Goal: Task Accomplishment & Management: Complete application form

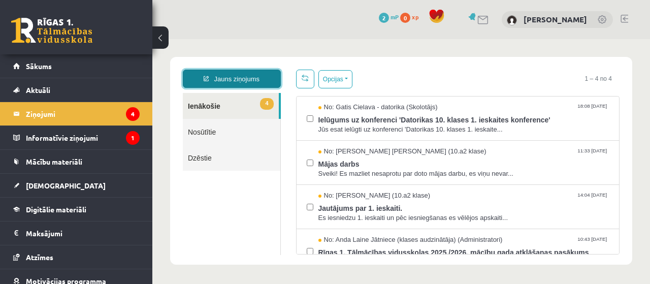
click at [224, 82] on link "Jauns ziņojums" at bounding box center [232, 79] width 98 height 18
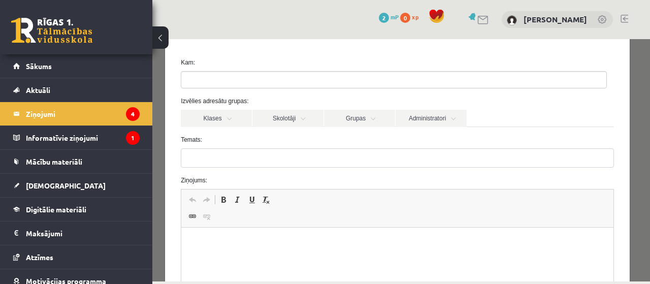
scroll to position [51, 0]
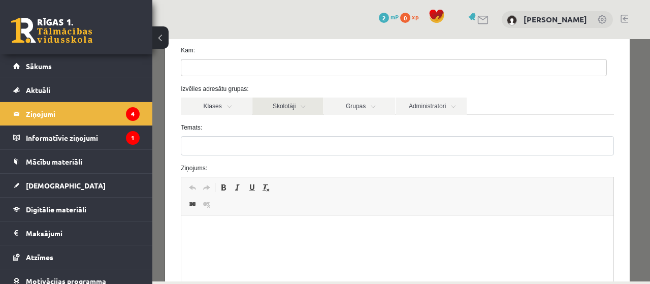
click at [303, 111] on link "Skolotāji" at bounding box center [288, 106] width 71 height 17
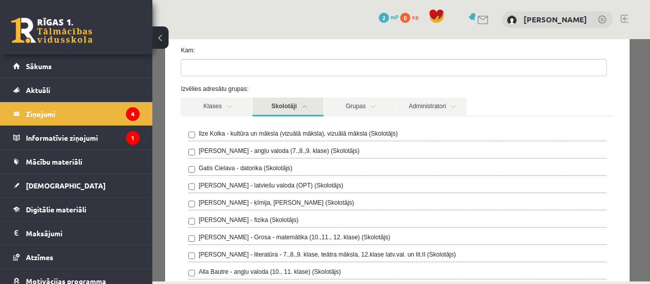
click at [298, 104] on link "Skolotāji" at bounding box center [288, 107] width 71 height 19
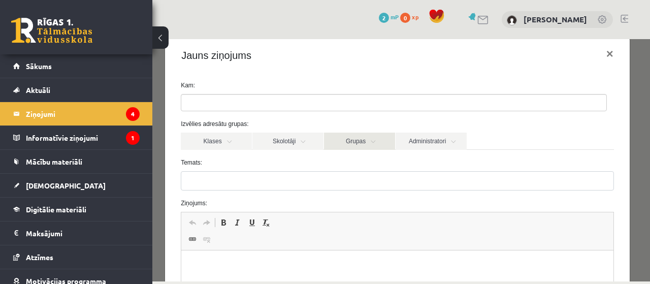
scroll to position [0, 0]
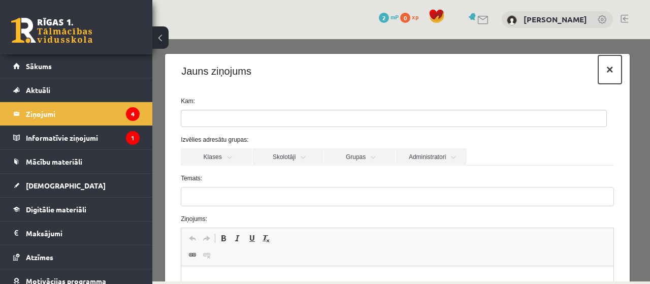
click at [606, 68] on button "×" at bounding box center [610, 69] width 23 height 28
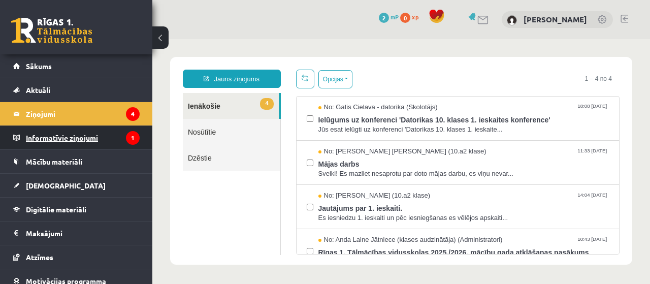
click at [65, 136] on legend "Informatīvie ziņojumi 1" at bounding box center [83, 137] width 114 height 23
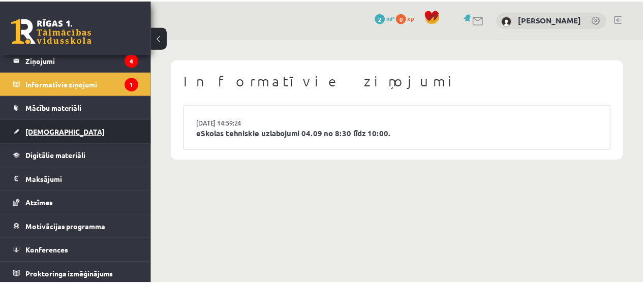
scroll to position [54, 0]
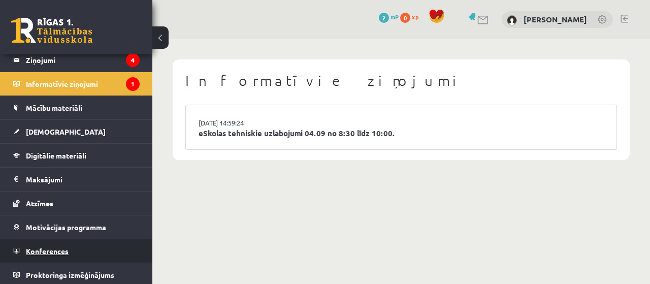
click at [49, 246] on span "Konferences" at bounding box center [47, 250] width 43 height 9
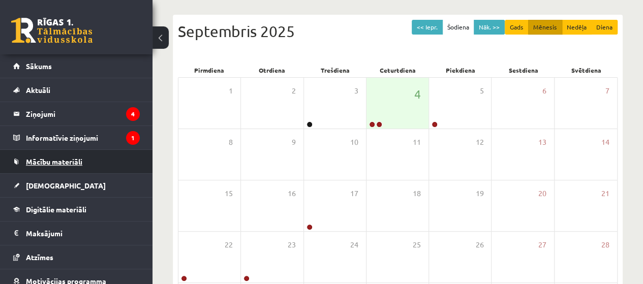
click at [76, 158] on span "Mācību materiāli" at bounding box center [54, 161] width 56 height 9
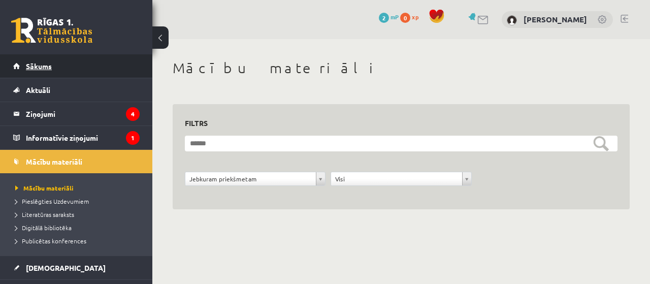
click at [59, 67] on link "Sākums" at bounding box center [76, 65] width 127 height 23
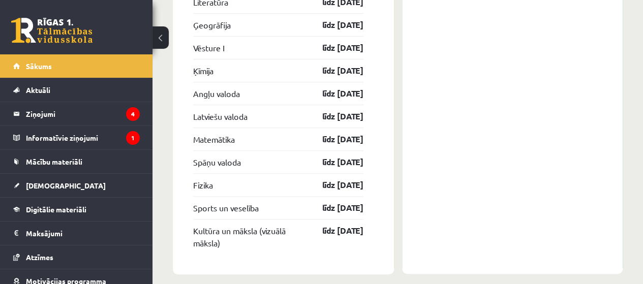
scroll to position [2190, 0]
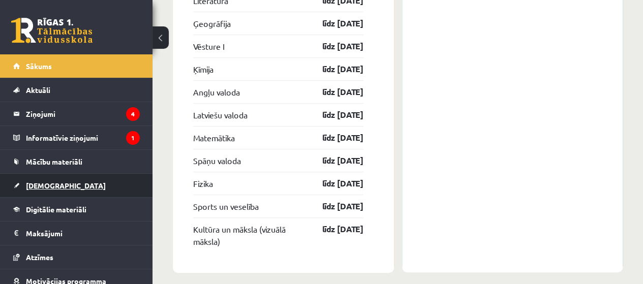
click at [46, 184] on span "[DEMOGRAPHIC_DATA]" at bounding box center [66, 185] width 80 height 9
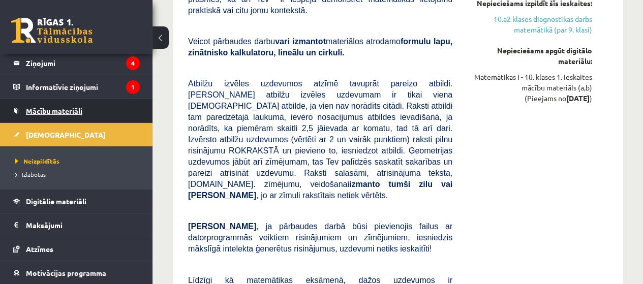
scroll to position [97, 0]
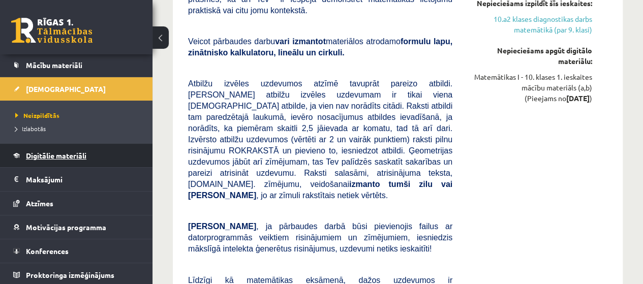
click at [59, 149] on link "Digitālie materiāli" at bounding box center [76, 155] width 127 height 23
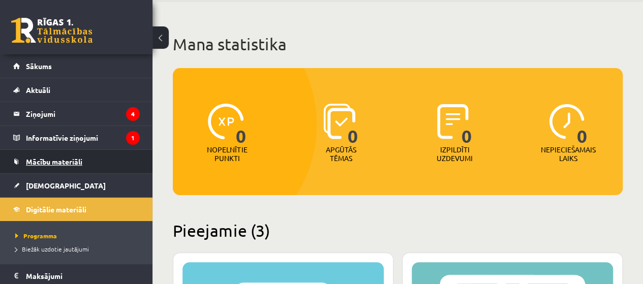
click at [47, 159] on span "Mācību materiāli" at bounding box center [54, 161] width 56 height 9
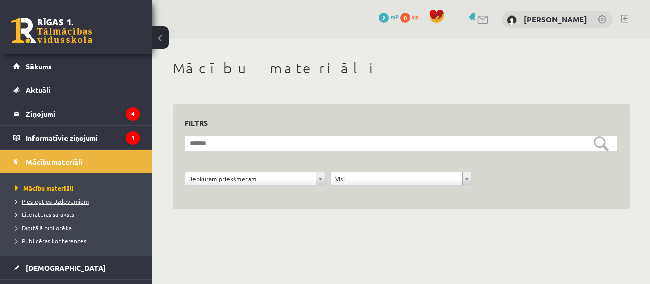
click at [56, 200] on span "Pieslēgties Uzdevumiem" at bounding box center [52, 201] width 74 height 8
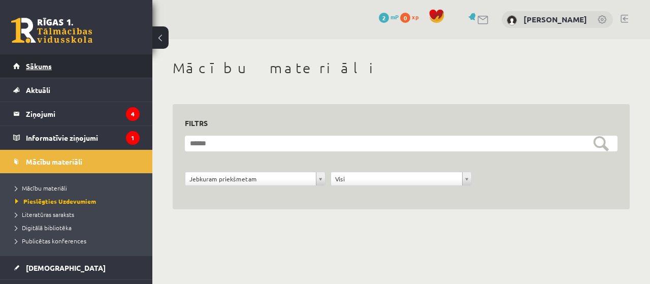
click at [43, 63] on span "Sākums" at bounding box center [39, 65] width 26 height 9
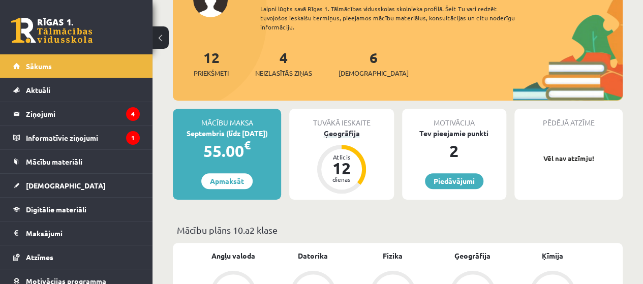
scroll to position [254, 0]
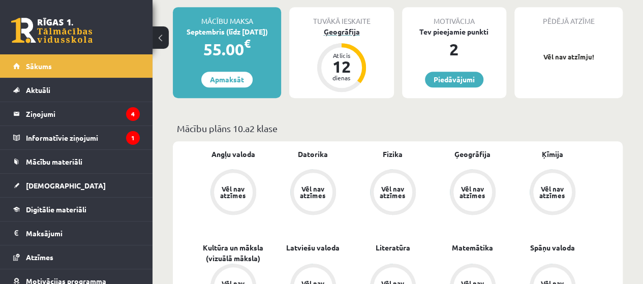
click at [347, 71] on div "12" at bounding box center [341, 66] width 30 height 16
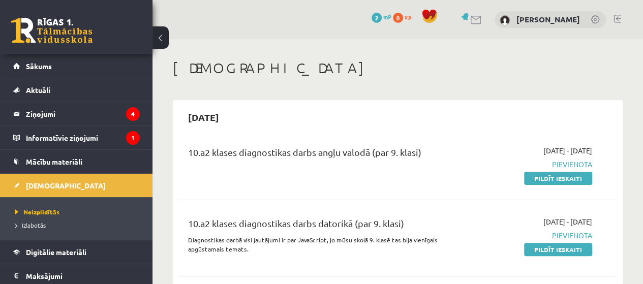
drag, startPoint x: 0, startPoint y: 0, endPoint x: 308, endPoint y: 85, distance: 319.4
click at [551, 178] on link "Pildīt ieskaiti" at bounding box center [558, 178] width 68 height 13
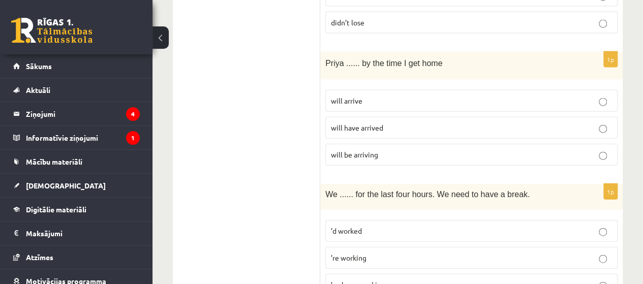
scroll to position [1118, 0]
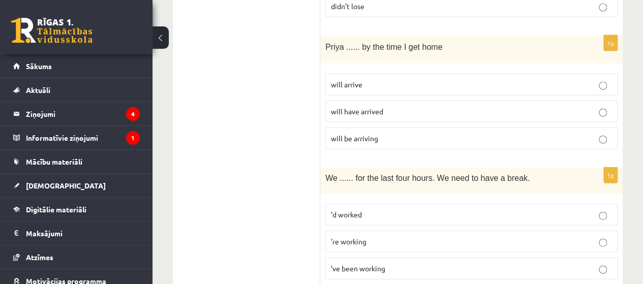
click at [598, 106] on p "will have arrived" at bounding box center [471, 111] width 281 height 11
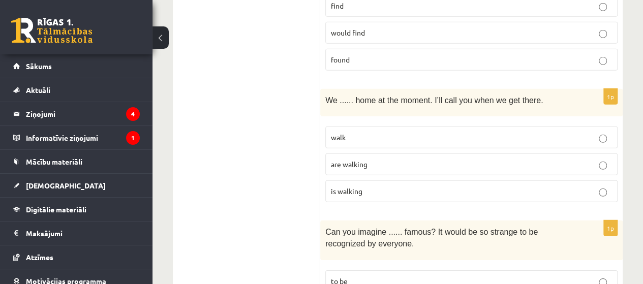
scroll to position [1474, 0]
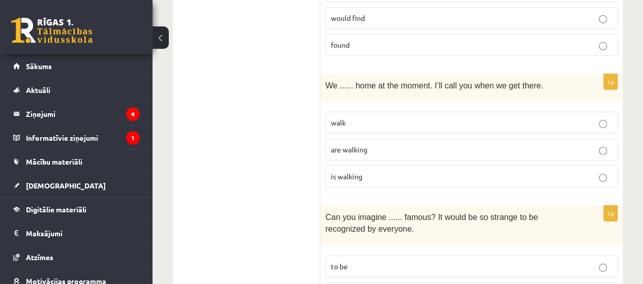
click at [596, 144] on p "are walking" at bounding box center [471, 149] width 281 height 11
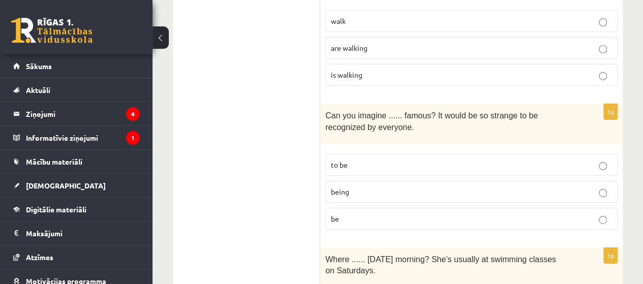
scroll to position [1626, 0]
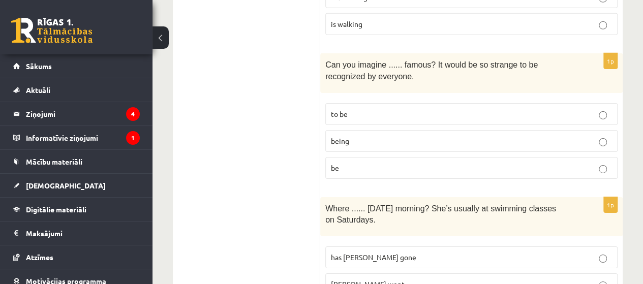
click at [583, 136] on p "being" at bounding box center [471, 141] width 281 height 11
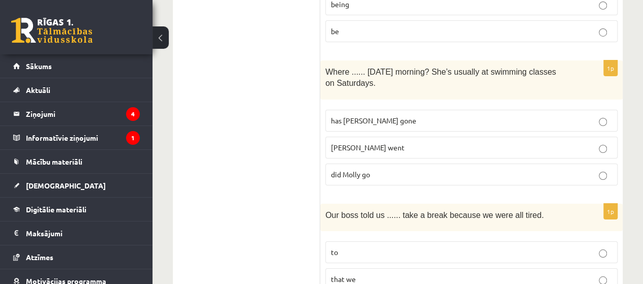
scroll to position [1779, 0]
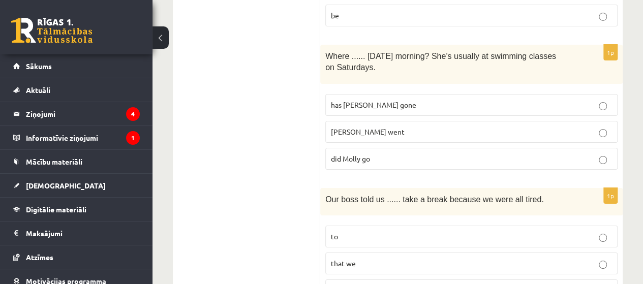
click at [602, 153] on p "did Molly go" at bounding box center [471, 158] width 281 height 11
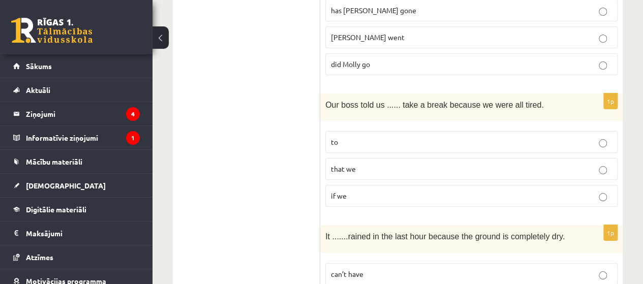
scroll to position [1880, 0]
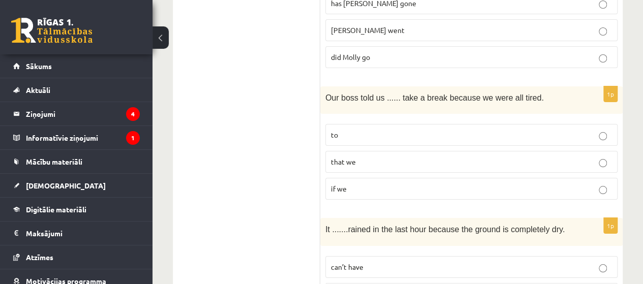
click at [598, 130] on p "to" at bounding box center [471, 135] width 281 height 11
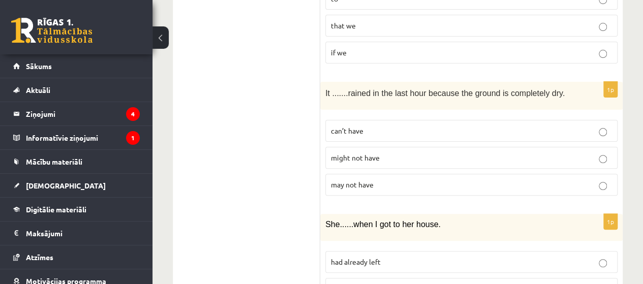
scroll to position [2033, 0]
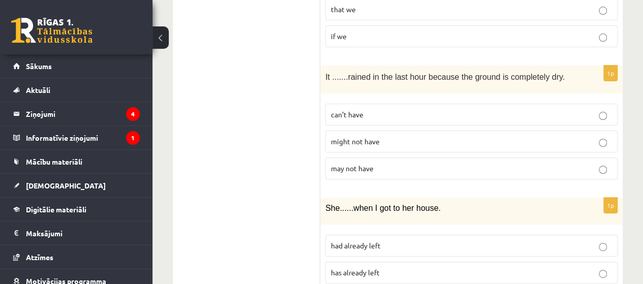
click at [600, 109] on p "can’t have" at bounding box center [471, 114] width 281 height 11
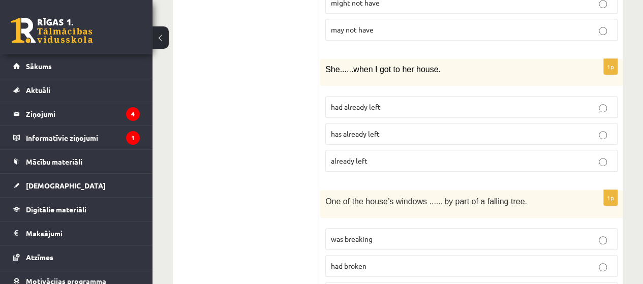
scroll to position [2185, 0]
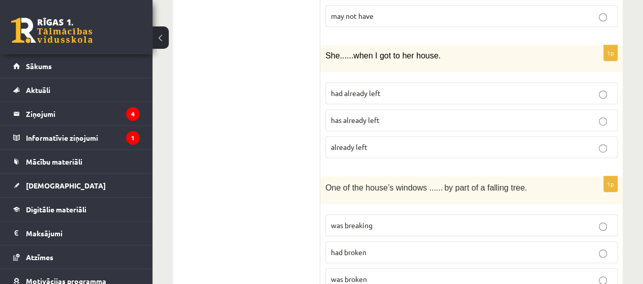
click at [594, 82] on label "had already left" at bounding box center [471, 93] width 292 height 22
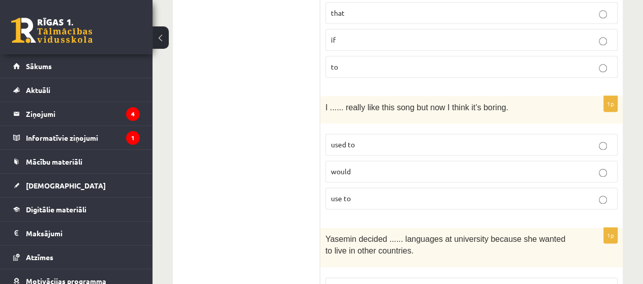
scroll to position [2592, 0]
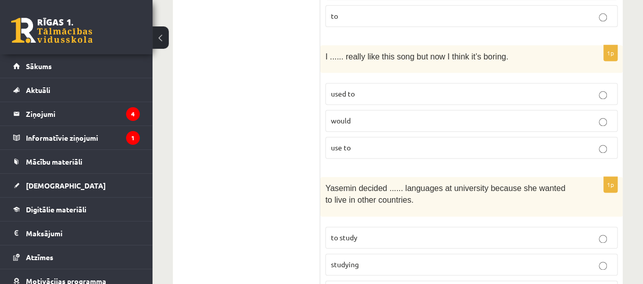
click at [535, 88] on p "used to" at bounding box center [471, 93] width 281 height 11
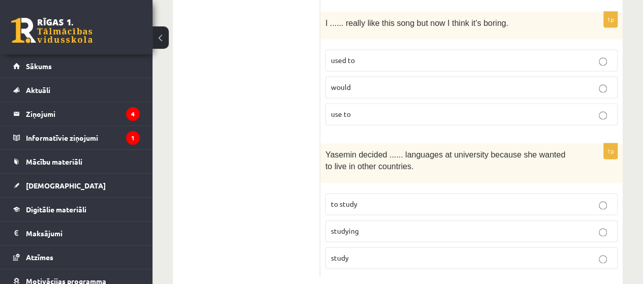
click at [441, 193] on label "to study" at bounding box center [471, 204] width 292 height 22
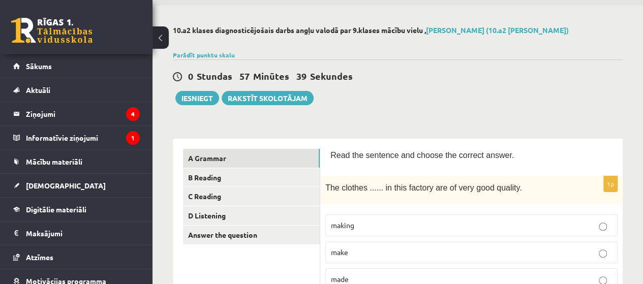
scroll to position [84, 0]
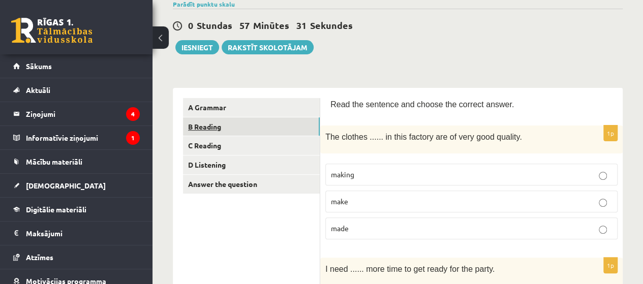
click at [202, 123] on link "B Reading" at bounding box center [251, 126] width 137 height 19
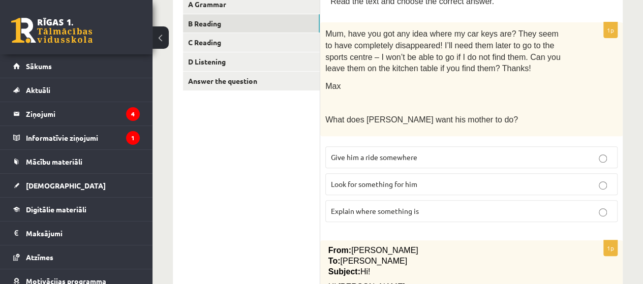
scroll to position [203, 0]
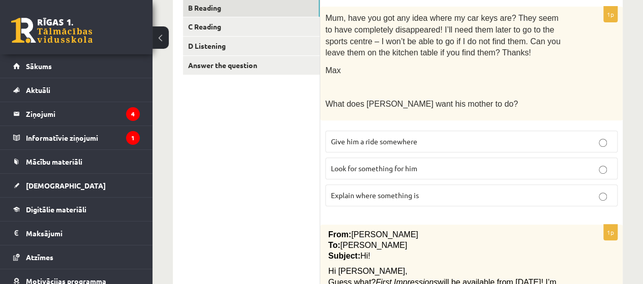
click at [427, 167] on p "Look for something for him" at bounding box center [471, 168] width 281 height 11
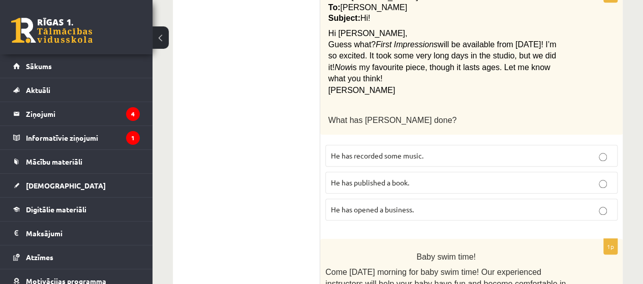
scroll to position [457, 0]
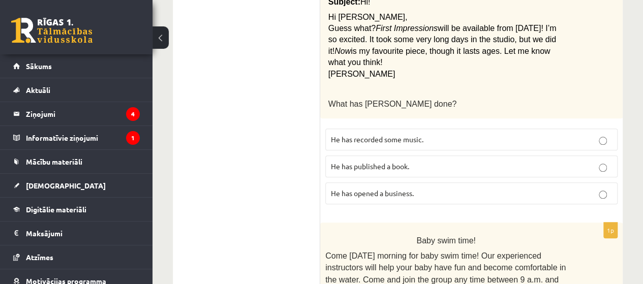
click at [480, 134] on p "He has recorded some music." at bounding box center [471, 139] width 281 height 11
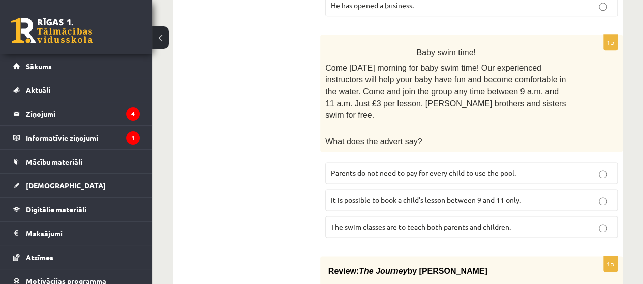
scroll to position [661, 0]
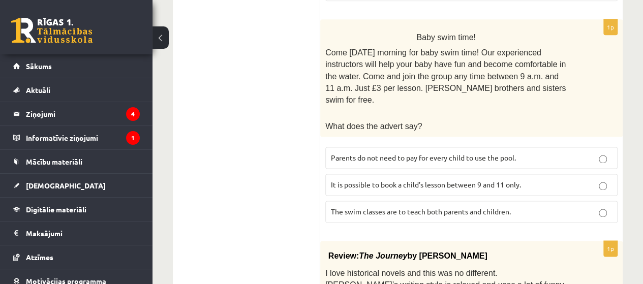
click at [465, 180] on span "It is possible to book a child’s lesson between 9 and 11 only." at bounding box center [426, 184] width 190 height 9
click at [470, 153] on span "Parents do not need to pay for every child to use the pool." at bounding box center [423, 157] width 185 height 9
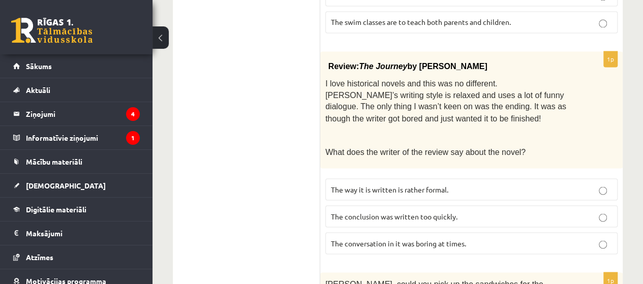
scroll to position [864, 0]
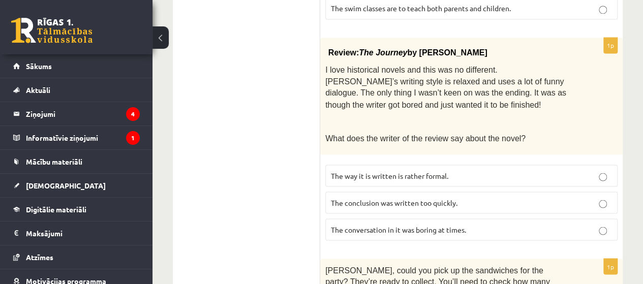
click at [461, 225] on span "The conversation in it was boring at times." at bounding box center [398, 229] width 135 height 9
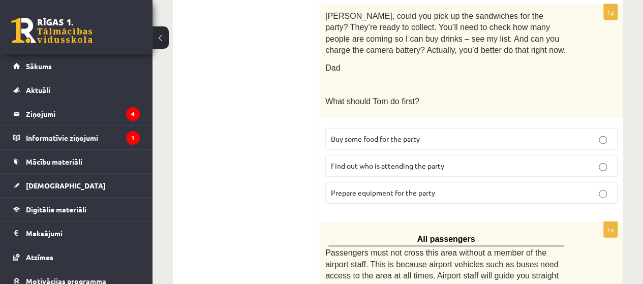
scroll to position [1067, 0]
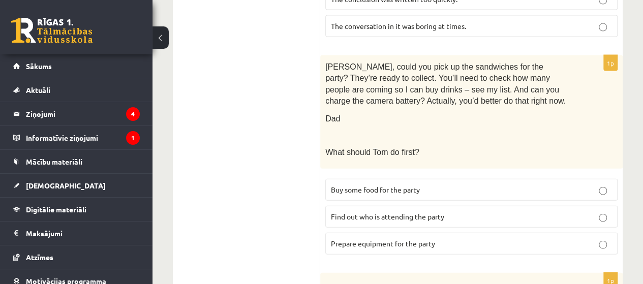
click at [430, 239] on span "Prepare equipment for the party" at bounding box center [383, 243] width 104 height 9
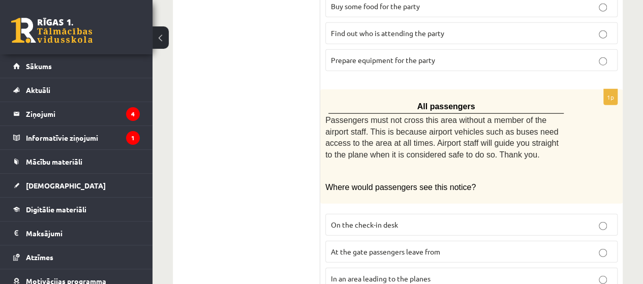
scroll to position [1257, 0]
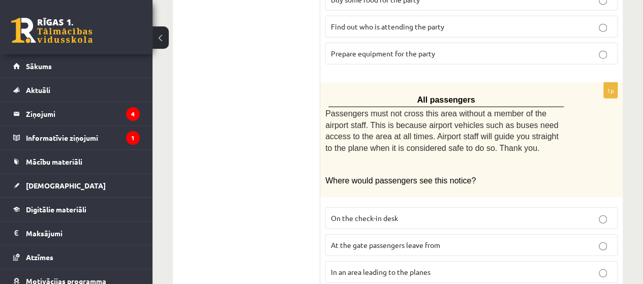
click at [444, 267] on p "In an area leading to the planes" at bounding box center [471, 272] width 281 height 11
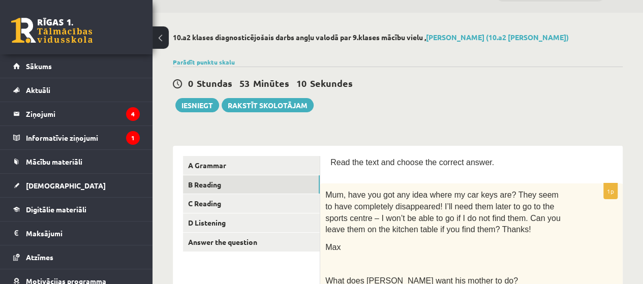
scroll to position [102, 0]
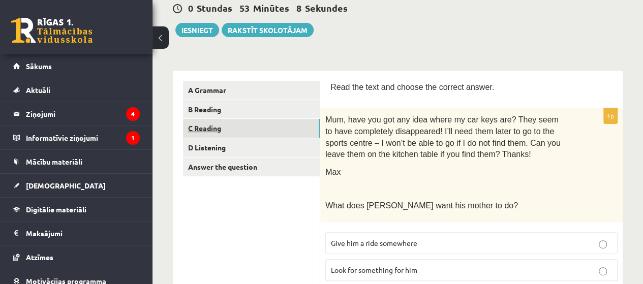
click at [201, 127] on link "C Reading" at bounding box center [251, 128] width 137 height 19
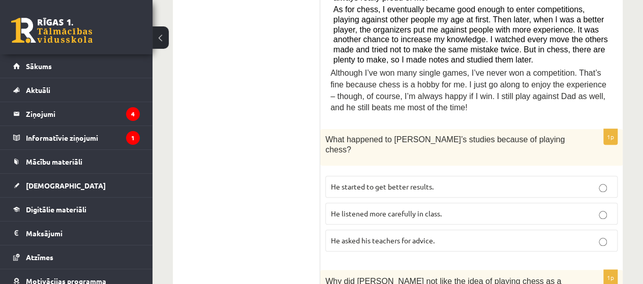
scroll to position [521, 0]
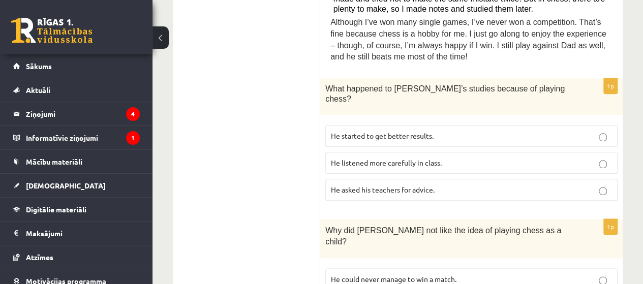
click at [517, 131] on p "He started to get better results." at bounding box center [471, 136] width 281 height 11
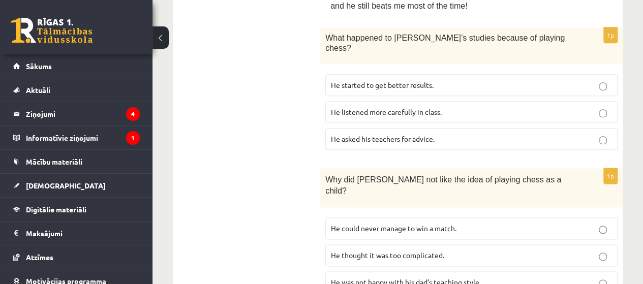
scroll to position [623, 0]
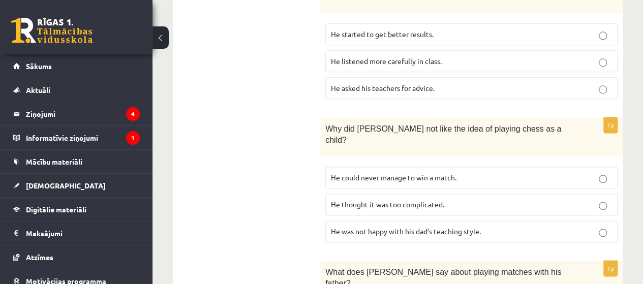
click at [459, 199] on p "He thought it was too complicated." at bounding box center [471, 204] width 281 height 11
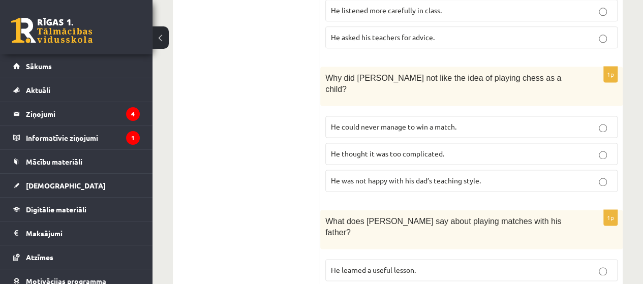
scroll to position [725, 0]
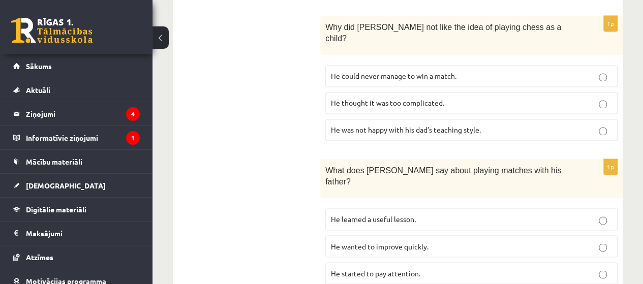
click at [495, 214] on p "He learned a useful lesson." at bounding box center [471, 219] width 281 height 11
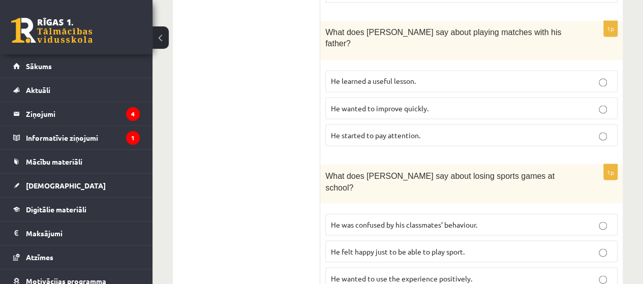
scroll to position [877, 0]
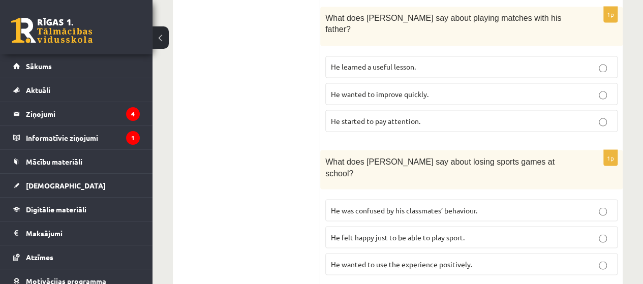
click at [496, 259] on p "He wanted to use the experience positively." at bounding box center [471, 264] width 281 height 11
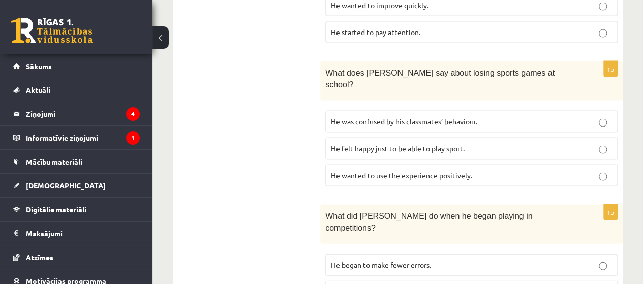
scroll to position [979, 0]
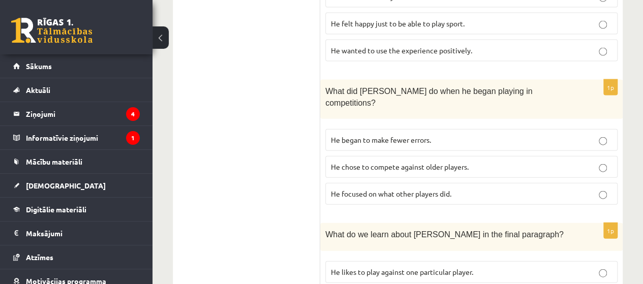
scroll to position [1096, 0]
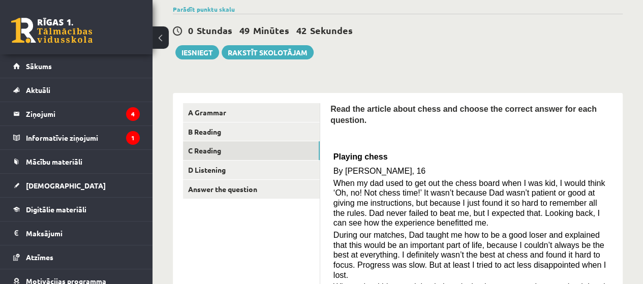
scroll to position [0, 0]
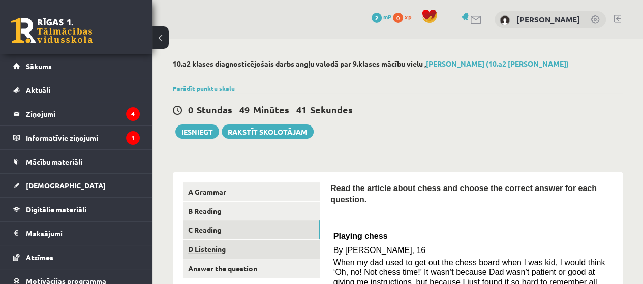
click at [207, 247] on link "D Listening" at bounding box center [251, 249] width 137 height 19
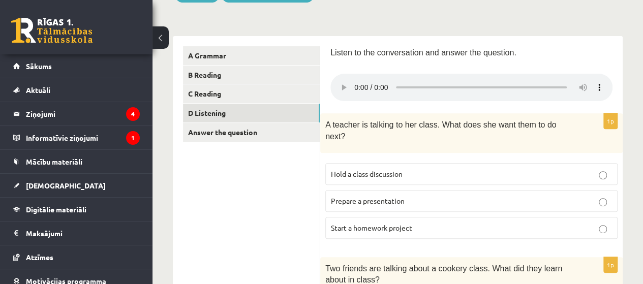
scroll to position [152, 0]
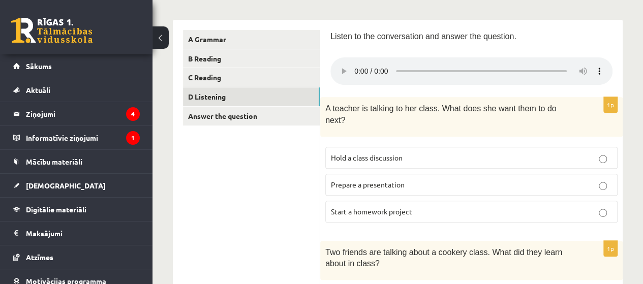
click at [401, 207] on span "Start a homework project" at bounding box center [371, 211] width 81 height 9
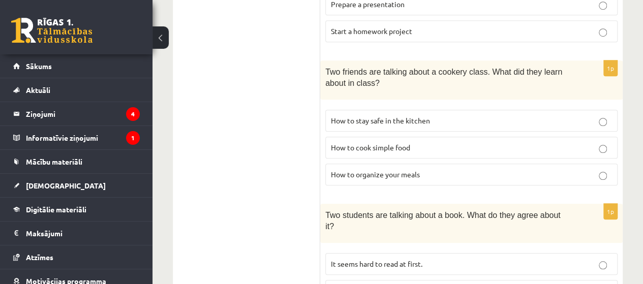
scroll to position [356, 0]
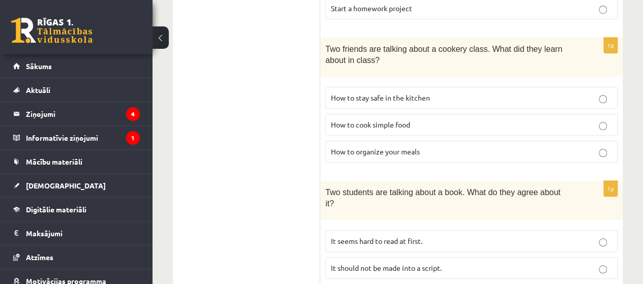
click at [420, 146] on p "How to organize your meals" at bounding box center [471, 151] width 281 height 11
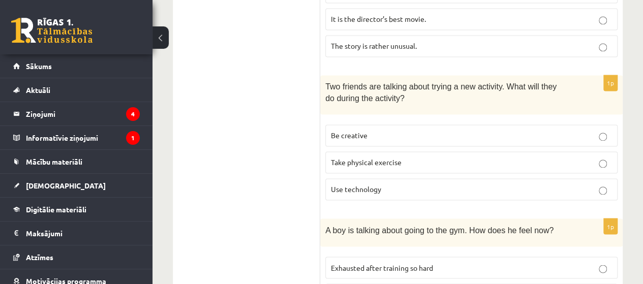
scroll to position [793, 0]
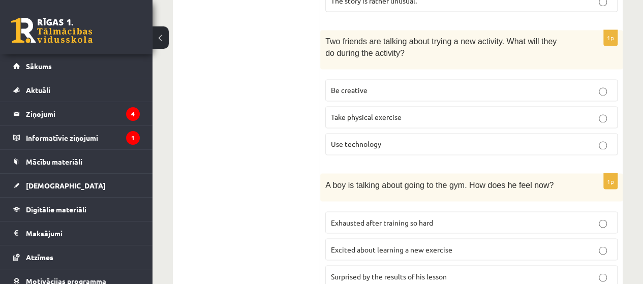
click at [458, 244] on p "Excited about learning a new exercise" at bounding box center [471, 249] width 281 height 11
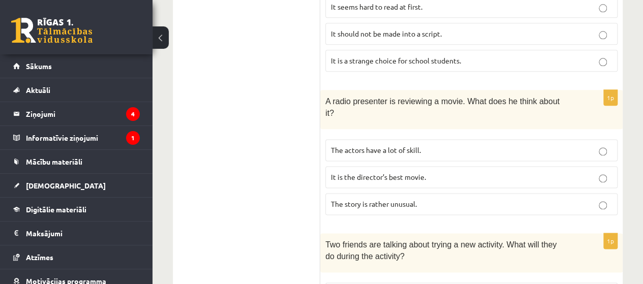
scroll to position [539, 0]
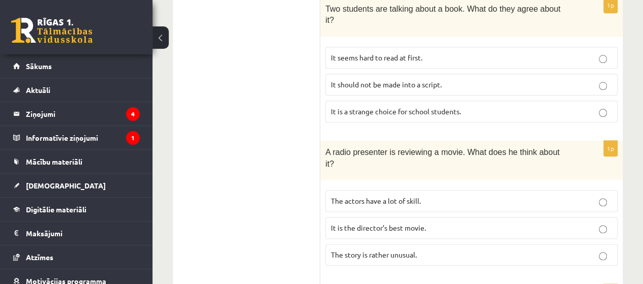
click at [429, 250] on p "The story is rather unusual." at bounding box center [471, 255] width 281 height 11
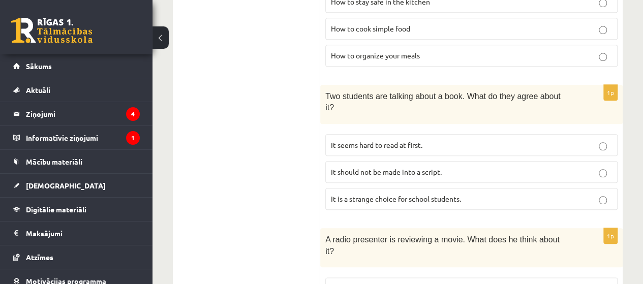
scroll to position [438, 0]
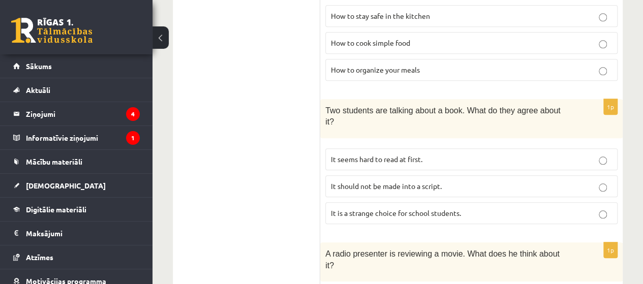
click at [450, 154] on p "It seems hard to read at first." at bounding box center [471, 159] width 281 height 11
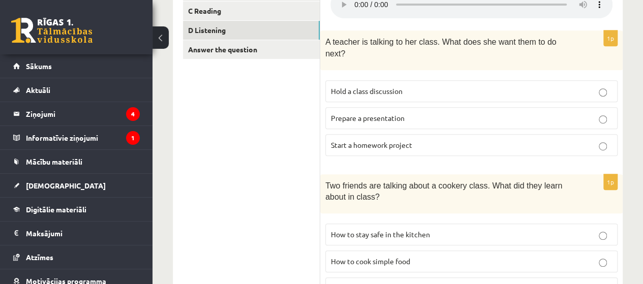
scroll to position [203, 0]
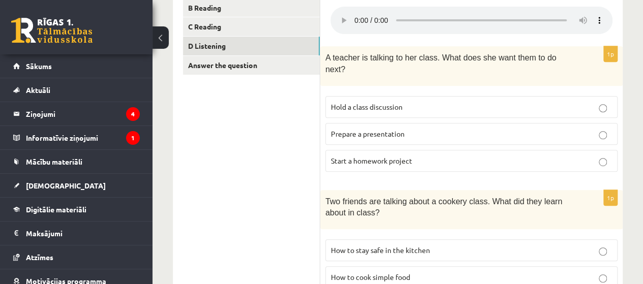
click at [412, 102] on p "Hold a class discussion" at bounding box center [471, 107] width 281 height 11
click at [413, 129] on p "Prepare a presentation" at bounding box center [471, 134] width 281 height 11
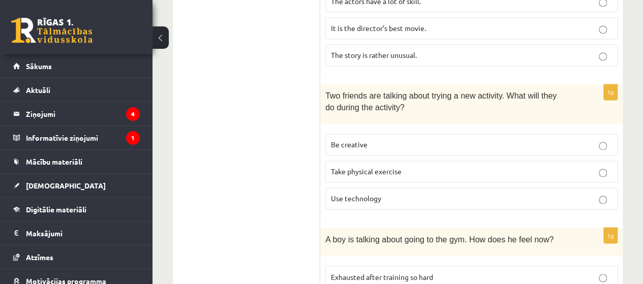
scroll to position [762, 0]
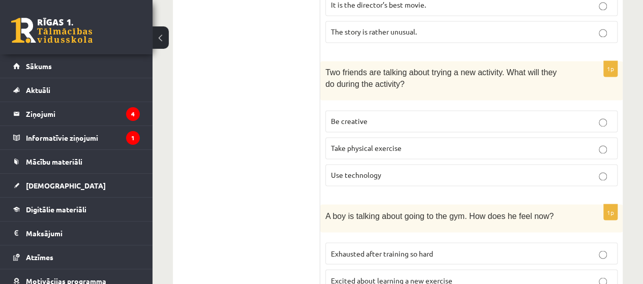
click at [422, 116] on p "Be creative" at bounding box center [471, 121] width 281 height 11
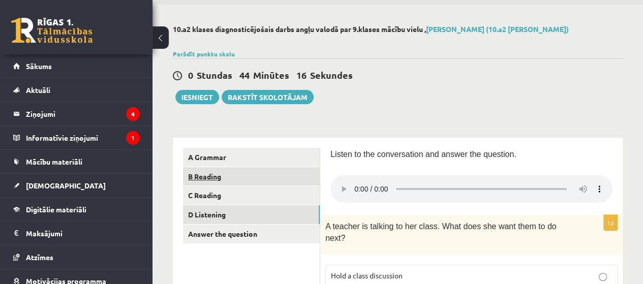
scroll to position [51, 0]
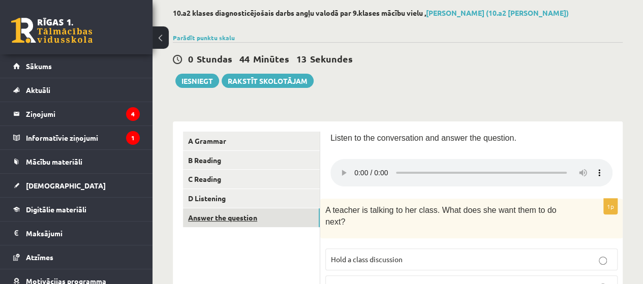
click at [243, 213] on link "Answer the question" at bounding box center [251, 217] width 137 height 19
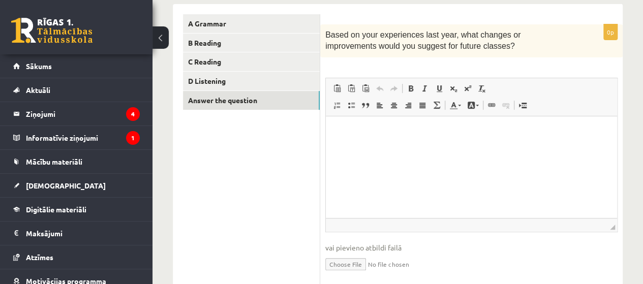
scroll to position [152, 0]
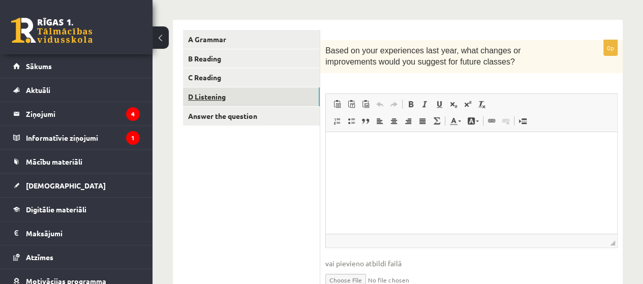
click at [219, 99] on link "D Listening" at bounding box center [251, 96] width 137 height 19
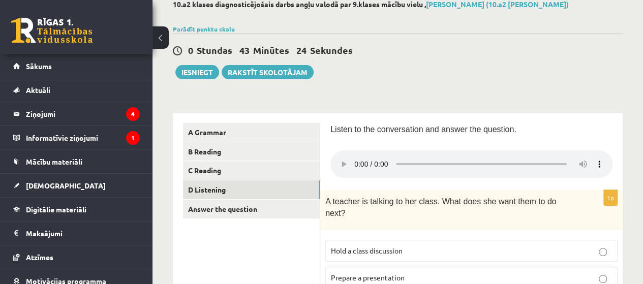
scroll to position [51, 0]
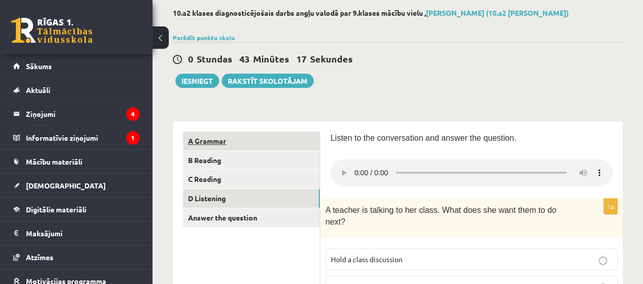
click at [216, 145] on link "A Grammar" at bounding box center [251, 141] width 137 height 19
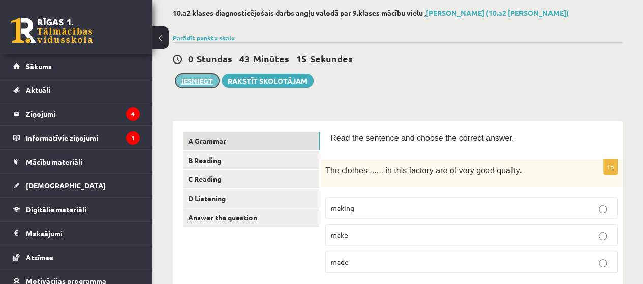
click at [190, 79] on button "Iesniegt" at bounding box center [197, 81] width 44 height 14
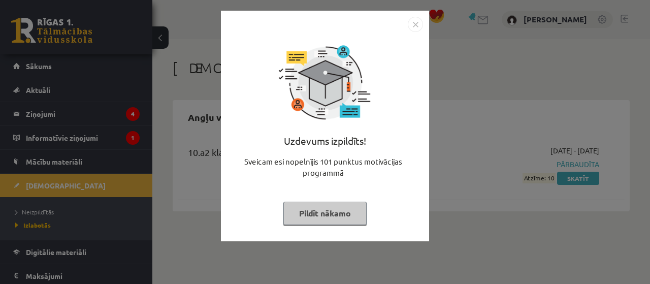
click at [414, 22] on img "Close" at bounding box center [415, 24] width 15 height 15
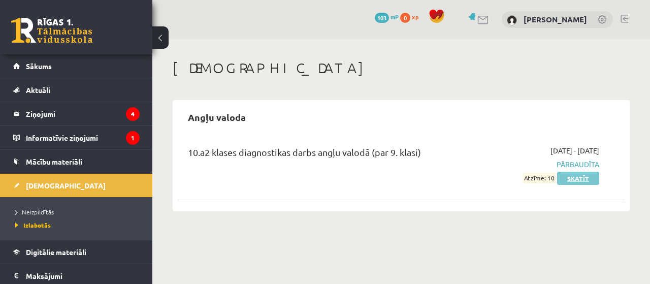
click at [582, 178] on link "Skatīt" at bounding box center [578, 178] width 42 height 13
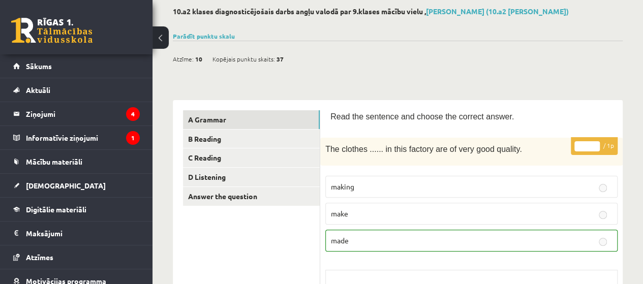
scroll to position [102, 0]
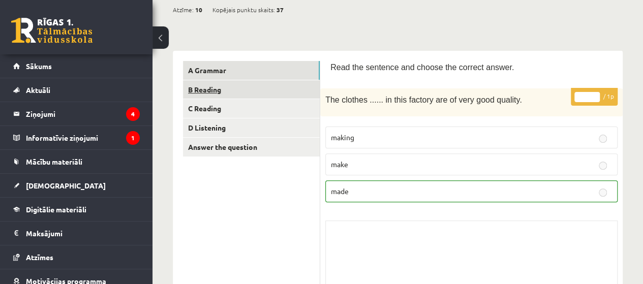
click at [217, 93] on link "B Reading" at bounding box center [251, 89] width 137 height 19
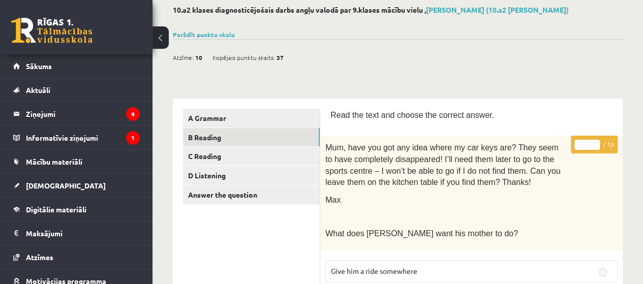
scroll to position [0, 0]
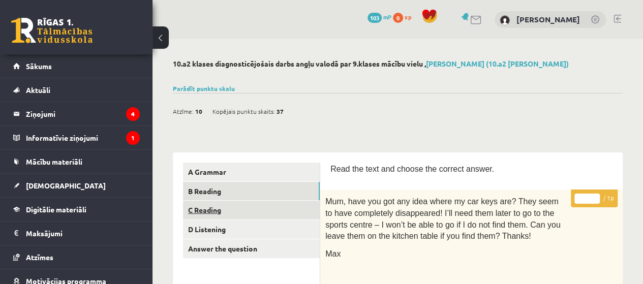
click at [199, 210] on link "C Reading" at bounding box center [251, 210] width 137 height 19
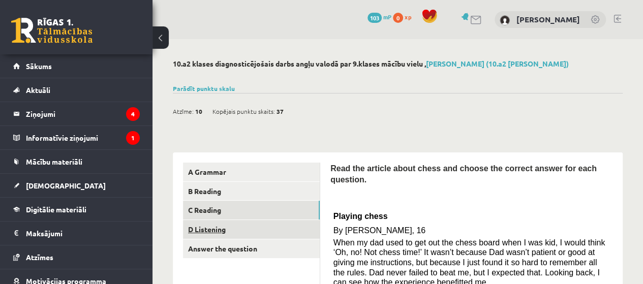
click at [206, 227] on link "D Listening" at bounding box center [251, 229] width 137 height 19
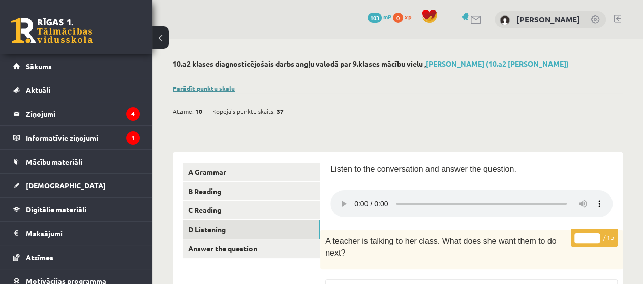
click at [199, 86] on link "Parādīt punktu skalu" at bounding box center [204, 88] width 62 height 8
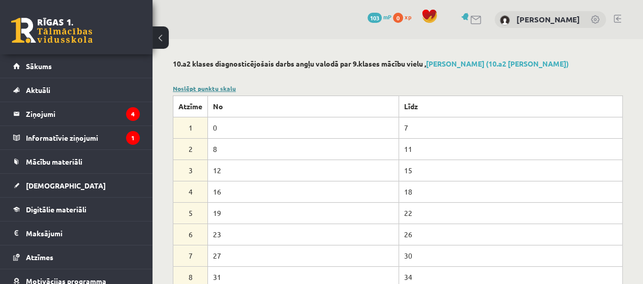
click at [209, 87] on link "Noslēpt punktu skalu" at bounding box center [204, 88] width 63 height 8
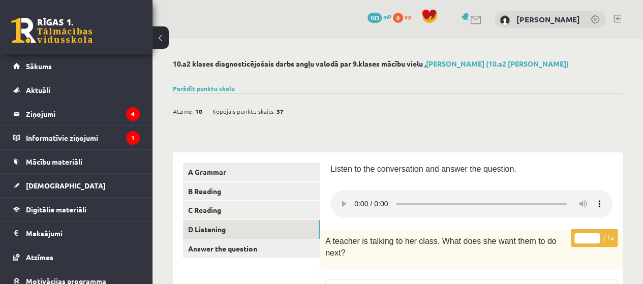
click at [158, 43] on button at bounding box center [160, 37] width 16 height 22
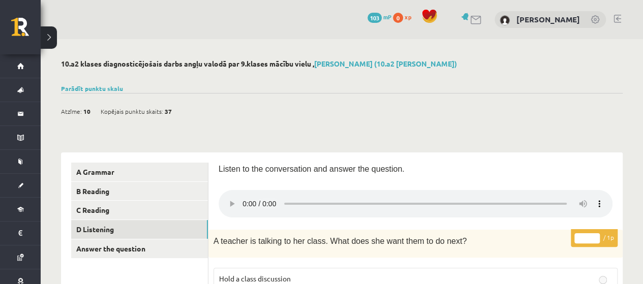
click at [53, 35] on button at bounding box center [49, 37] width 16 height 22
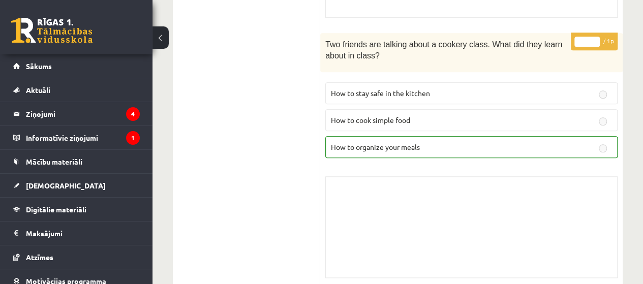
scroll to position [305, 0]
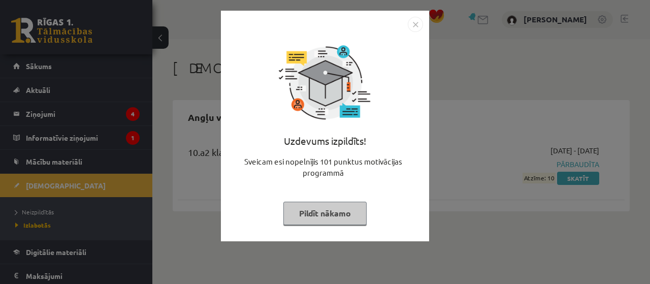
click at [414, 28] on img "Close" at bounding box center [415, 24] width 15 height 15
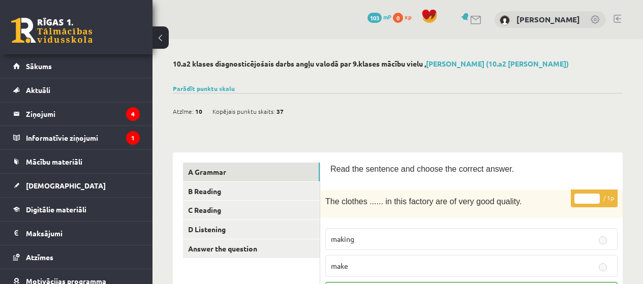
scroll to position [305, 0]
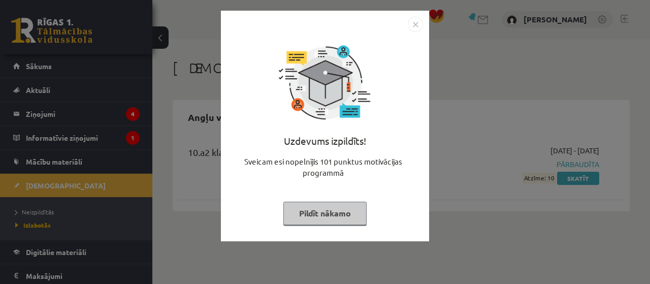
click at [415, 25] on img "Close" at bounding box center [415, 24] width 15 height 15
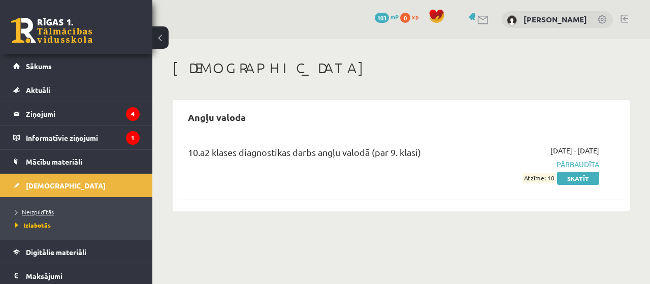
click at [39, 212] on span "Neizpildītās" at bounding box center [34, 212] width 39 height 8
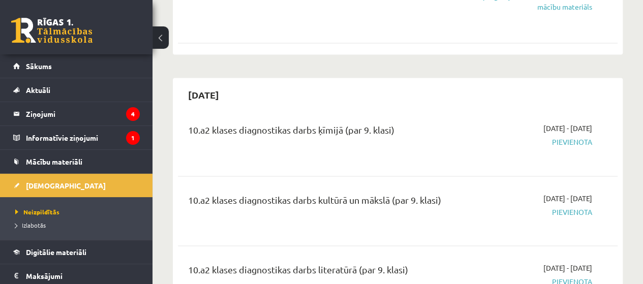
scroll to position [864, 0]
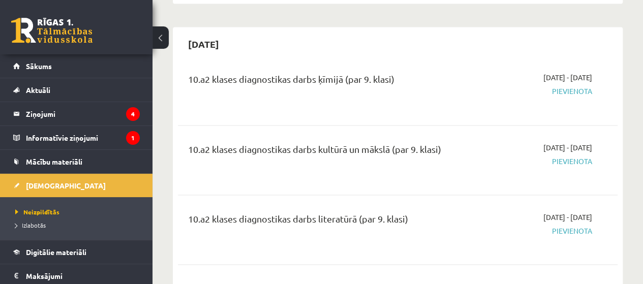
click at [382, 72] on div "10.a2 klases diagnostikas darbs ķīmijā (par 9. klasi)" at bounding box center [320, 81] width 264 height 19
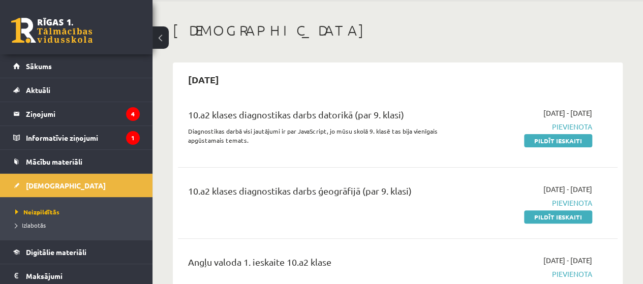
scroll to position [51, 0]
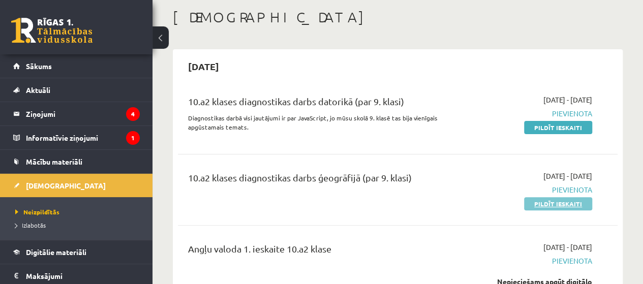
click at [558, 203] on link "Pildīt ieskaiti" at bounding box center [558, 203] width 68 height 13
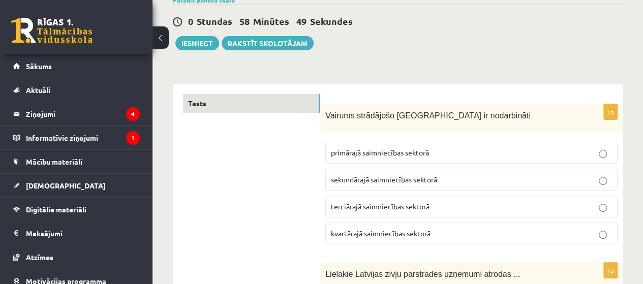
scroll to position [102, 0]
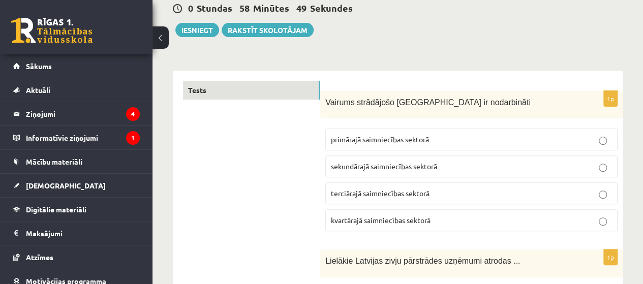
click at [436, 194] on p "terciārajā saimniecības sektorā" at bounding box center [471, 193] width 281 height 11
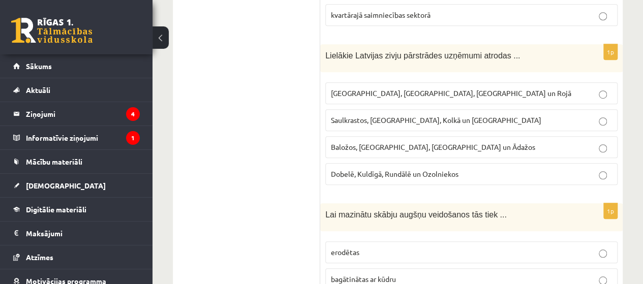
scroll to position [356, 0]
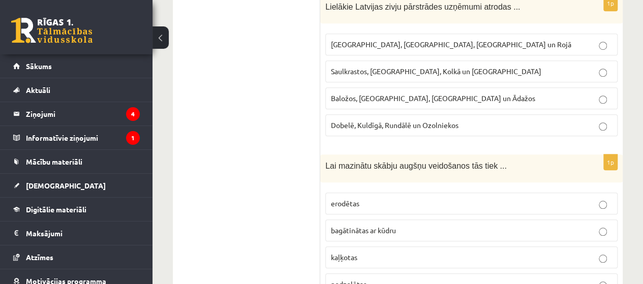
click at [437, 44] on p "[GEOGRAPHIC_DATA], [GEOGRAPHIC_DATA], [GEOGRAPHIC_DATA] un Rojā" at bounding box center [471, 44] width 281 height 11
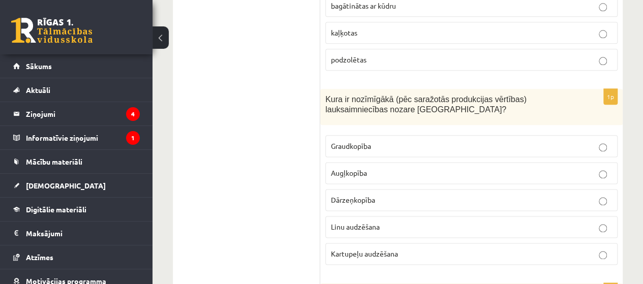
scroll to position [559, 0]
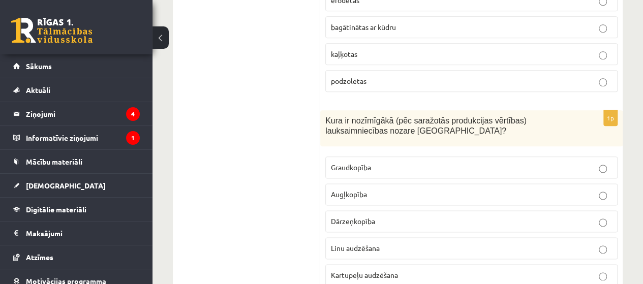
click at [365, 49] on p "kaļķotas" at bounding box center [471, 54] width 281 height 11
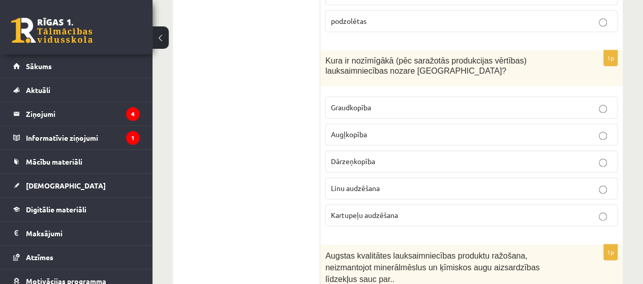
scroll to position [610, 0]
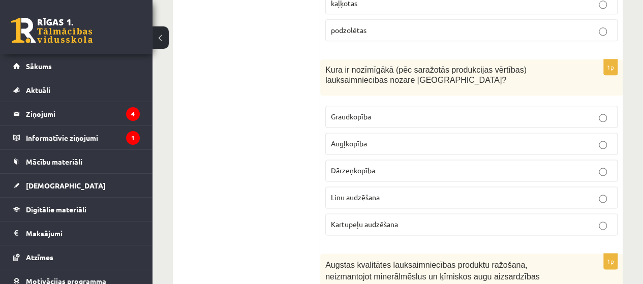
click at [470, 112] on p "Graudkopība" at bounding box center [471, 116] width 281 height 11
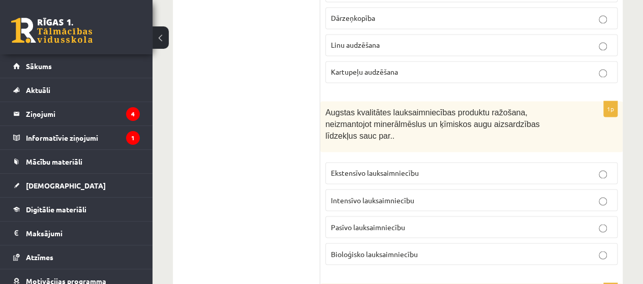
scroll to position [813, 0]
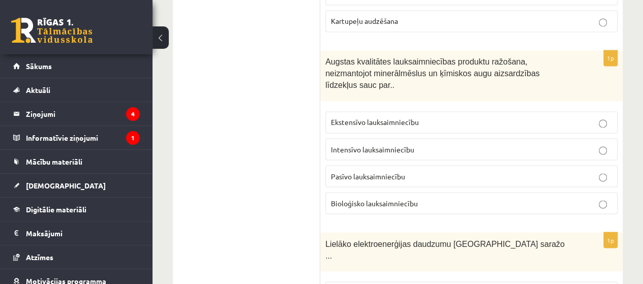
click at [402, 198] on span "Bioloģisko lauksaimniecību" at bounding box center [374, 202] width 87 height 9
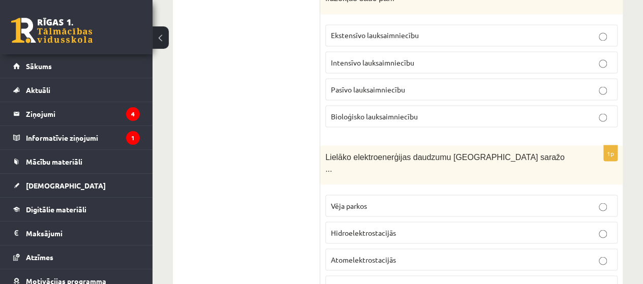
scroll to position [915, 0]
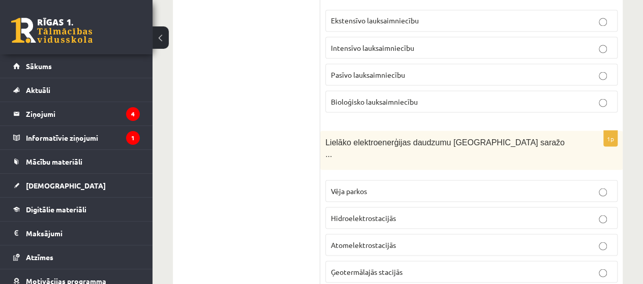
click at [402, 212] on p "Hidroelektrostacijās" at bounding box center [471, 217] width 281 height 11
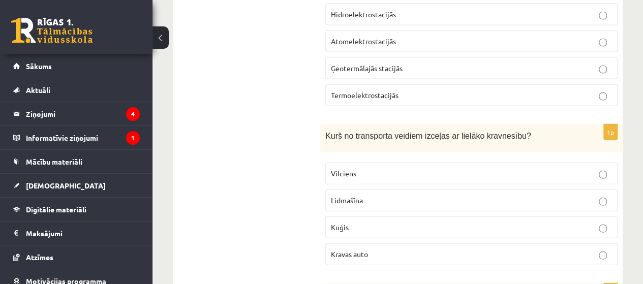
scroll to position [1169, 0]
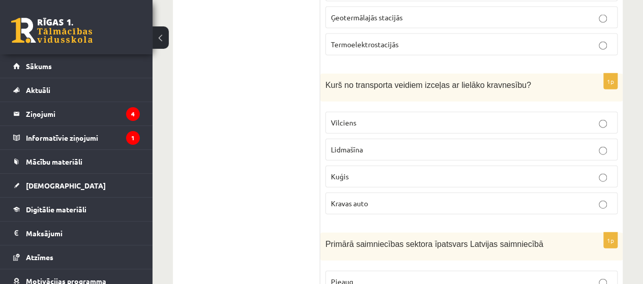
click at [356, 117] on p "Vilciens" at bounding box center [471, 122] width 281 height 11
click at [362, 171] on p "Kuģis" at bounding box center [471, 176] width 281 height 11
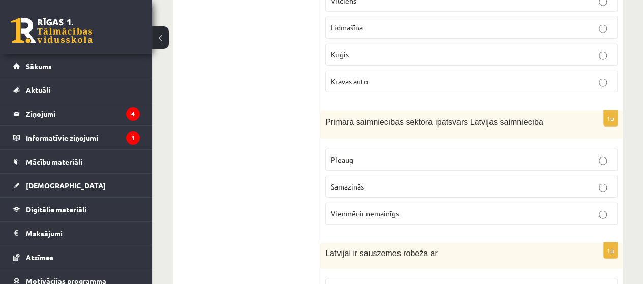
scroll to position [1270, 0]
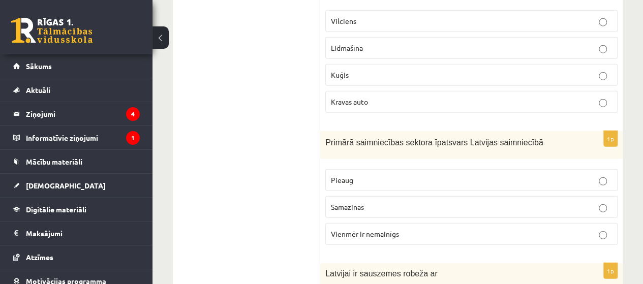
click at [381, 202] on p "Samazinās" at bounding box center [471, 207] width 281 height 11
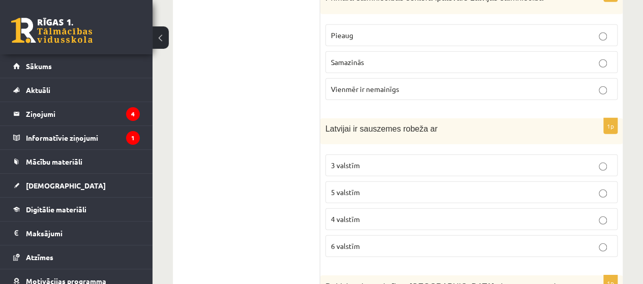
scroll to position [1423, 0]
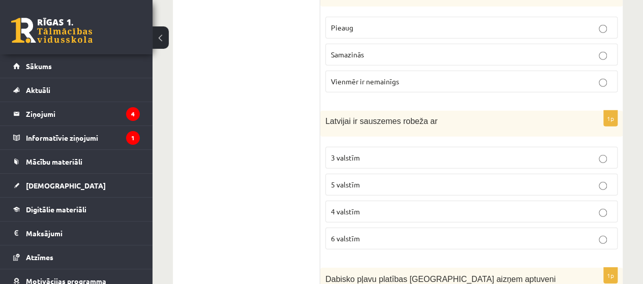
click at [385, 201] on label "4 valstīm" at bounding box center [471, 212] width 292 height 22
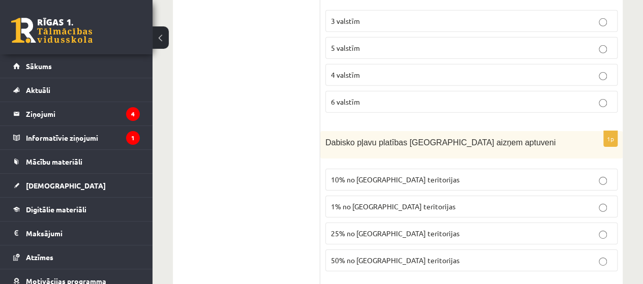
scroll to position [1575, 0]
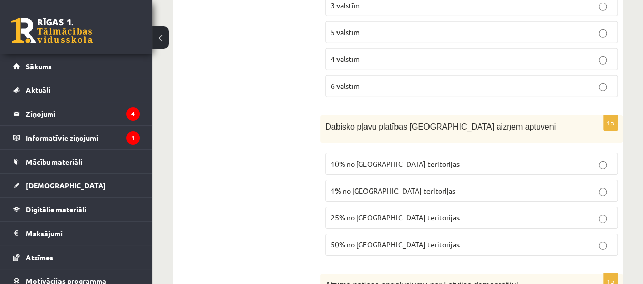
click at [472, 239] on p "50% no Latvijas teritorijas" at bounding box center [471, 244] width 281 height 11
click at [461, 212] on p "25% no Latvijas teritorijas" at bounding box center [471, 217] width 281 height 11
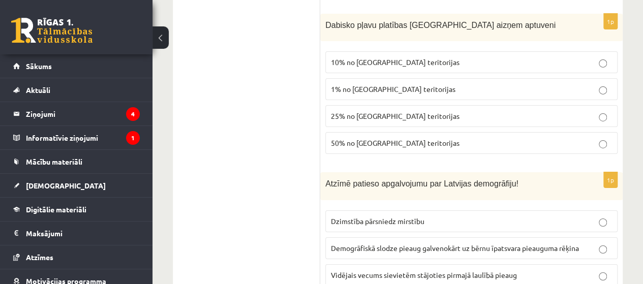
scroll to position [1728, 0]
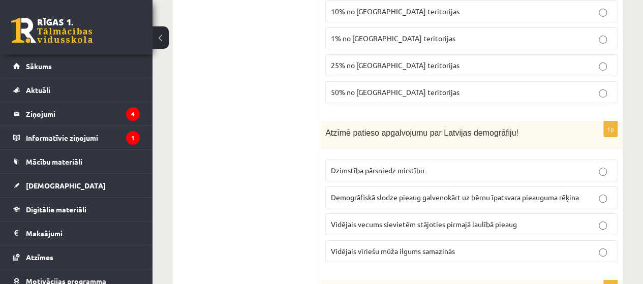
click at [467, 220] on span "Vidējais vecums sievietēm stājoties pirmajā laulībā pieaug" at bounding box center [424, 224] width 186 height 9
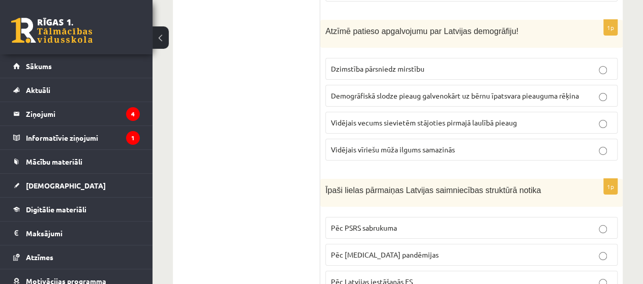
scroll to position [1880, 0]
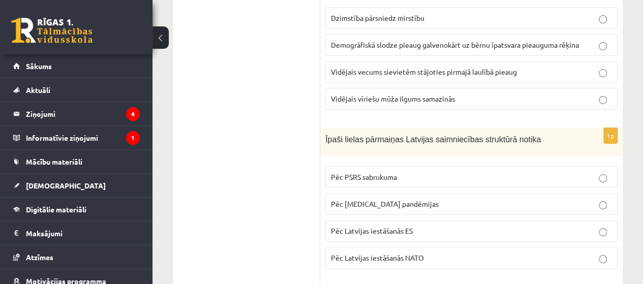
click at [440, 226] on p "Pēc Latvijas iestāšanās ES" at bounding box center [471, 231] width 281 height 11
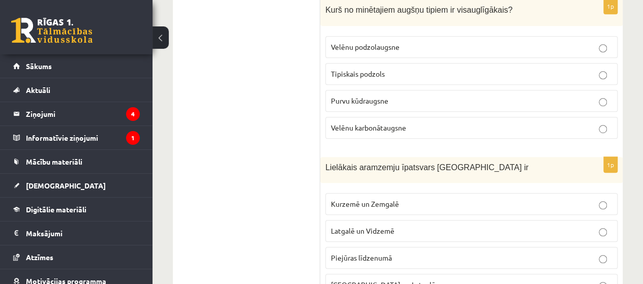
scroll to position [2185, 0]
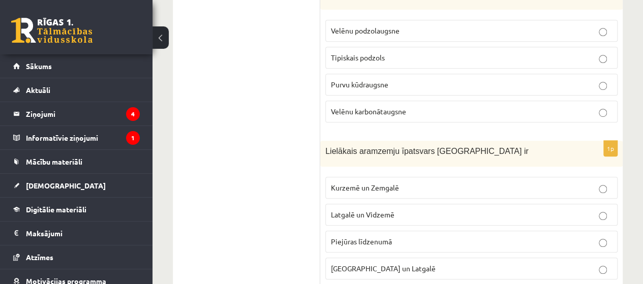
click at [423, 209] on p "Latgalē un Vidzemē" at bounding box center [471, 214] width 281 height 11
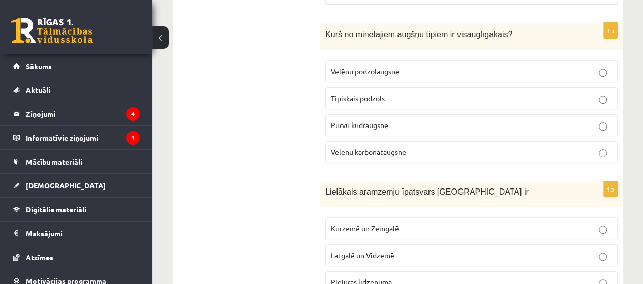
scroll to position [2083, 0]
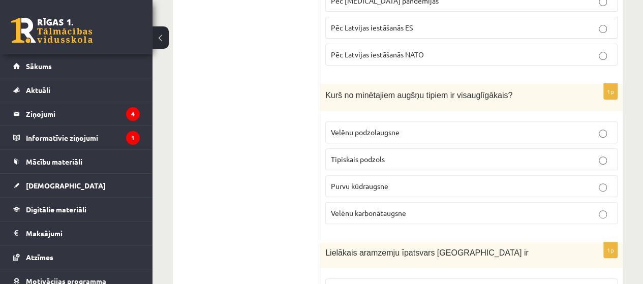
click at [415, 181] on p "Purvu kūdraugsne" at bounding box center [471, 186] width 281 height 11
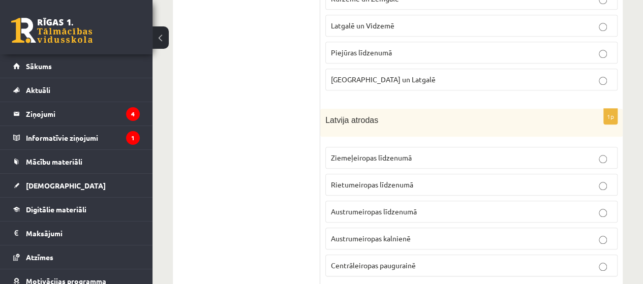
scroll to position [2388, 0]
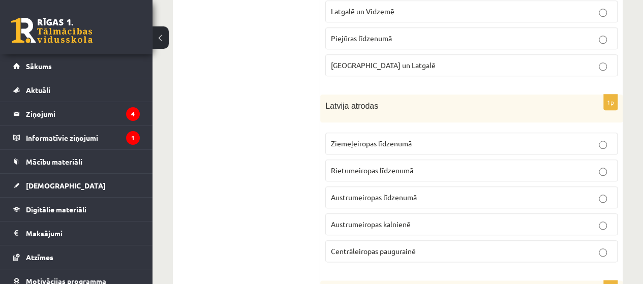
click at [381, 139] on span "Ziemeļeiropas līdzenumā" at bounding box center [371, 143] width 81 height 9
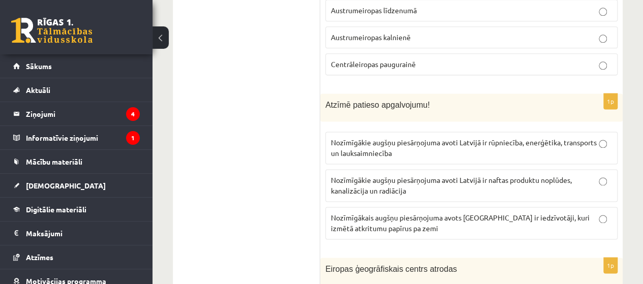
scroll to position [2592, 0]
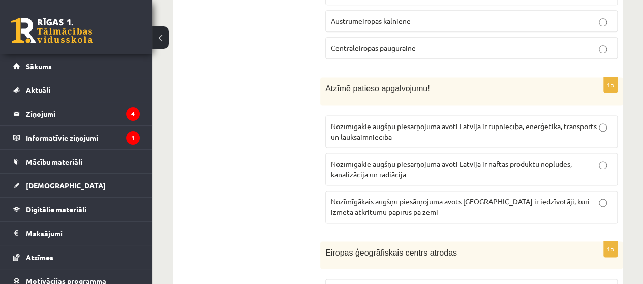
click at [515, 121] on span "Nozīmīgākie augšņu piesārņojuma avoti Latvijā ir rūpniecība, enerģētika, transp…" at bounding box center [464, 131] width 266 height 20
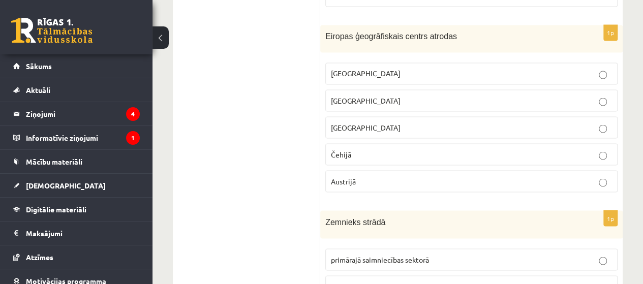
scroll to position [2795, 0]
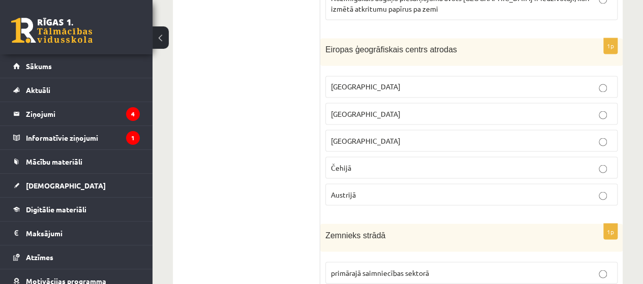
click at [414, 108] on p "Lietuvā" at bounding box center [471, 113] width 281 height 11
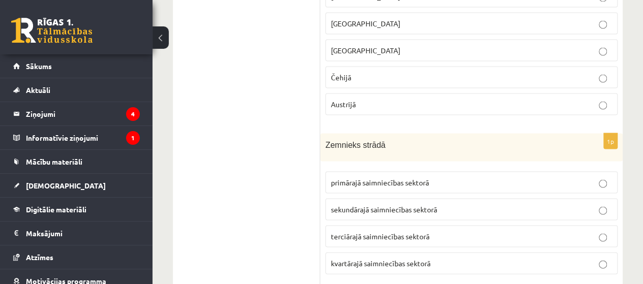
scroll to position [2897, 0]
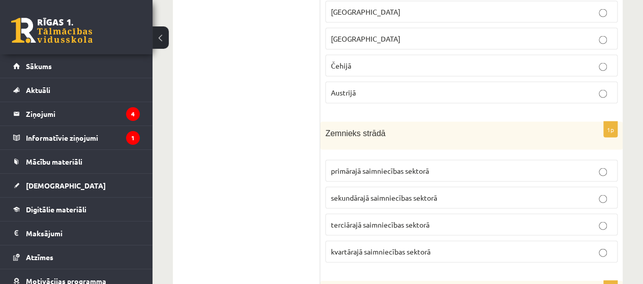
click at [429, 166] on span "primārajā saimniecības sektorā" at bounding box center [380, 170] width 98 height 9
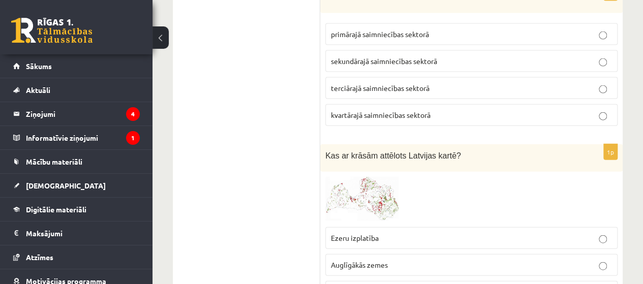
scroll to position [3049, 0]
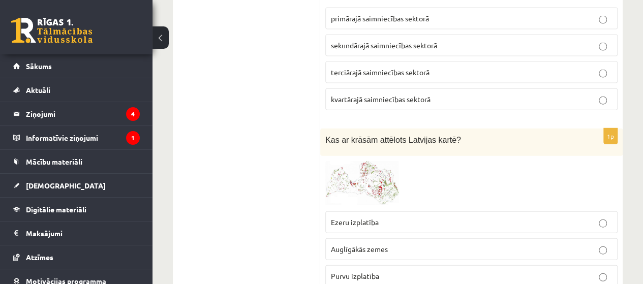
click at [381, 161] on img at bounding box center [363, 183] width 76 height 45
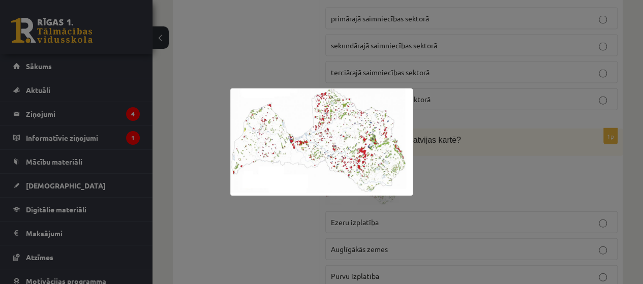
click at [464, 132] on div at bounding box center [321, 142] width 643 height 284
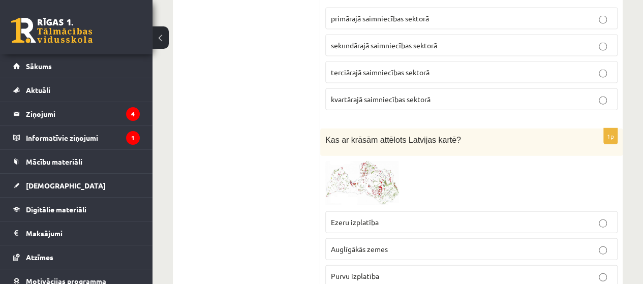
click at [342, 161] on img at bounding box center [363, 183] width 76 height 45
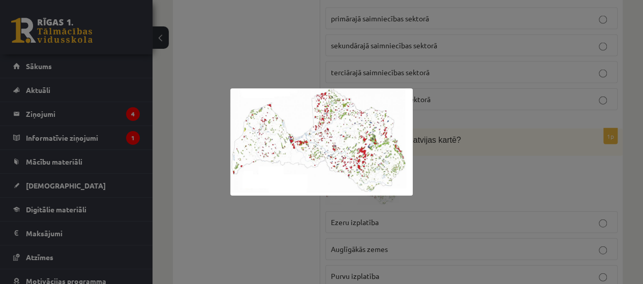
click at [443, 136] on div at bounding box center [321, 142] width 643 height 284
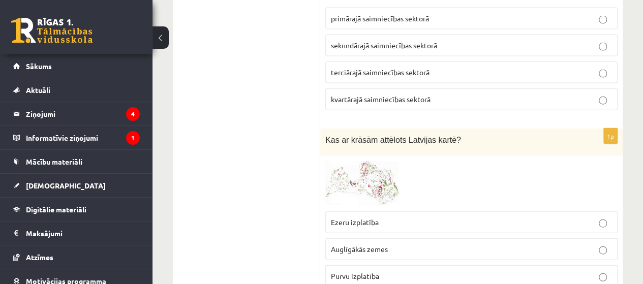
click at [355, 161] on img at bounding box center [363, 183] width 76 height 45
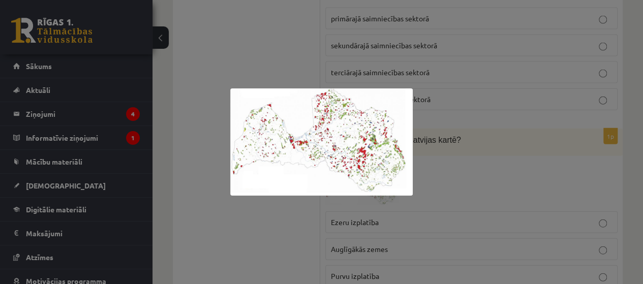
click at [449, 134] on div at bounding box center [321, 142] width 643 height 284
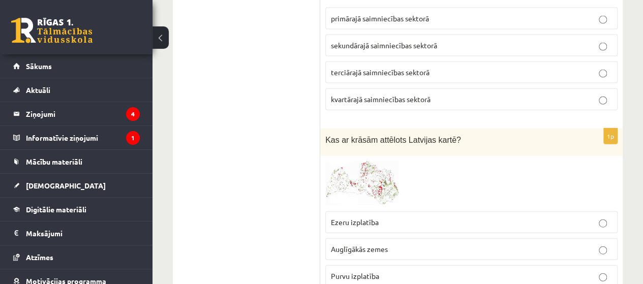
click at [371, 177] on span at bounding box center [364, 185] width 16 height 16
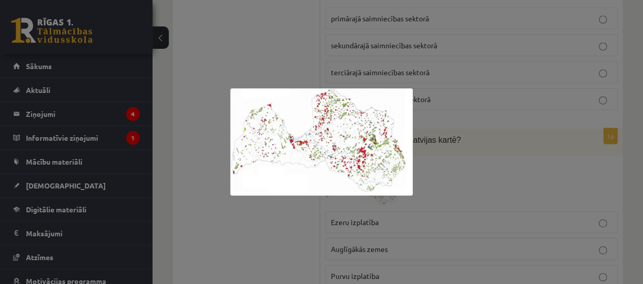
click at [459, 140] on div at bounding box center [321, 142] width 643 height 284
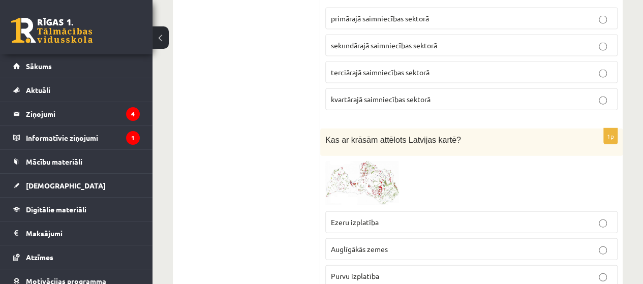
click at [382, 161] on img at bounding box center [363, 183] width 76 height 45
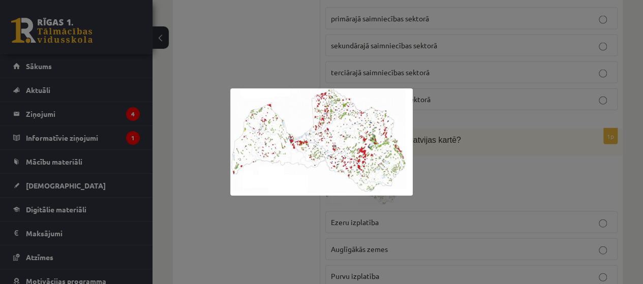
click at [468, 125] on div at bounding box center [321, 142] width 643 height 284
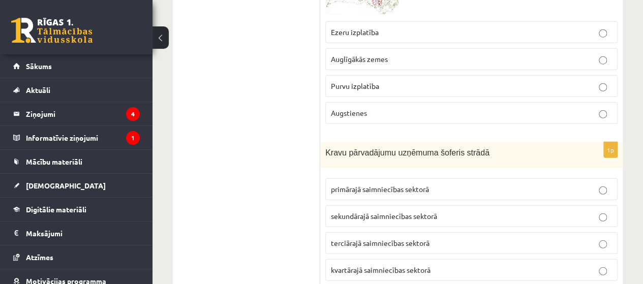
scroll to position [3252, 0]
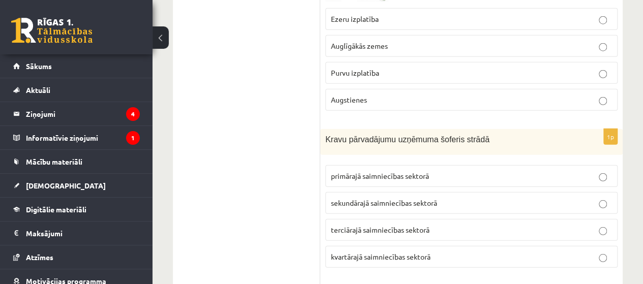
click at [386, 225] on span "terciārajā saimniecības sektorā" at bounding box center [380, 229] width 99 height 9
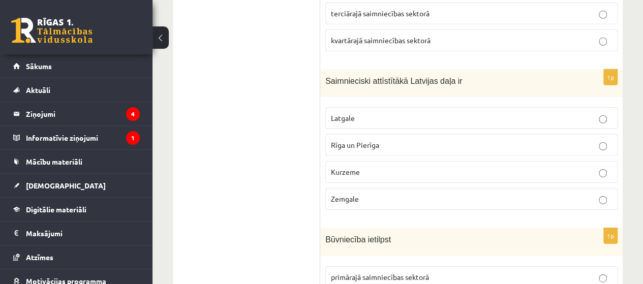
scroll to position [3456, 0]
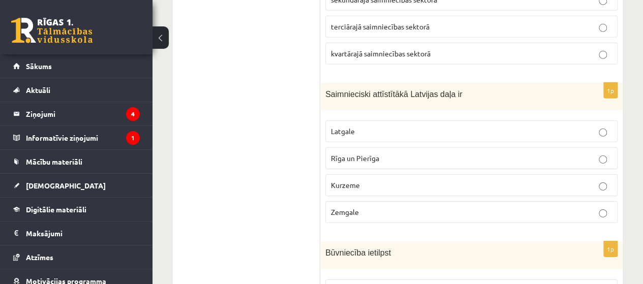
click at [403, 153] on p "Rīga un Pierīga" at bounding box center [471, 158] width 281 height 11
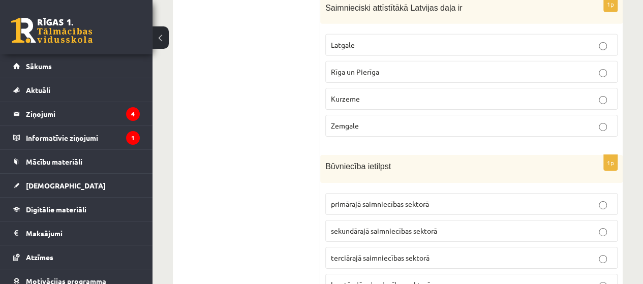
scroll to position [3557, 0]
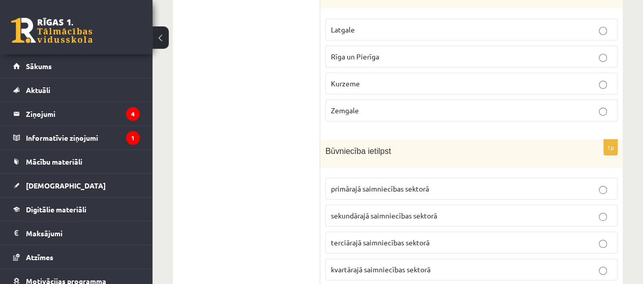
click at [370, 238] on span "terciārajā saimniecības sektorā" at bounding box center [380, 242] width 99 height 9
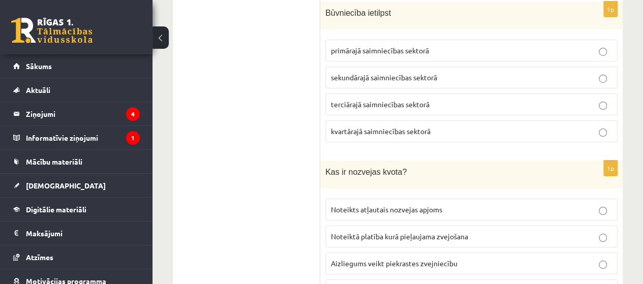
scroll to position [3710, 0]
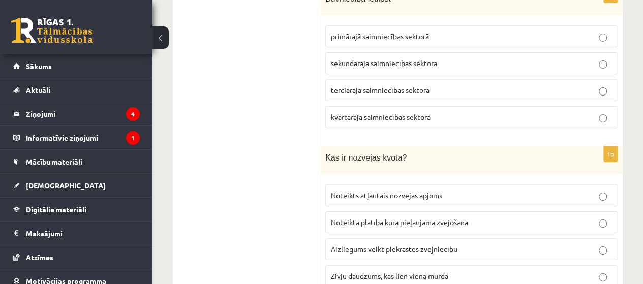
click at [411, 190] on p "Noteikts atļautais nozvejas apjoms" at bounding box center [471, 195] width 281 height 11
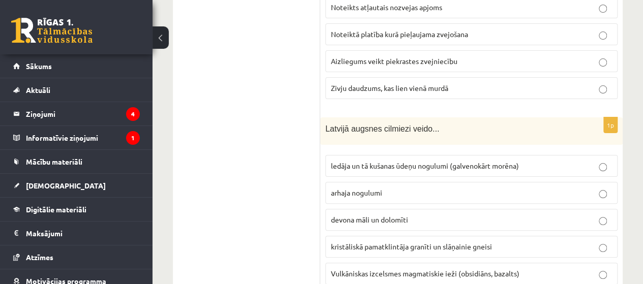
scroll to position [3913, 0]
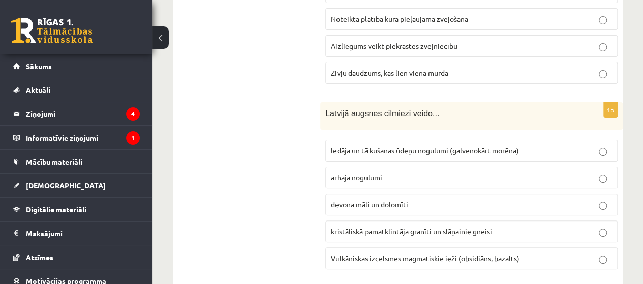
click at [417, 146] on span "ledāja un tā kušanas ūdeņu nogulumi (galvenokārt morēna)" at bounding box center [425, 150] width 188 height 9
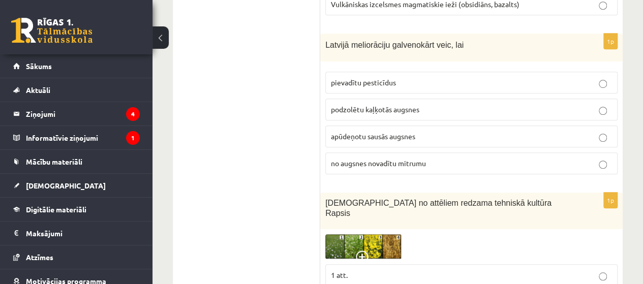
scroll to position [4218, 0]
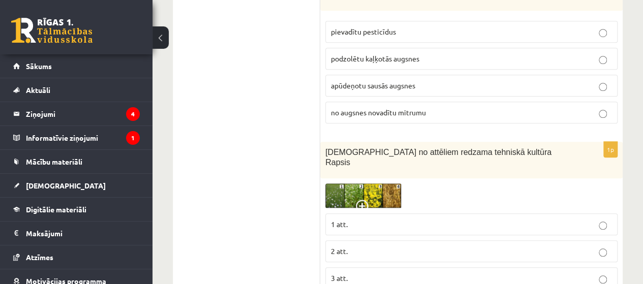
click at [378, 183] on img at bounding box center [363, 195] width 76 height 25
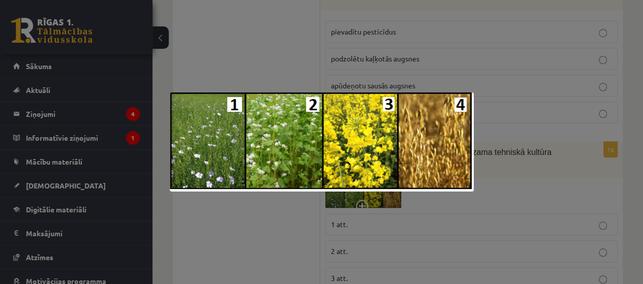
click at [538, 128] on div at bounding box center [321, 142] width 643 height 284
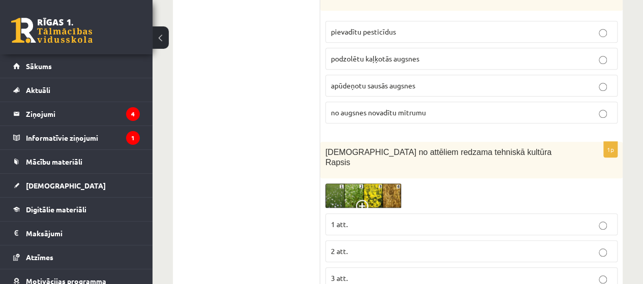
click at [461, 273] on p "3 att." at bounding box center [471, 278] width 281 height 11
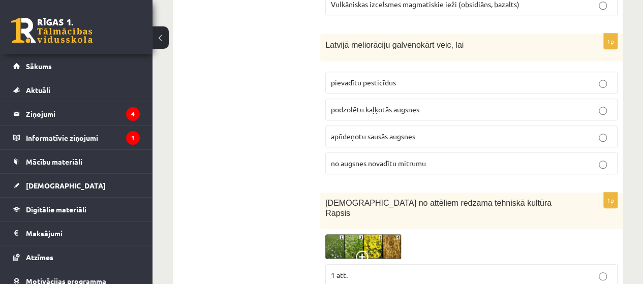
scroll to position [4116, 0]
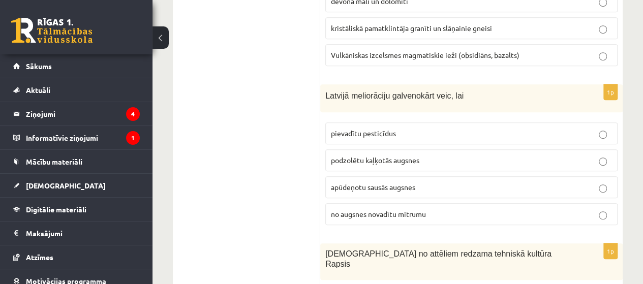
click at [478, 182] on p "apūdeņotu sausās augsnes" at bounding box center [471, 187] width 281 height 11
click at [469, 203] on label "no augsnes novadītu mitrumu" at bounding box center [471, 214] width 292 height 22
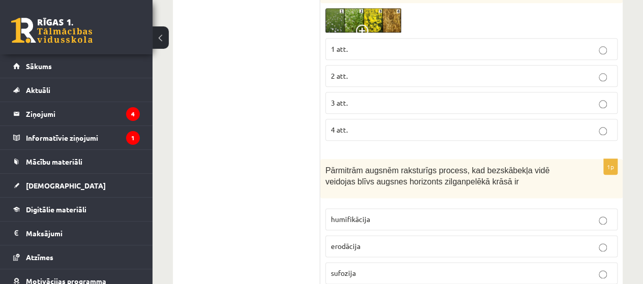
scroll to position [4435, 0]
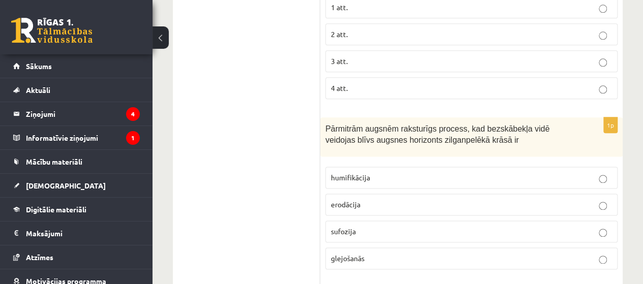
click at [380, 253] on p "glejošanās" at bounding box center [471, 258] width 281 height 11
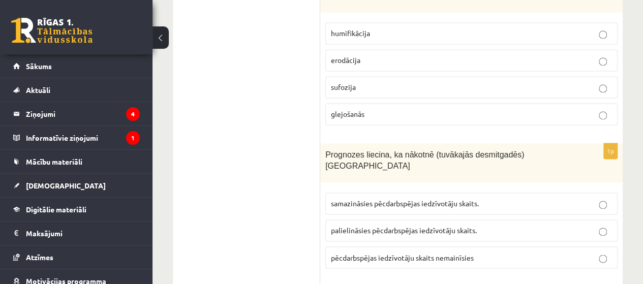
scroll to position [4587, 0]
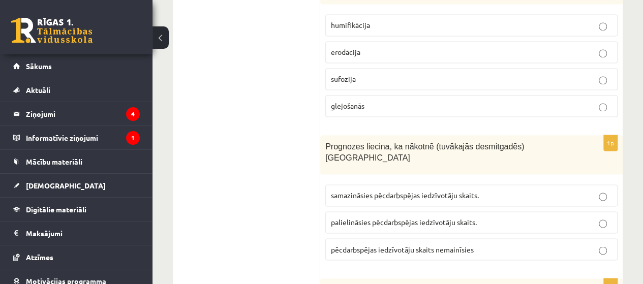
click at [482, 190] on p "samazināsies pēcdarbspējas iedzīvotāju skaits." at bounding box center [471, 195] width 281 height 11
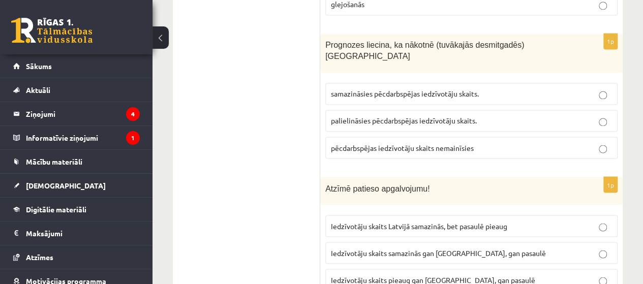
scroll to position [4740, 0]
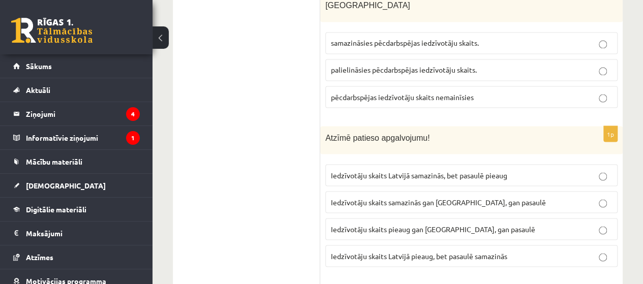
click at [489, 170] on span "Iedzīvotāju skaits Latvijā samazinās, bet pasaulē pieaug" at bounding box center [419, 174] width 176 height 9
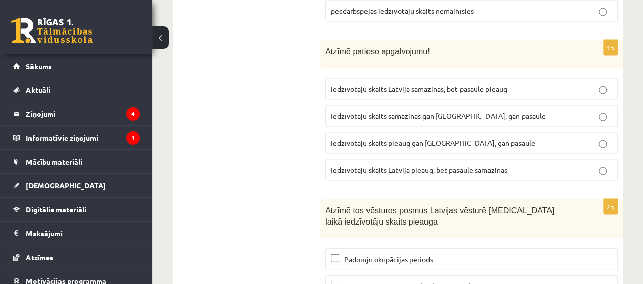
scroll to position [4841, 0]
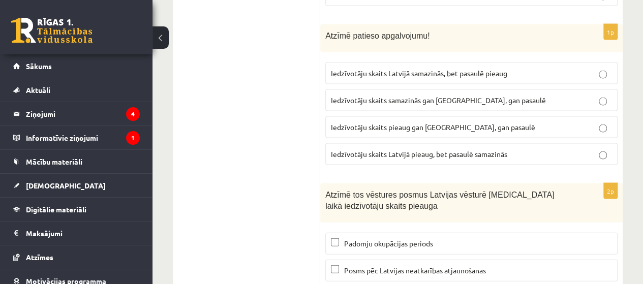
click at [413, 266] on span "Posms pēc Latvijas neatkarības atjaunošanas" at bounding box center [415, 270] width 142 height 9
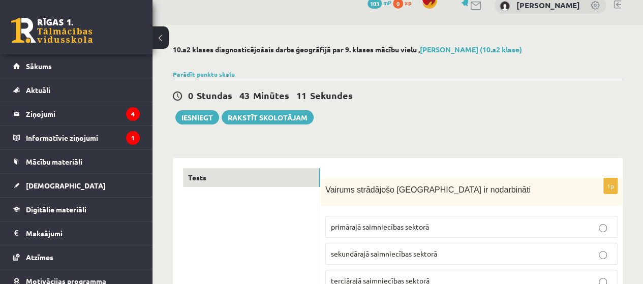
scroll to position [14, 0]
click at [203, 116] on button "Iesniegt" at bounding box center [197, 118] width 44 height 14
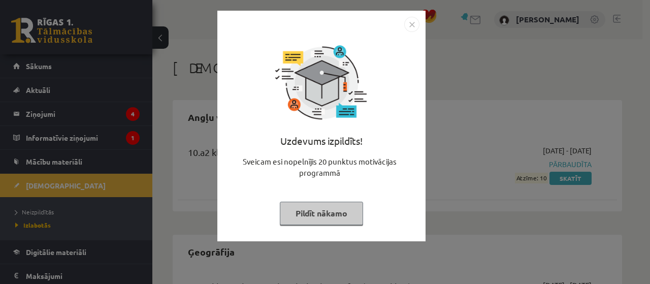
click at [415, 26] on img "Close" at bounding box center [412, 24] width 15 height 15
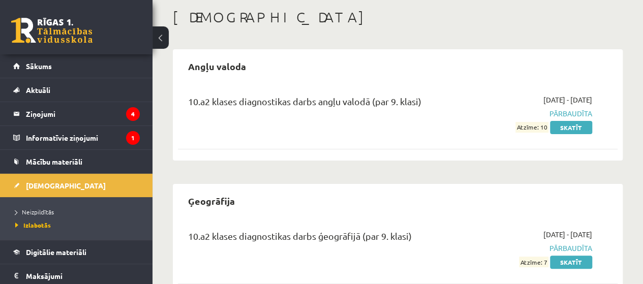
scroll to position [81, 0]
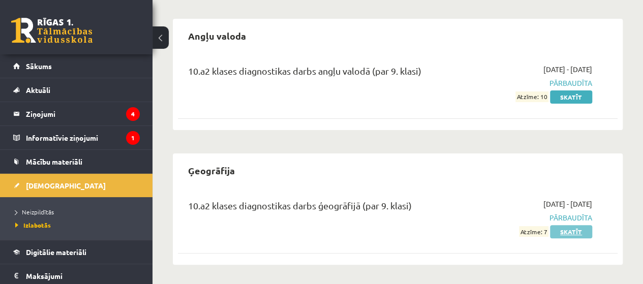
click at [570, 232] on link "Skatīt" at bounding box center [571, 231] width 42 height 13
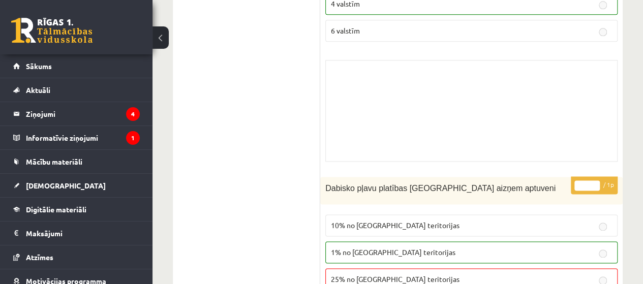
scroll to position [2642, 0]
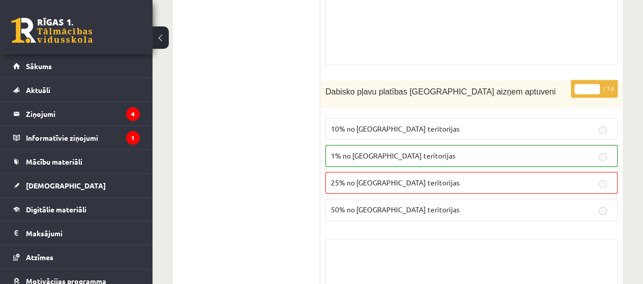
click at [422, 150] on p "1% no Latvijas teritorijas" at bounding box center [471, 155] width 281 height 11
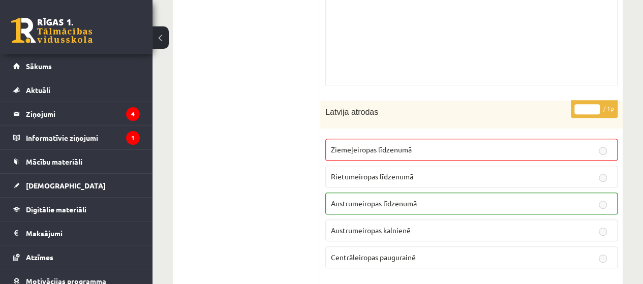
scroll to position [4015, 0]
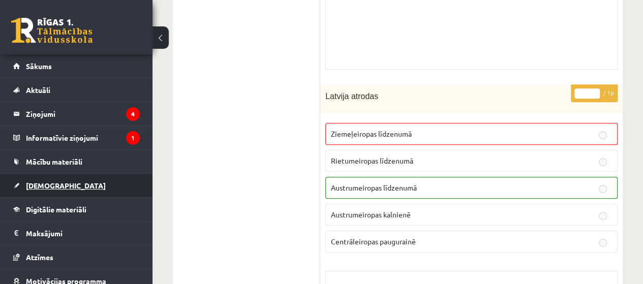
click at [46, 183] on span "[DEMOGRAPHIC_DATA]" at bounding box center [66, 185] width 80 height 9
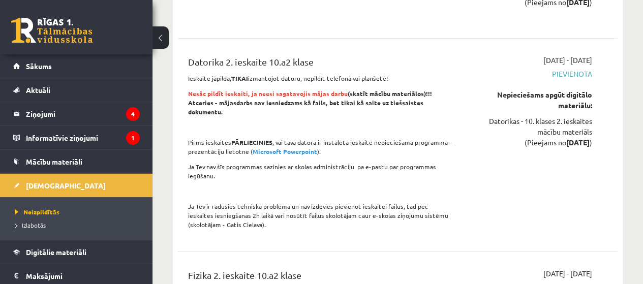
scroll to position [3659, 0]
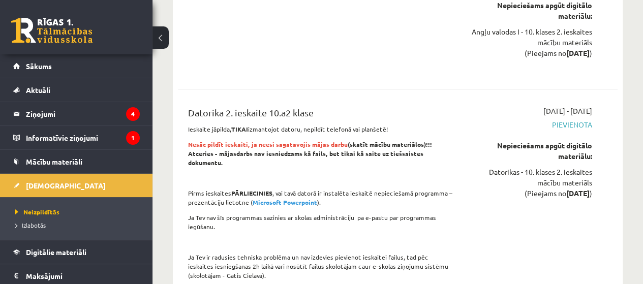
click at [283, 198] on strong "Microsoft Powerpoint" at bounding box center [285, 202] width 65 height 8
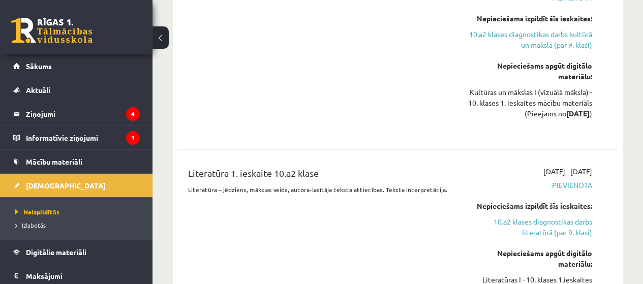
scroll to position [1220, 0]
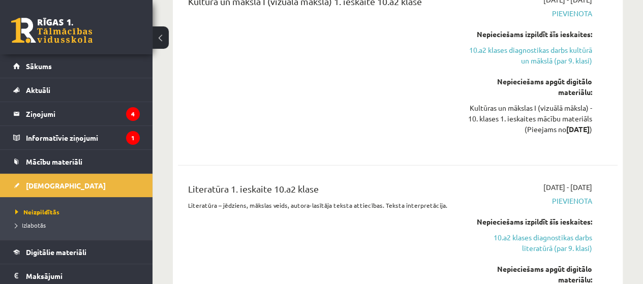
drag, startPoint x: 478, startPoint y: 191, endPoint x: 428, endPoint y: 152, distance: 62.6
click at [428, 152] on div "Kultūra un māksla I (vizuālā māksla) 1. ieskaite 10.a2 klase 2025-09-16 - 2025-…" at bounding box center [398, 71] width 440 height 175
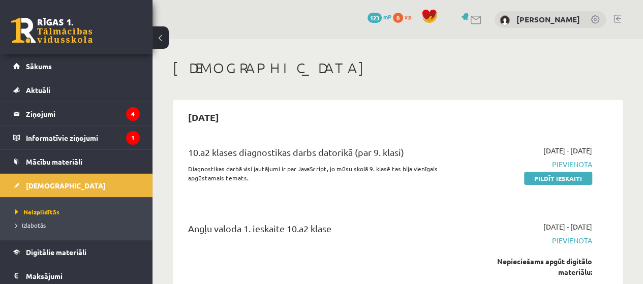
scroll to position [51, 0]
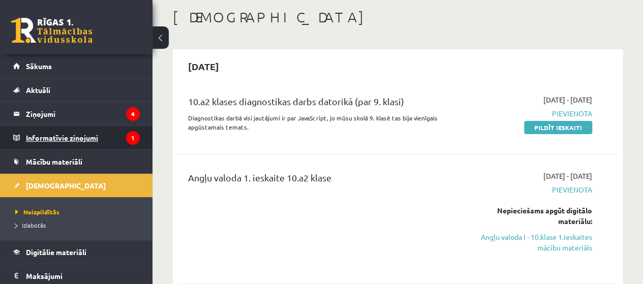
click at [93, 139] on legend "Informatīvie ziņojumi 1" at bounding box center [83, 137] width 114 height 23
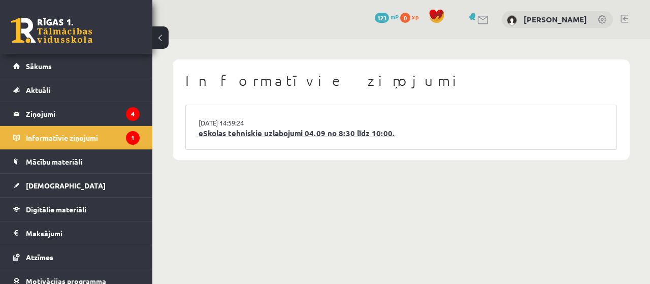
click at [287, 132] on link "eSkolas tehniskie uzlabojumi 04.09 no 8:30 līdz 10:00." at bounding box center [402, 134] width 406 height 12
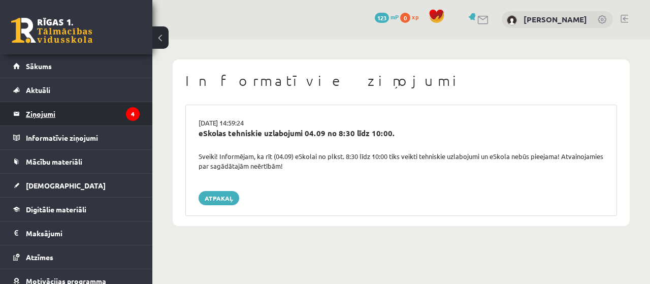
click at [51, 117] on legend "Ziņojumi 4" at bounding box center [83, 113] width 114 height 23
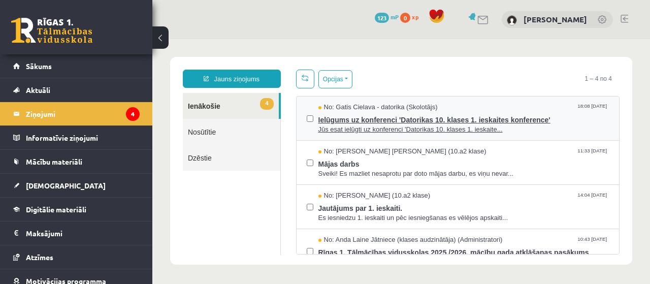
click at [411, 126] on span "Jūs esat ielūgti uz konferenci 'Datorikas 10. klases 1. ieskaite..." at bounding box center [464, 130] width 291 height 10
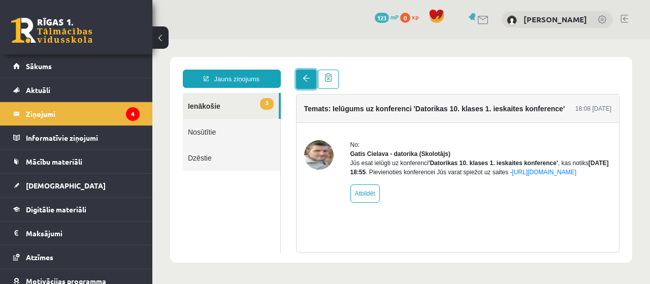
click at [308, 82] on span at bounding box center [306, 78] width 7 height 7
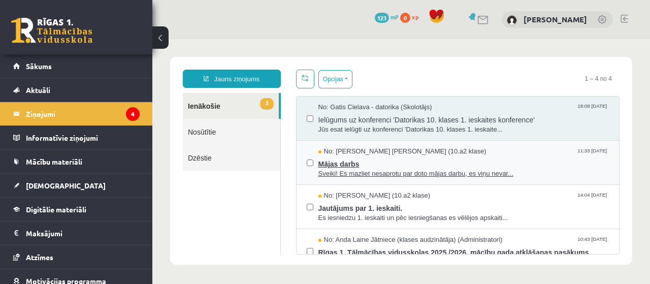
click at [343, 164] on span "Mājas darbs" at bounding box center [464, 163] width 291 height 13
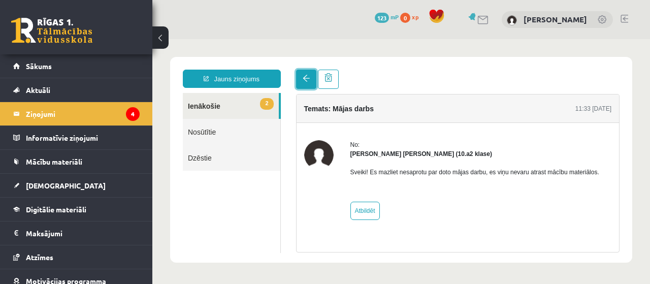
click at [304, 81] on span at bounding box center [306, 78] width 7 height 7
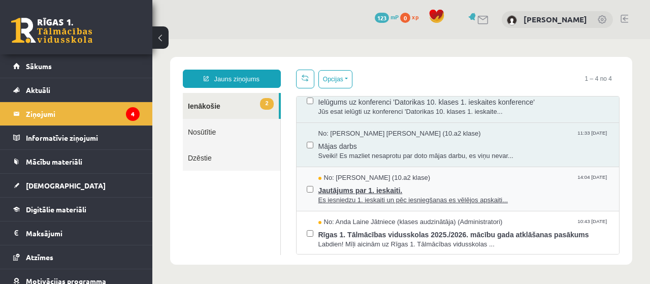
click at [358, 192] on span "Jautājums par 1. ieskaiti." at bounding box center [464, 189] width 291 height 13
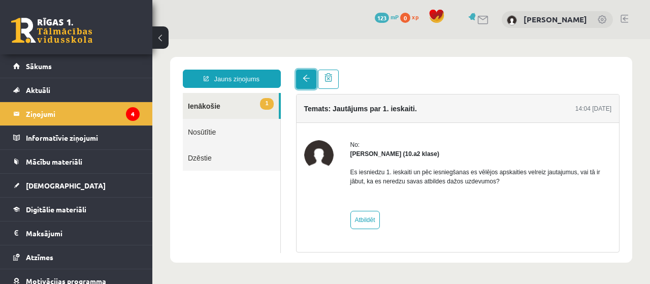
click at [302, 79] on link at bounding box center [306, 79] width 20 height 19
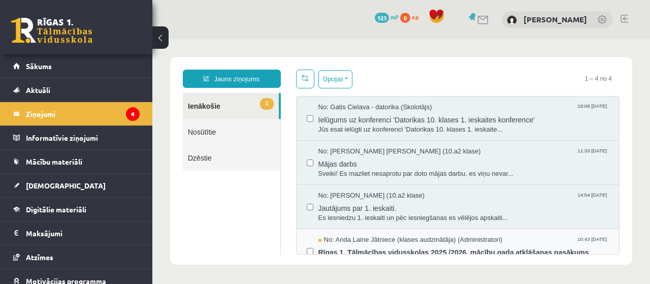
click at [383, 246] on span "Rīgas 1. Tālmācības vidusskolas 2025./2026. mācību gada atklāšanas pasākums" at bounding box center [464, 251] width 291 height 13
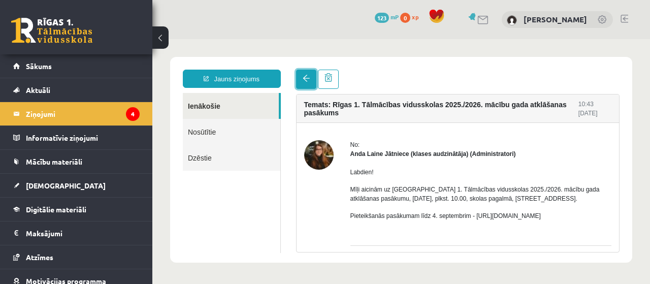
click at [307, 79] on span at bounding box center [306, 78] width 7 height 7
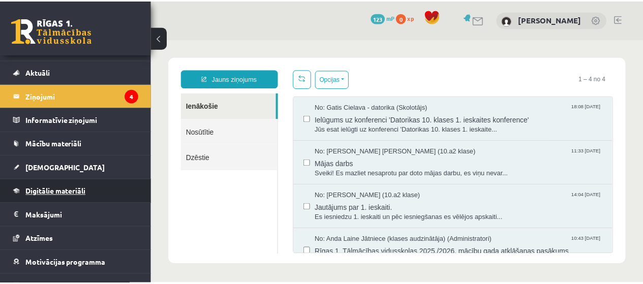
scroll to position [3, 0]
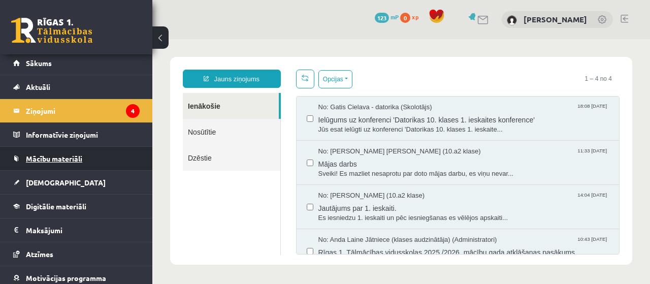
click at [57, 158] on span "Mācību materiāli" at bounding box center [54, 158] width 56 height 9
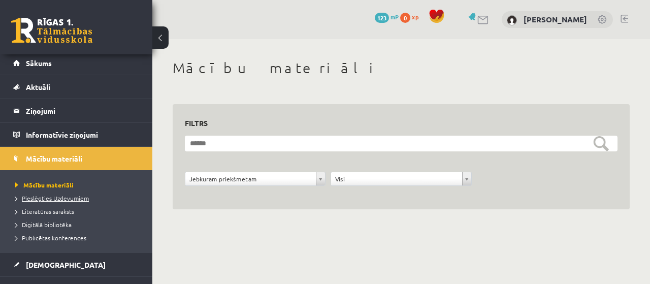
click at [67, 194] on link "Pieslēgties Uzdevumiem" at bounding box center [78, 198] width 127 height 9
click at [65, 223] on span "Digitālā bibliotēka" at bounding box center [43, 225] width 56 height 8
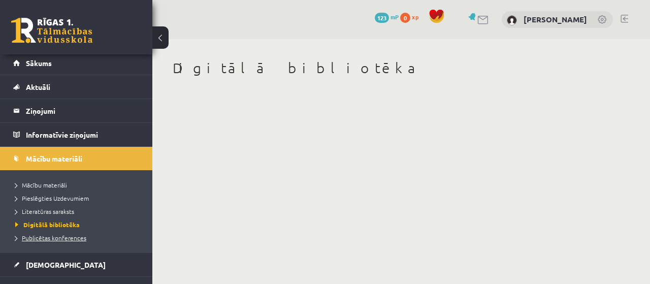
click at [68, 235] on span "Publicētas konferences" at bounding box center [50, 238] width 71 height 8
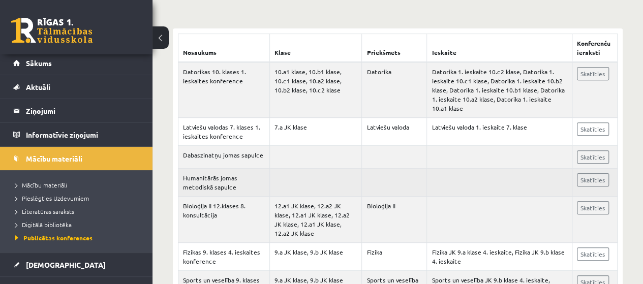
scroll to position [203, 0]
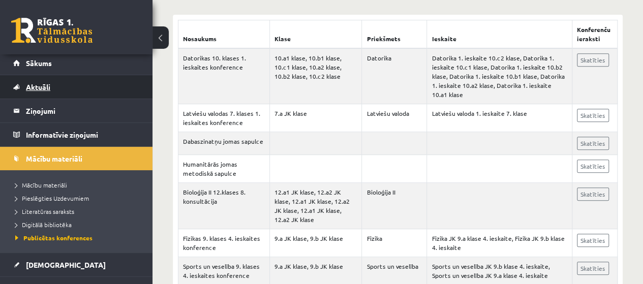
click at [50, 88] on span "Aktuāli" at bounding box center [38, 86] width 24 height 9
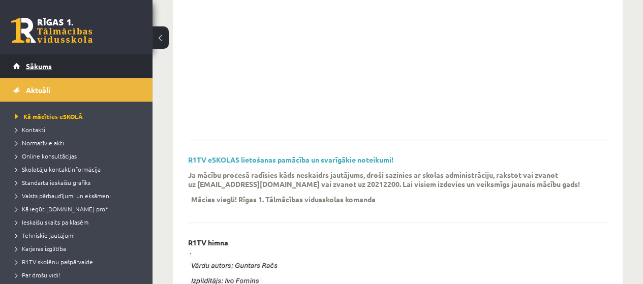
click at [24, 64] on link "Sākums" at bounding box center [76, 65] width 127 height 23
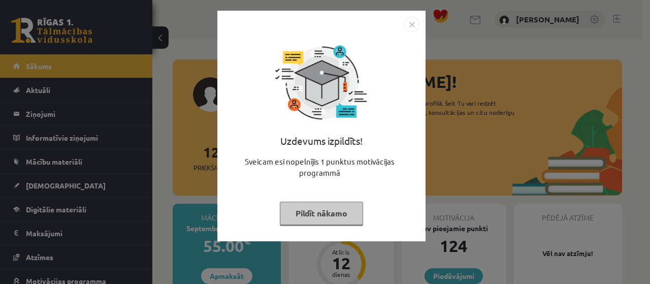
click at [407, 23] on img "Close" at bounding box center [412, 24] width 15 height 15
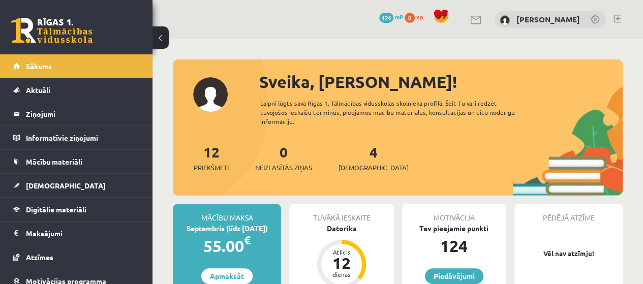
scroll to position [51, 0]
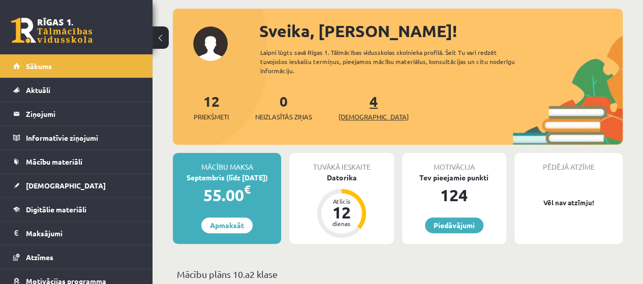
click at [354, 102] on link "4 Ieskaites" at bounding box center [373, 107] width 70 height 30
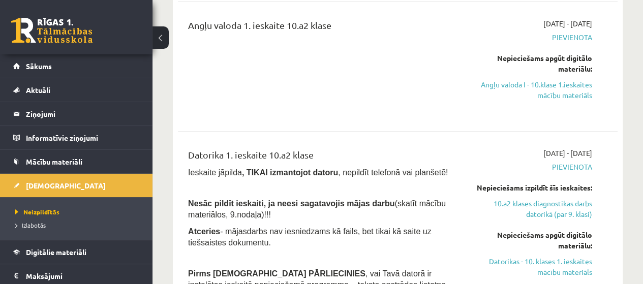
scroll to position [102, 0]
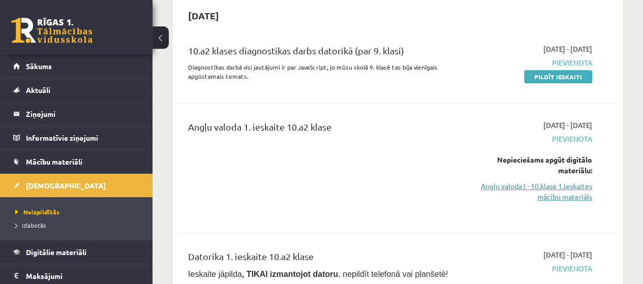
click at [583, 196] on link "Angļu valoda I - 10.klase 1.ieskaites mācību materiāls" at bounding box center [530, 191] width 125 height 21
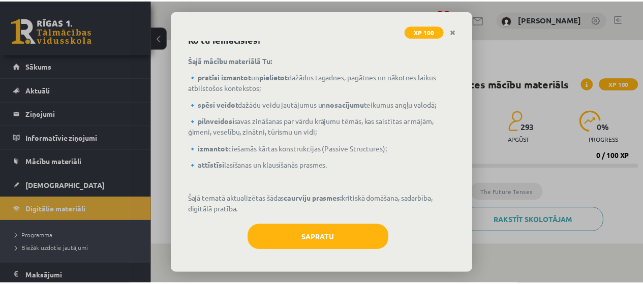
scroll to position [52, 0]
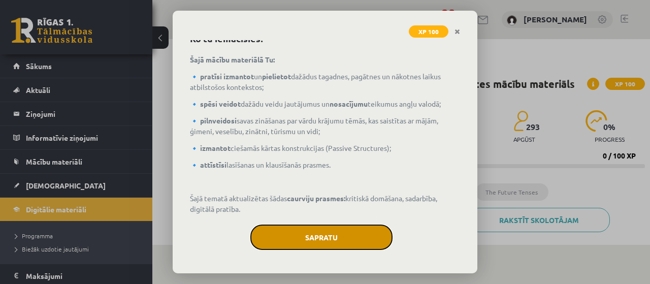
click at [354, 240] on button "Sapratu" at bounding box center [322, 237] width 142 height 25
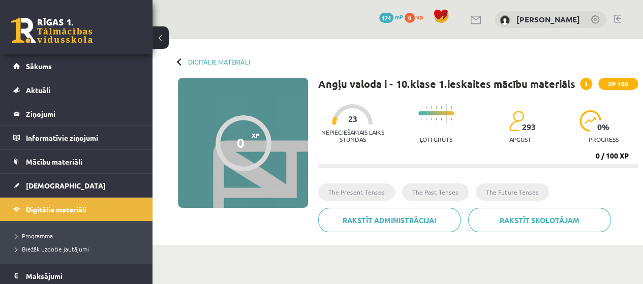
click at [229, 142] on div at bounding box center [243, 143] width 56 height 56
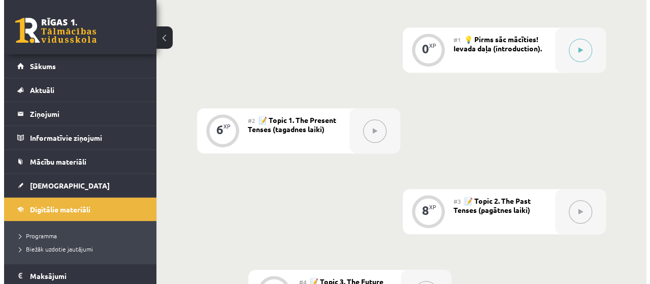
scroll to position [207, 0]
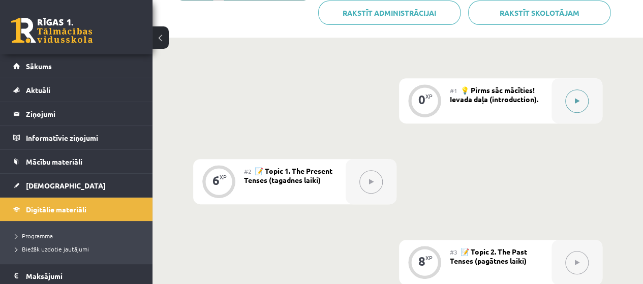
click at [571, 97] on button at bounding box center [576, 100] width 23 height 23
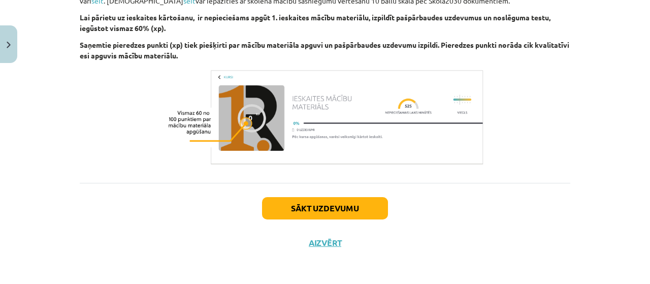
scroll to position [1243, 0]
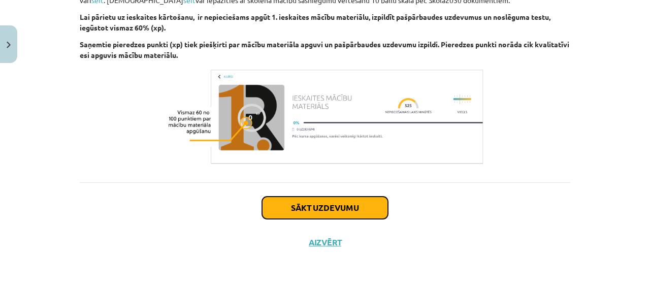
click at [325, 202] on button "Sākt uzdevumu" at bounding box center [325, 208] width 126 height 22
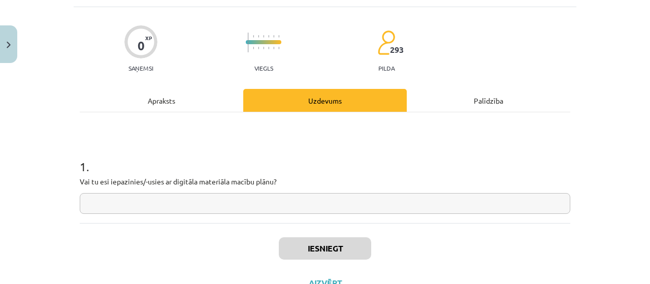
scroll to position [76, 0]
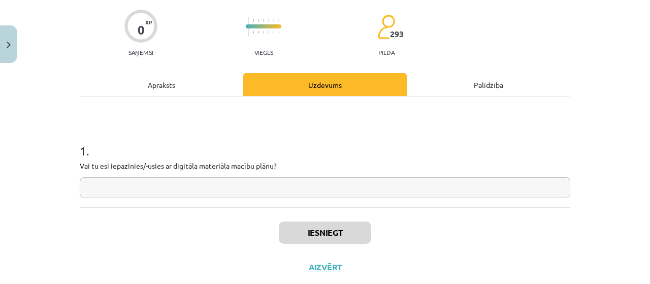
click at [297, 181] on input "text" at bounding box center [325, 187] width 491 height 21
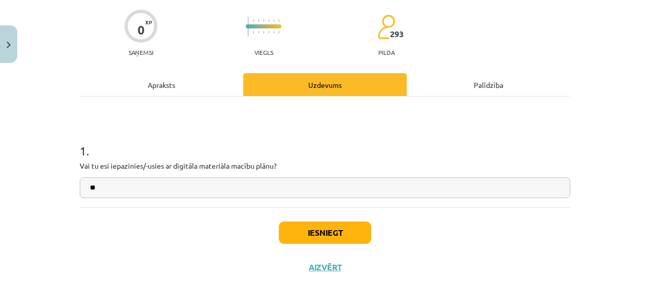
type input "**"
click at [301, 233] on button "Iesniegt" at bounding box center [325, 233] width 92 height 22
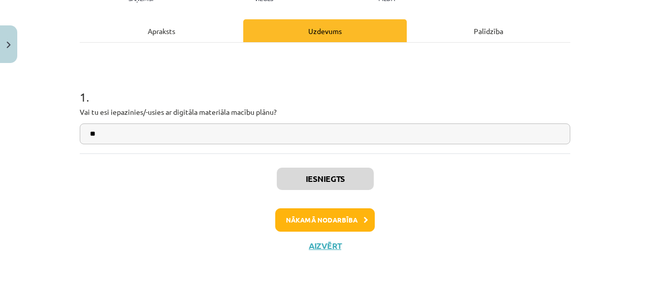
scroll to position [133, 0]
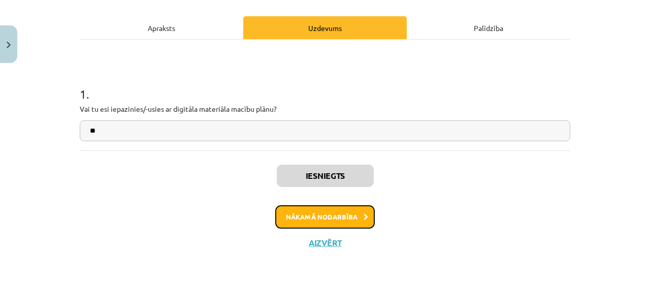
click at [341, 213] on button "Nākamā nodarbība" at bounding box center [325, 216] width 100 height 23
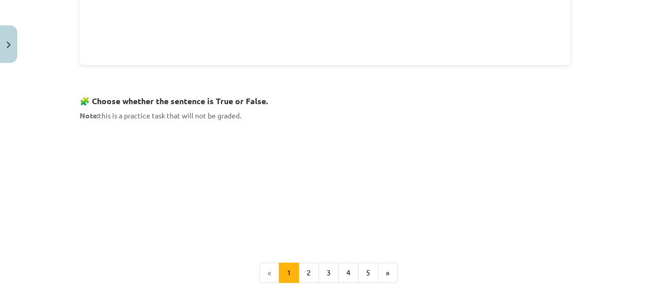
scroll to position [649, 0]
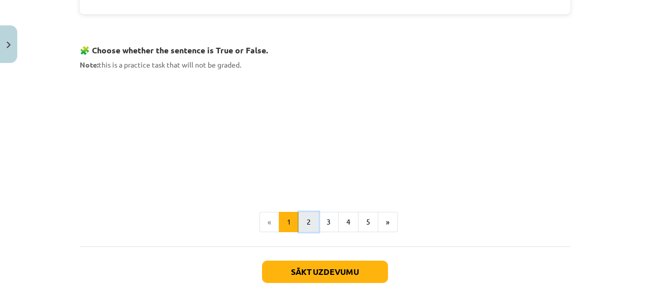
click at [306, 216] on button "2" at bounding box center [309, 222] width 20 height 20
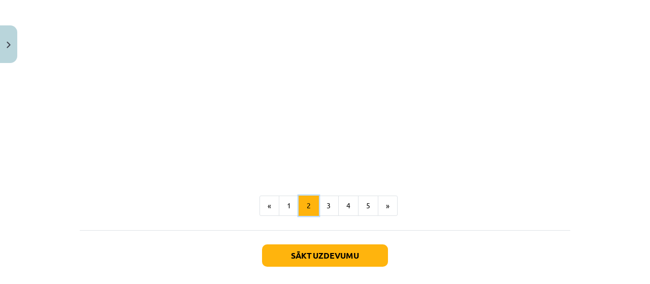
scroll to position [715, 0]
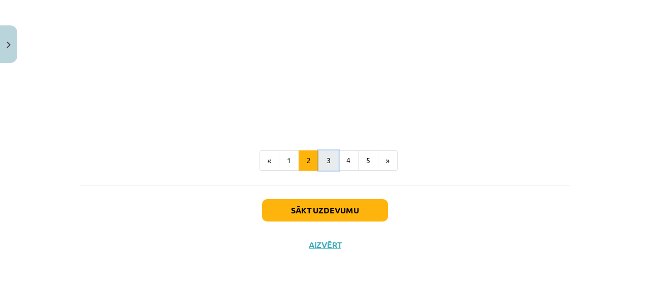
click at [323, 152] on button "3" at bounding box center [329, 160] width 20 height 20
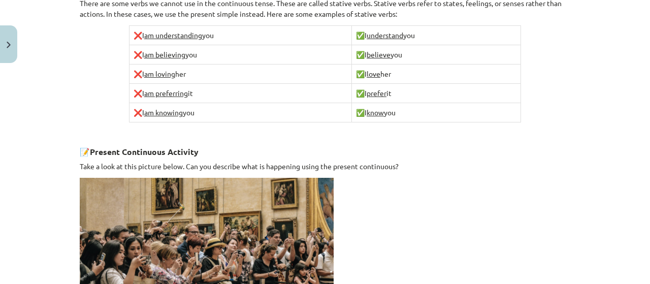
scroll to position [791, 0]
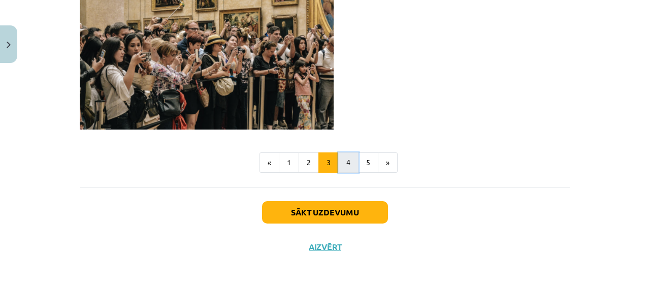
click at [349, 159] on button "4" at bounding box center [348, 162] width 20 height 20
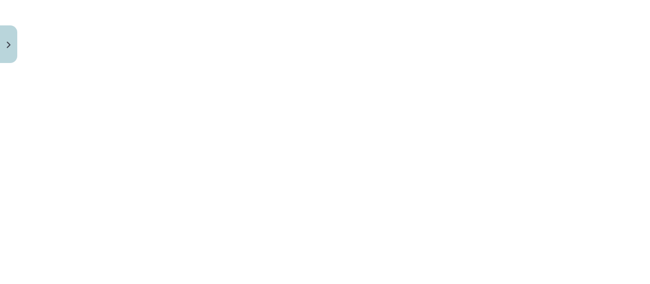
scroll to position [949, 0]
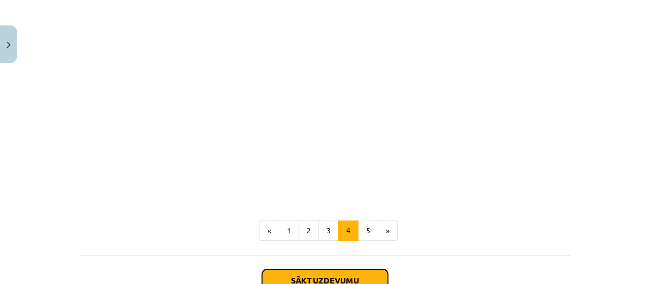
click at [342, 269] on button "Sākt uzdevumu" at bounding box center [325, 280] width 126 height 22
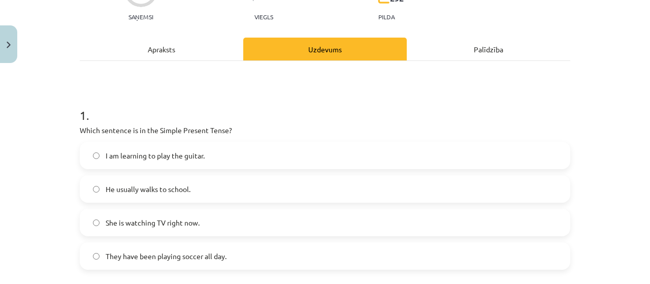
scroll to position [127, 0]
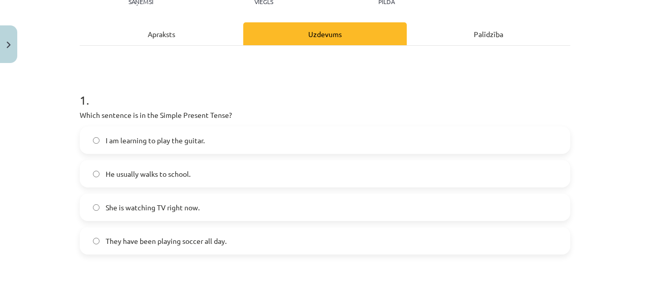
click at [173, 143] on span "I am learning to play the guitar." at bounding box center [155, 140] width 99 height 11
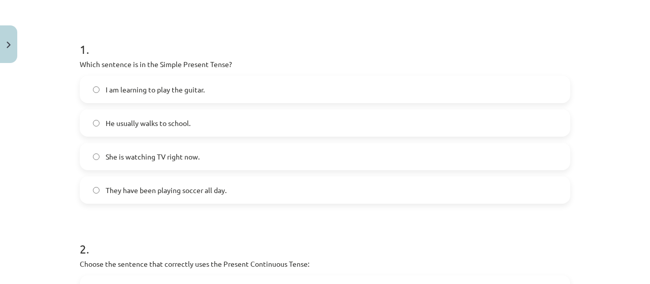
scroll to position [229, 0]
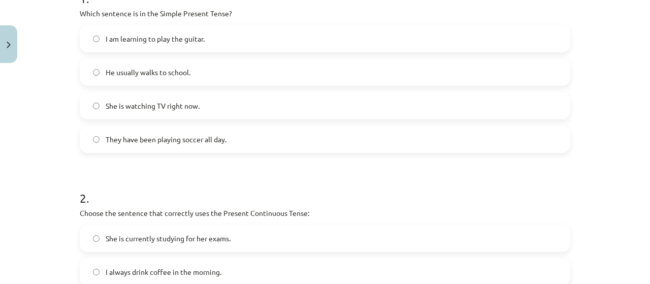
click at [172, 77] on span "He usually walks to school." at bounding box center [148, 72] width 85 height 11
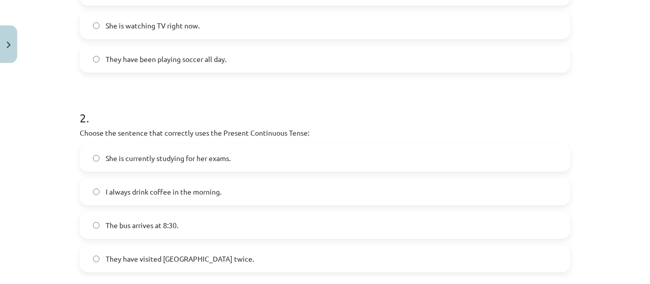
scroll to position [360, 0]
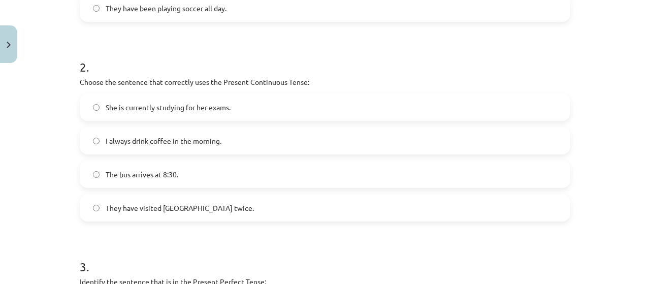
click at [200, 103] on span "She is currently studying for her exams." at bounding box center [168, 107] width 125 height 11
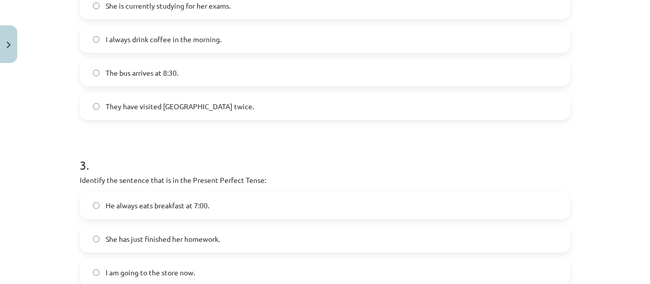
scroll to position [563, 0]
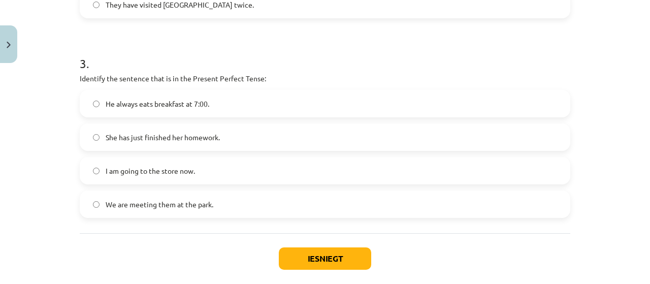
click at [196, 137] on span "She has just finished her homework." at bounding box center [163, 137] width 114 height 11
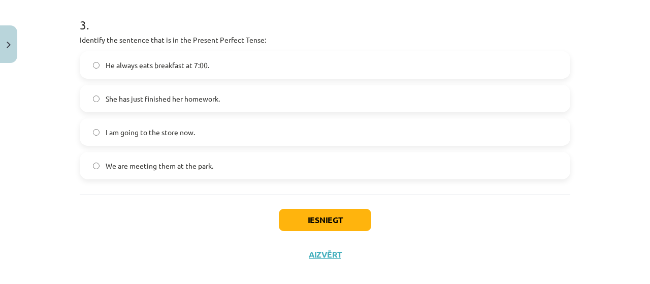
scroll to position [614, 0]
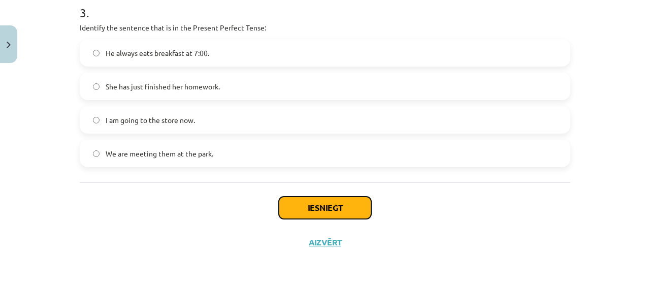
click at [326, 209] on button "Iesniegt" at bounding box center [325, 208] width 92 height 22
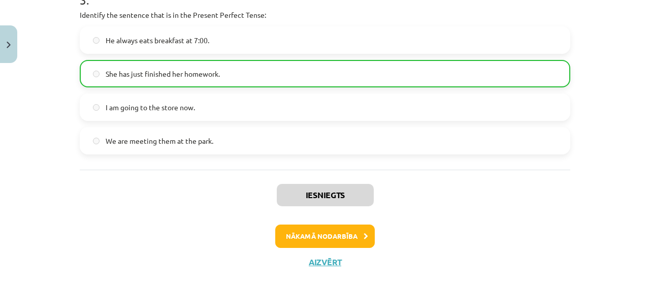
scroll to position [646, 0]
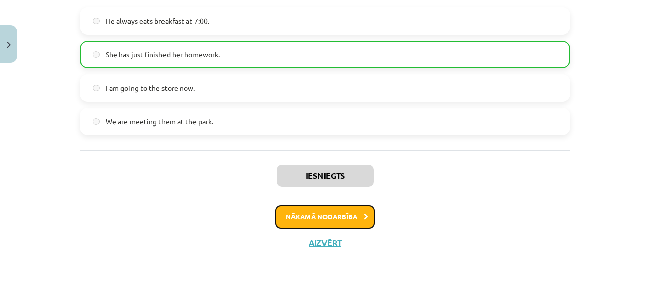
click at [352, 213] on button "Nākamā nodarbība" at bounding box center [325, 216] width 100 height 23
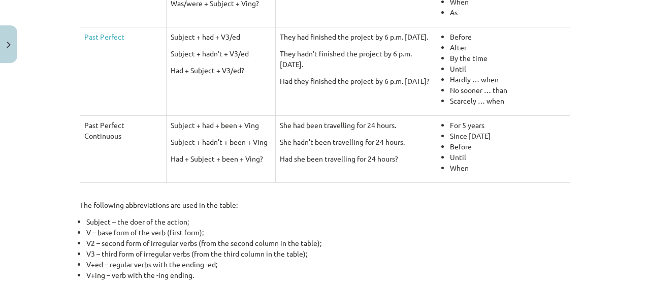
scroll to position [420, 0]
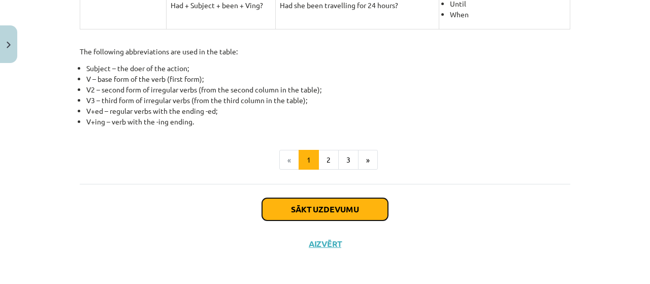
click at [331, 208] on button "Sākt uzdevumu" at bounding box center [325, 209] width 126 height 22
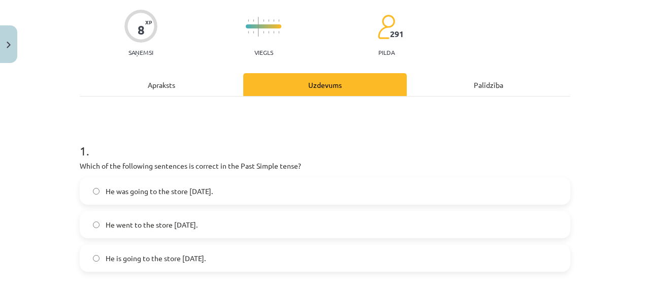
scroll to position [127, 0]
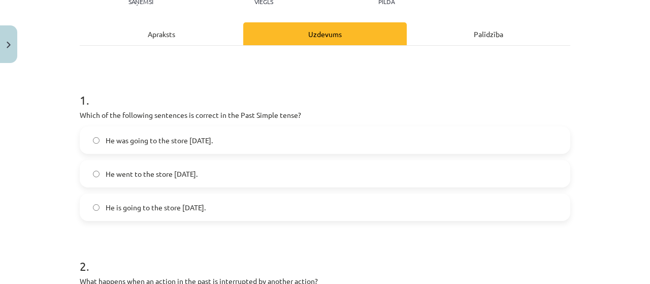
click at [196, 145] on span "He was going to the store yesterday." at bounding box center [159, 140] width 107 height 11
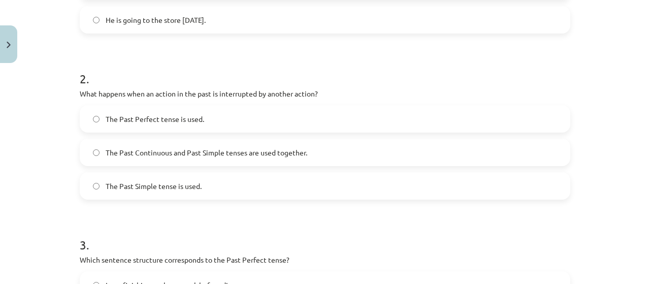
scroll to position [330, 0]
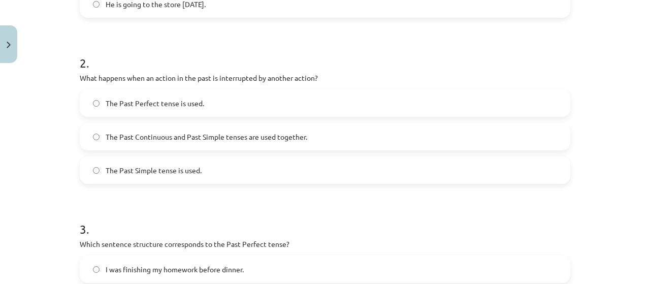
click at [211, 133] on span "The Past Continuous and Past Simple tenses are used together." at bounding box center [207, 137] width 202 height 11
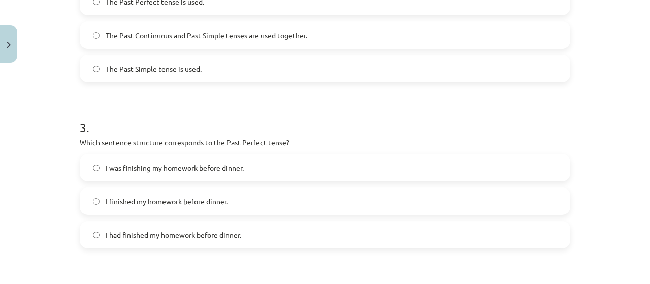
scroll to position [483, 0]
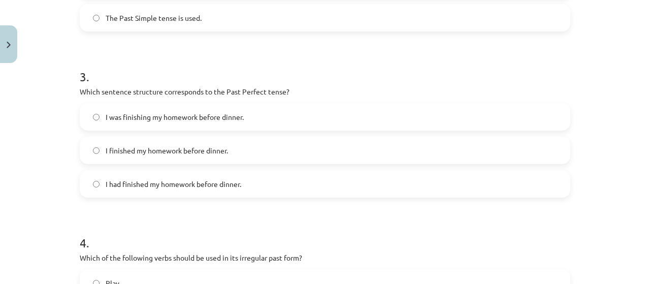
click at [213, 184] on span "I had finished my homework before dinner." at bounding box center [174, 184] width 136 height 11
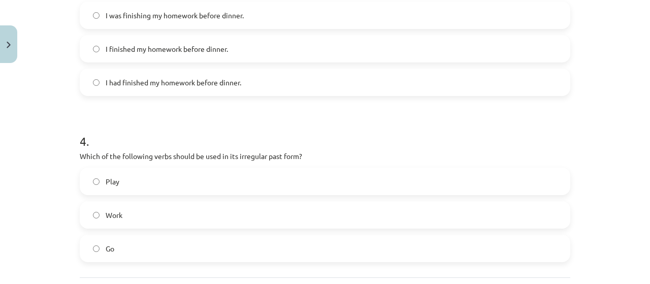
scroll to position [635, 0]
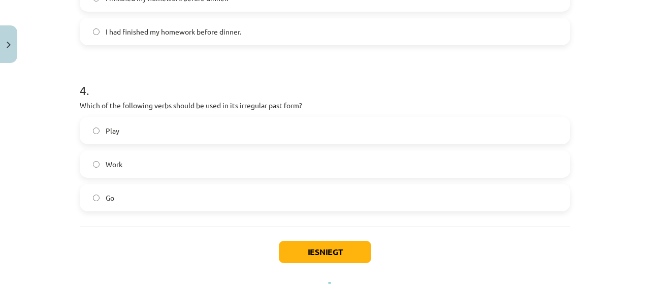
click at [180, 209] on label "Go" at bounding box center [325, 197] width 489 height 25
click at [331, 259] on button "Iesniegt" at bounding box center [325, 252] width 92 height 22
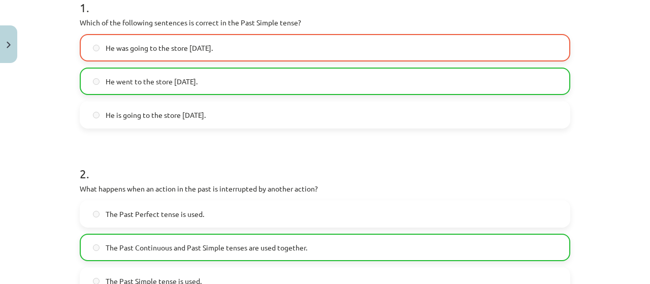
scroll to position [178, 0]
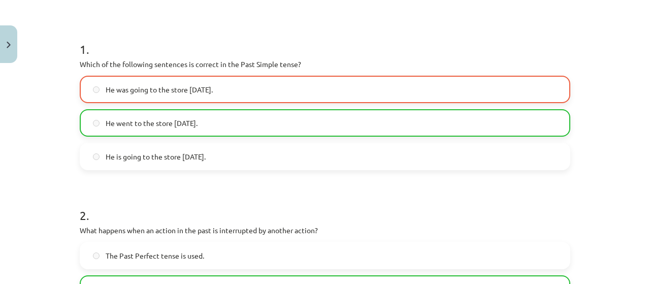
click at [176, 96] on label "He was going to the store yesterday." at bounding box center [325, 89] width 489 height 25
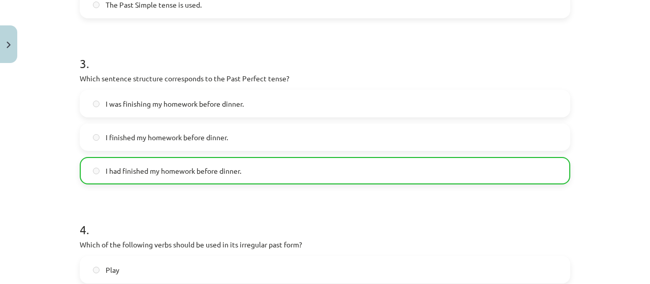
scroll to position [711, 0]
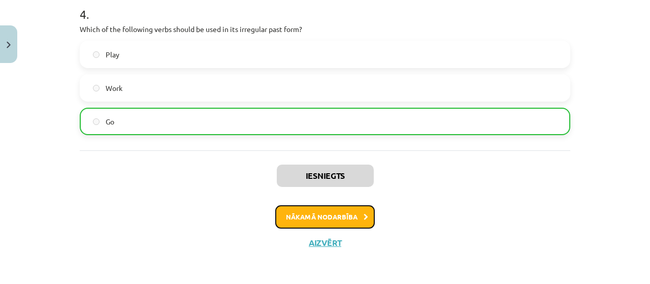
click at [307, 214] on button "Nākamā nodarbība" at bounding box center [325, 216] width 100 height 23
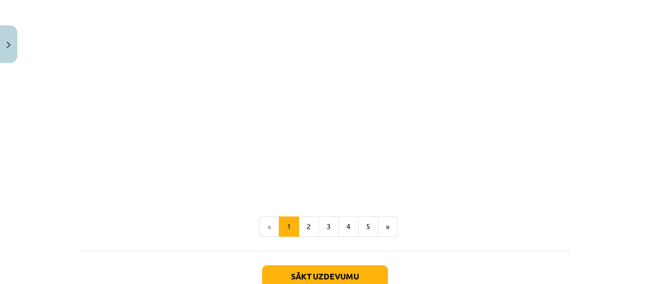
scroll to position [694, 0]
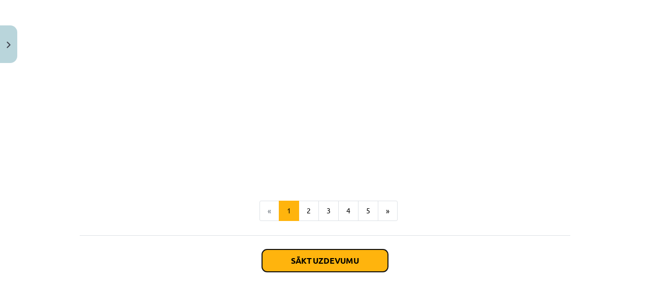
click at [349, 256] on button "Sākt uzdevumu" at bounding box center [325, 261] width 126 height 22
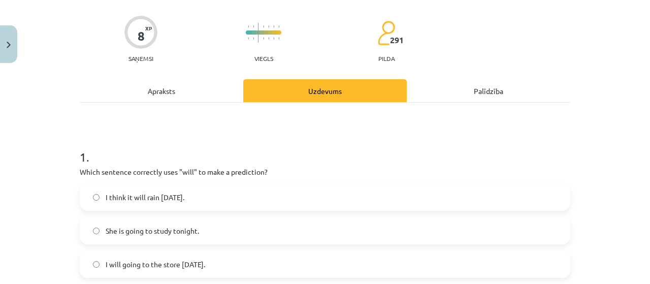
scroll to position [121, 0]
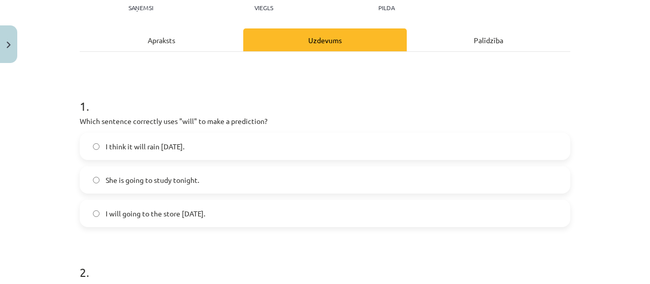
click at [160, 137] on label "I think it will rain tomorrow." at bounding box center [325, 146] width 489 height 25
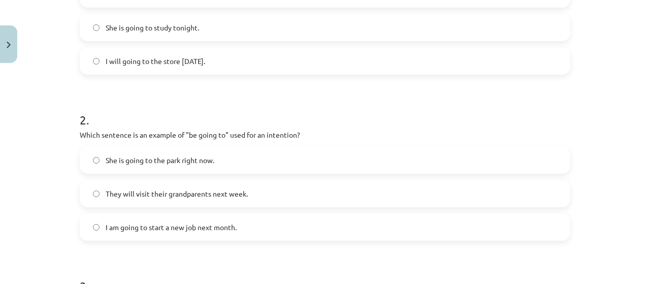
scroll to position [324, 0]
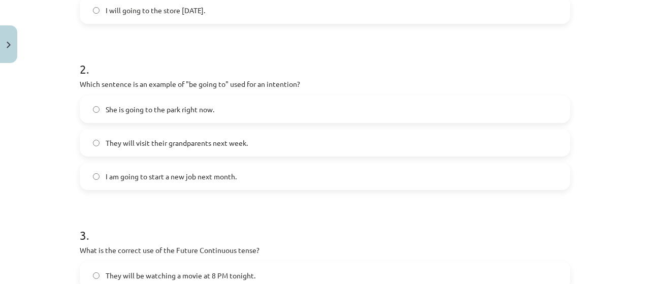
click at [191, 176] on span "I am going to start a new job next month." at bounding box center [171, 176] width 131 height 11
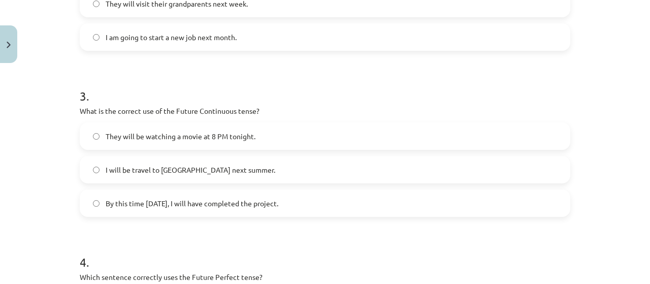
scroll to position [477, 0]
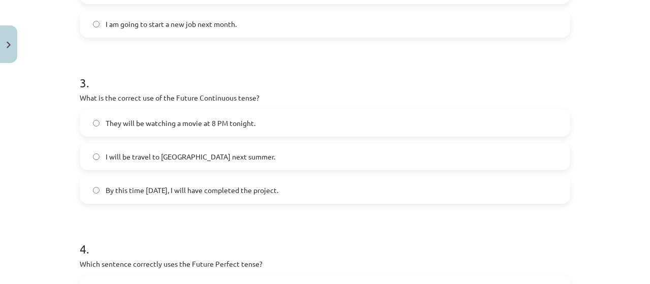
click at [228, 123] on span "They will be watching a movie at 8 PM tonight." at bounding box center [181, 123] width 150 height 11
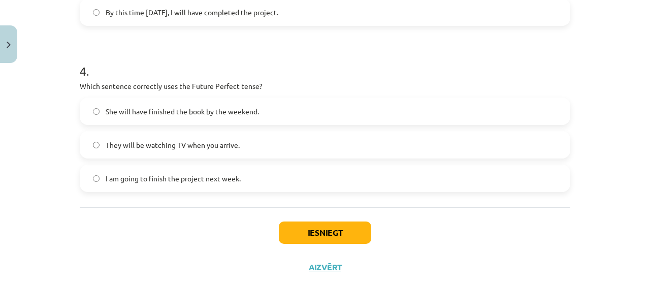
scroll to position [680, 0]
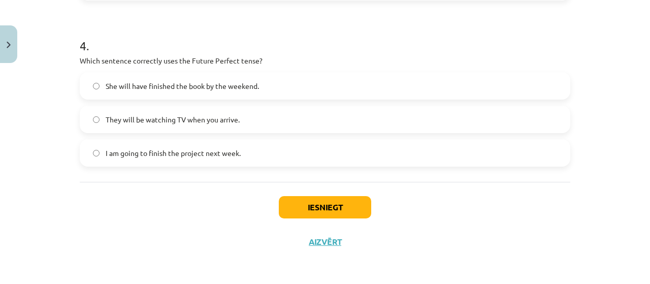
click at [209, 88] on span "She will have finished the book by the weekend." at bounding box center [182, 86] width 153 height 11
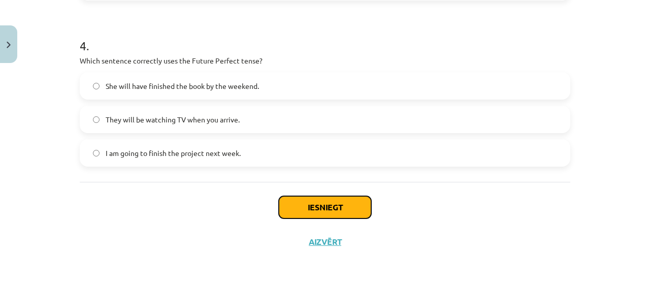
click at [300, 213] on button "Iesniegt" at bounding box center [325, 207] width 92 height 22
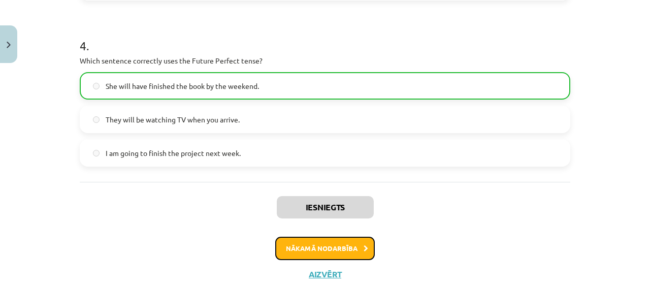
click at [334, 246] on button "Nākamā nodarbība" at bounding box center [325, 248] width 100 height 23
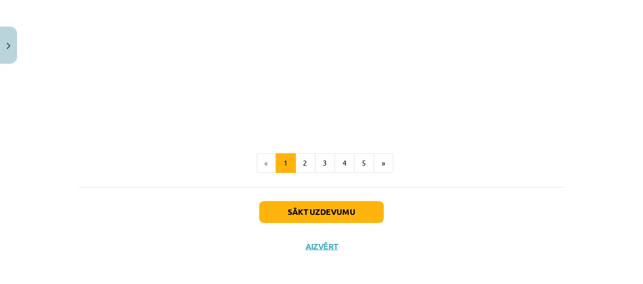
scroll to position [338, 0]
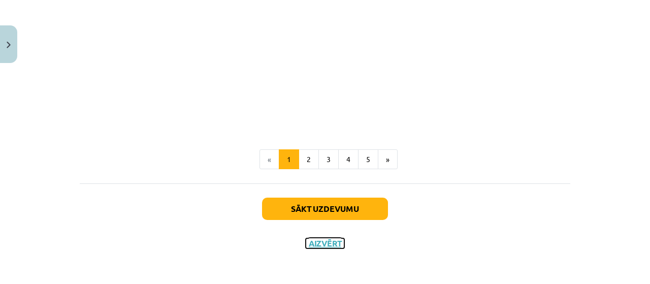
click at [315, 239] on button "Aizvērt" at bounding box center [325, 243] width 39 height 10
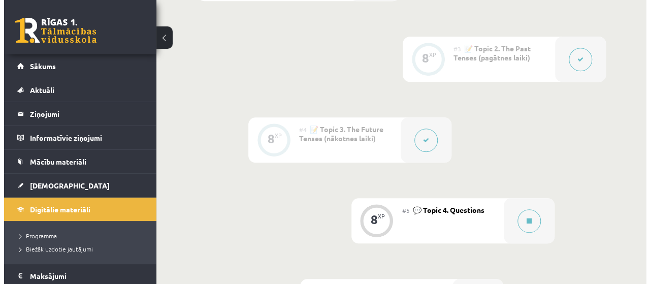
scroll to position [513, 0]
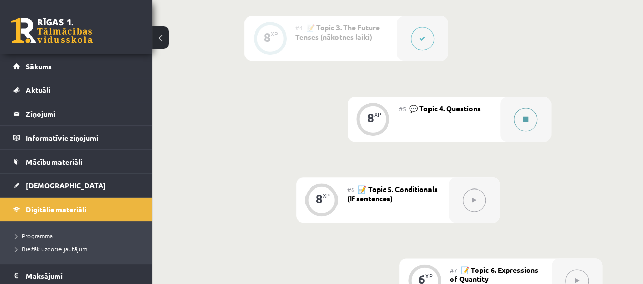
click at [524, 120] on icon at bounding box center [525, 119] width 5 height 6
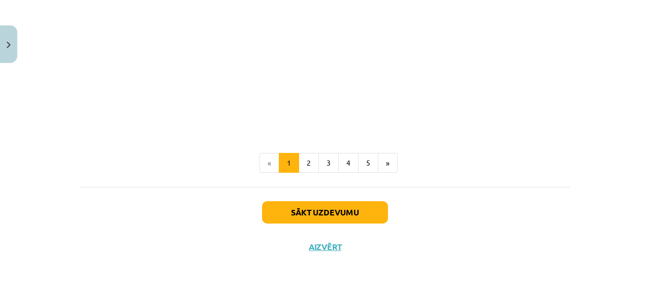
scroll to position [338, 0]
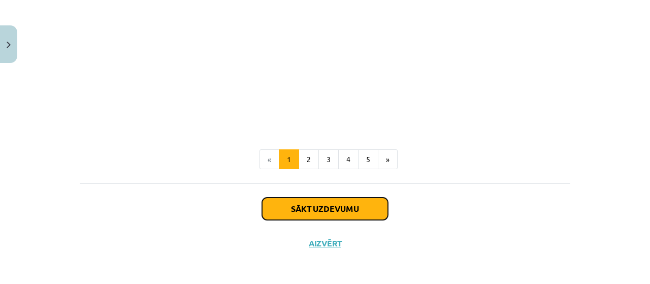
click at [341, 206] on button "Sākt uzdevumu" at bounding box center [325, 209] width 126 height 22
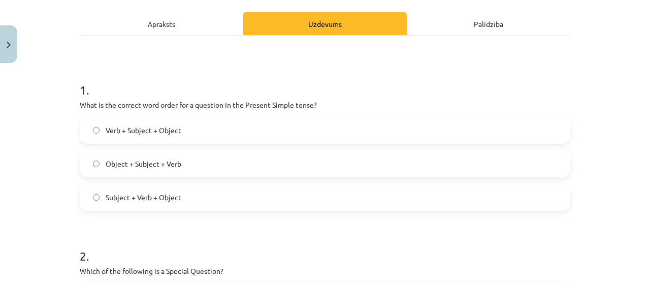
scroll to position [152, 0]
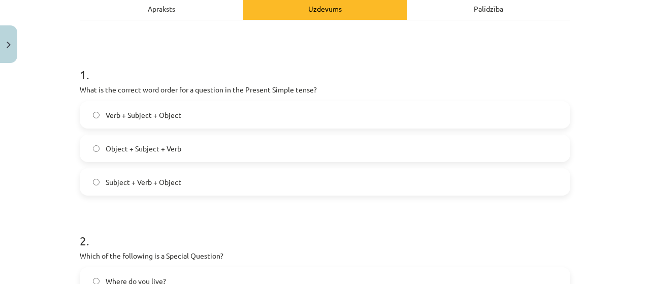
click at [188, 111] on label "Verb + Subject + Object" at bounding box center [325, 114] width 489 height 25
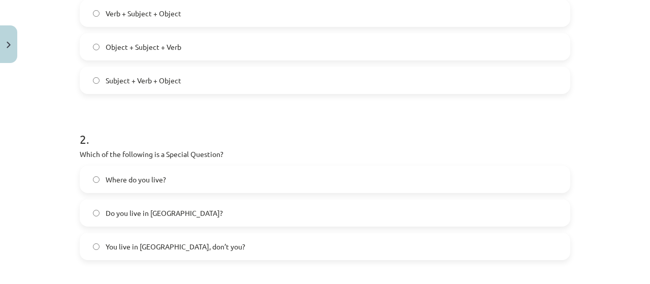
scroll to position [305, 0]
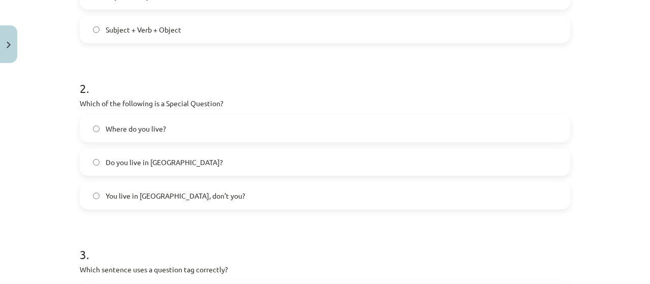
click at [158, 132] on span "Where do you live?" at bounding box center [136, 128] width 60 height 11
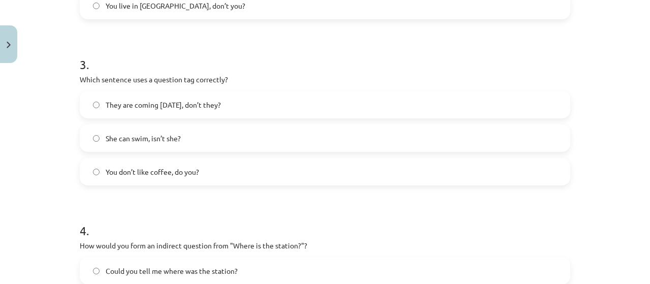
scroll to position [508, 0]
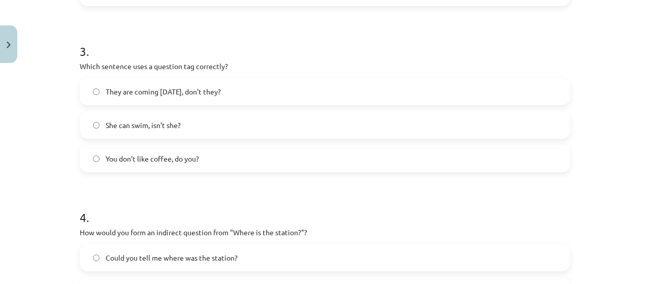
click at [295, 166] on label "You don’t like coffee, do you?" at bounding box center [325, 158] width 489 height 25
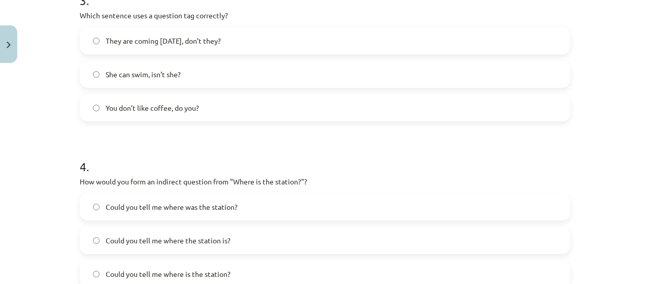
scroll to position [610, 0]
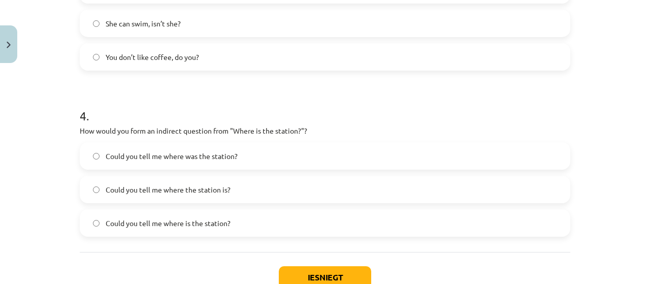
click at [272, 191] on label "Could you tell me where the station is?" at bounding box center [325, 189] width 489 height 25
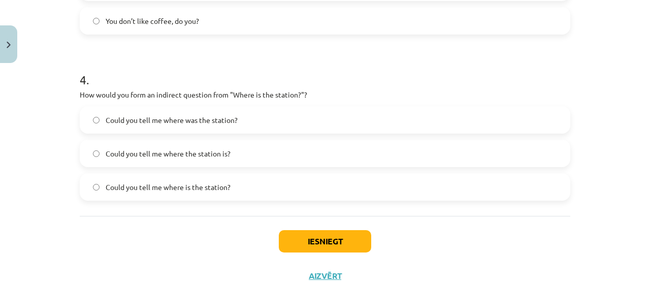
scroll to position [661, 0]
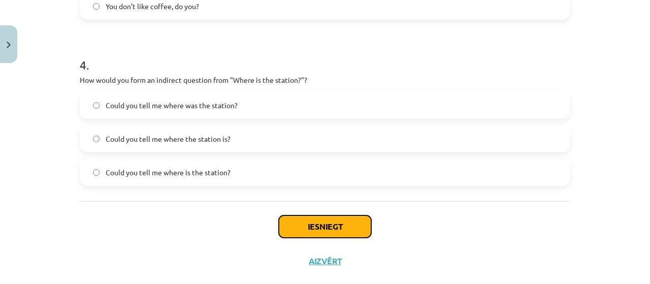
click at [316, 226] on button "Iesniegt" at bounding box center [325, 226] width 92 height 22
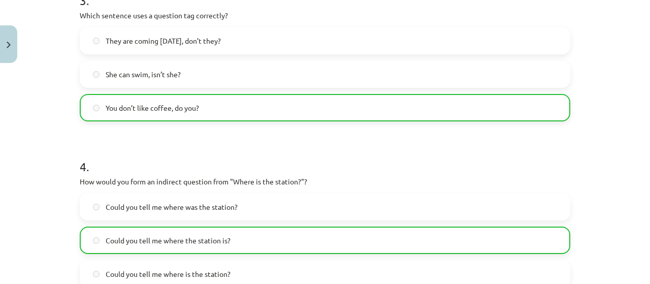
scroll to position [711, 0]
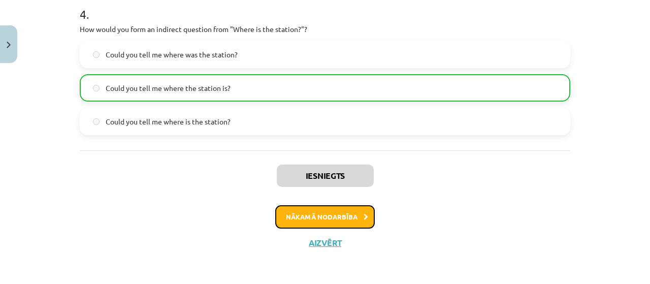
click at [333, 210] on button "Nākamā nodarbība" at bounding box center [325, 216] width 100 height 23
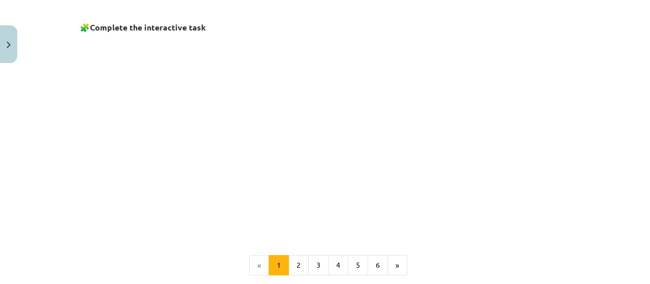
scroll to position [737, 0]
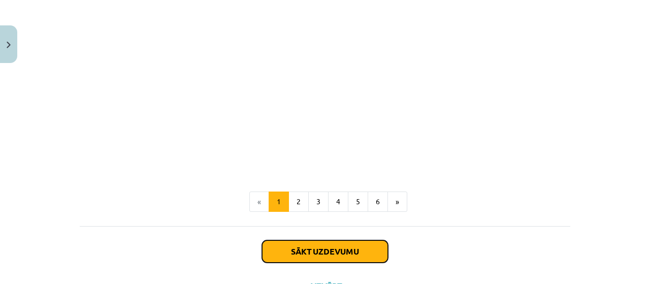
click at [305, 244] on button "Sākt uzdevumu" at bounding box center [325, 251] width 126 height 22
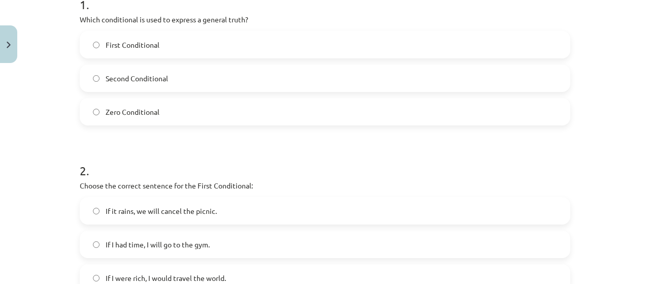
scroll to position [172, 0]
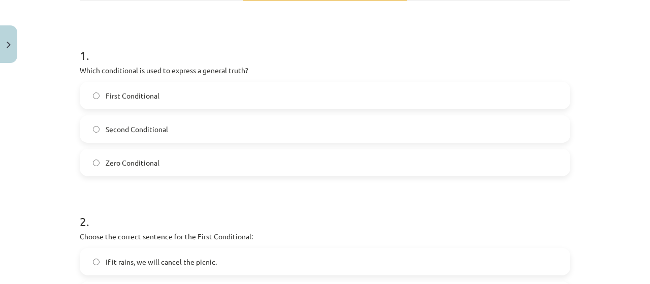
click at [126, 163] on span "Zero Conditional" at bounding box center [133, 163] width 54 height 11
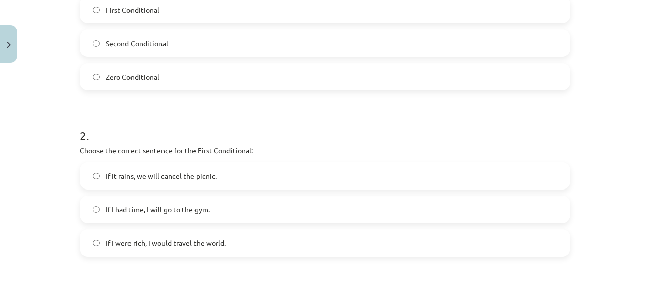
scroll to position [273, 0]
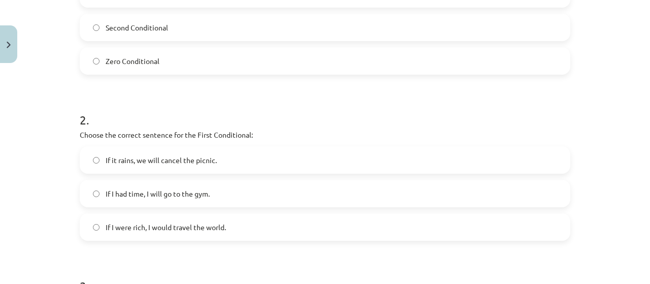
click at [301, 152] on label "If it rains, we will cancel the picnic." at bounding box center [325, 159] width 489 height 25
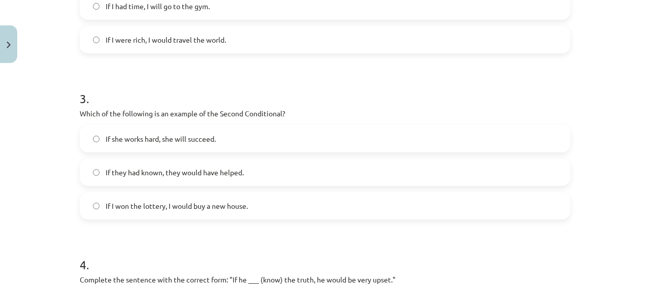
scroll to position [477, 0]
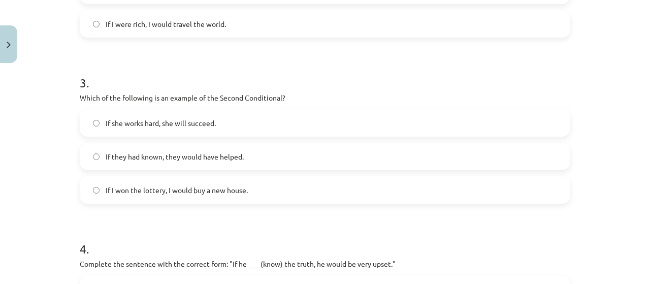
click at [196, 192] on span "If I won the lottery, I would buy a new house." at bounding box center [177, 190] width 142 height 11
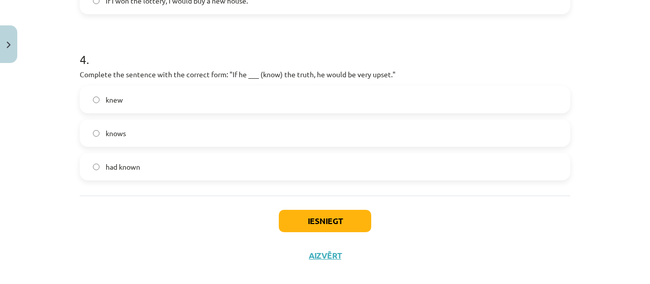
scroll to position [680, 0]
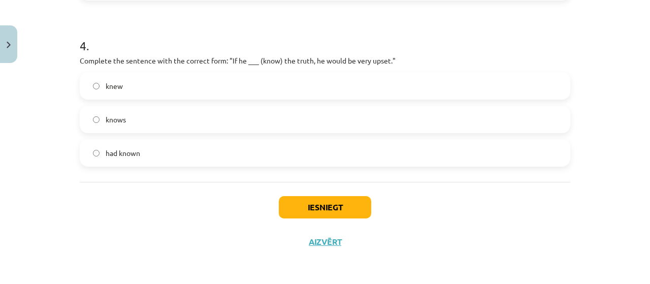
click at [193, 80] on label "knew" at bounding box center [325, 85] width 489 height 25
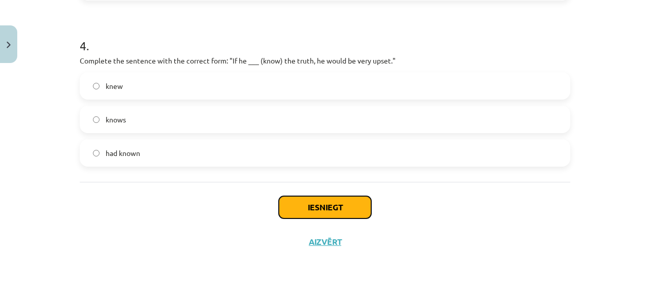
click at [346, 207] on button "Iesniegt" at bounding box center [325, 207] width 92 height 22
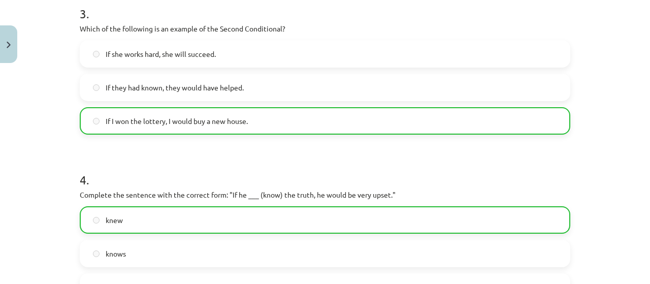
scroll to position [661, 0]
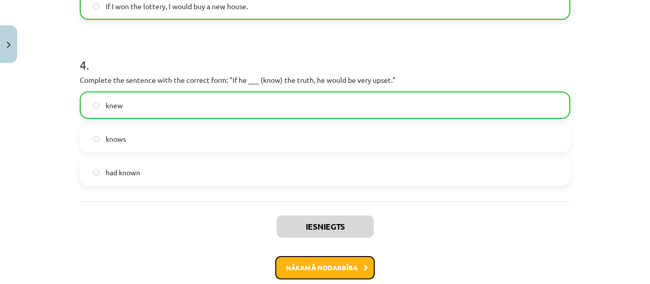
click at [338, 267] on button "Nākamā nodarbība" at bounding box center [325, 267] width 100 height 23
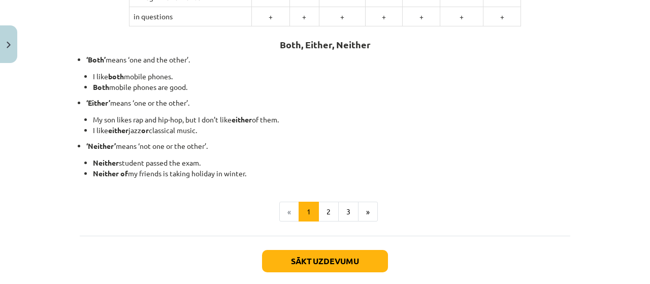
scroll to position [340, 0]
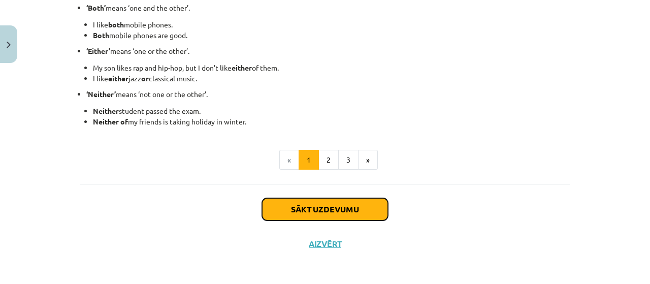
click at [338, 210] on button "Sākt uzdevumu" at bounding box center [325, 209] width 126 height 22
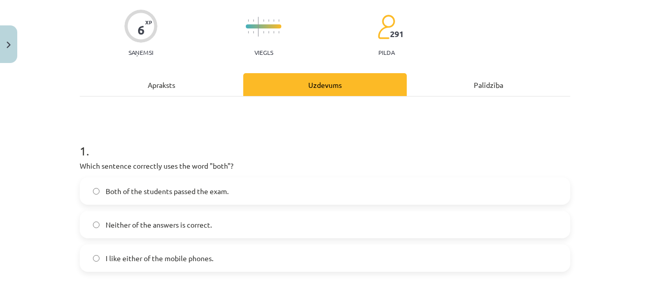
scroll to position [127, 0]
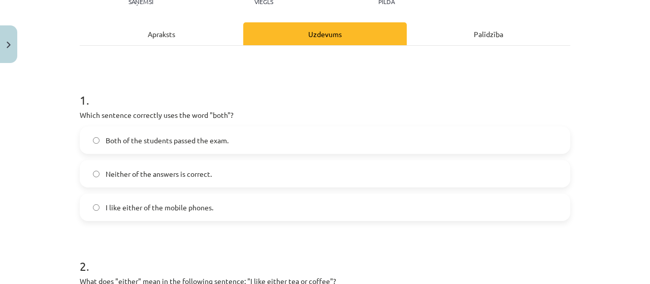
click at [207, 139] on span "Both of the students passed the exam." at bounding box center [167, 140] width 123 height 11
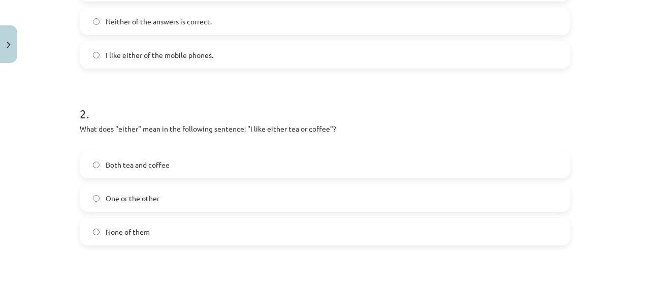
scroll to position [330, 0]
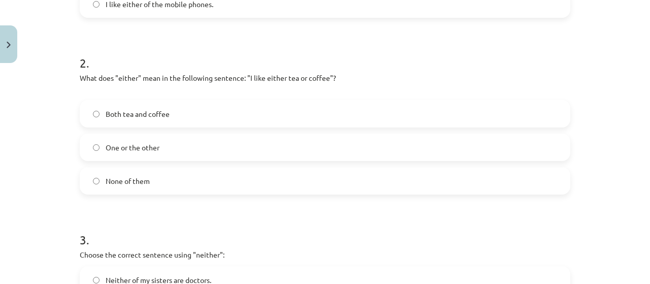
click at [194, 112] on label "Both tea and coffee" at bounding box center [325, 113] width 489 height 25
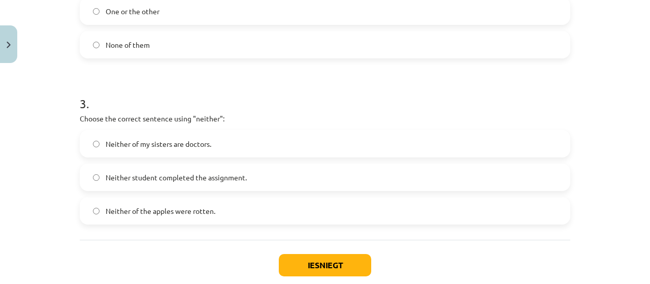
scroll to position [483, 0]
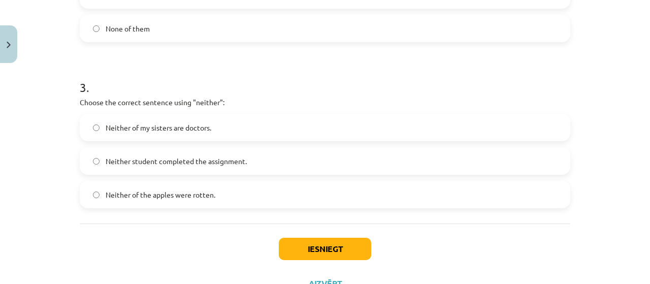
click at [243, 165] on label "Neither student completed the assignment." at bounding box center [325, 160] width 489 height 25
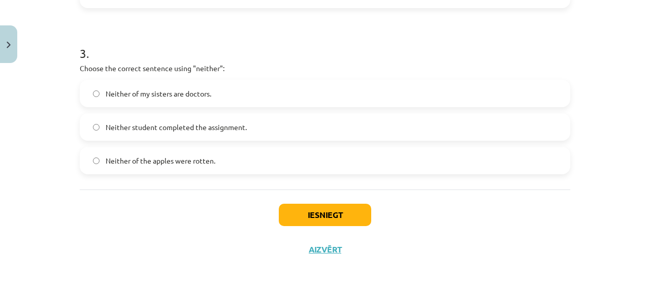
scroll to position [524, 0]
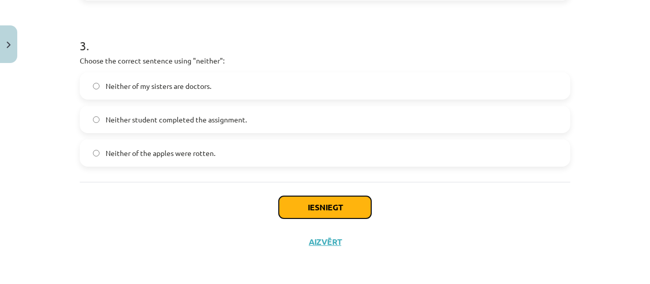
click at [320, 212] on button "Iesniegt" at bounding box center [325, 207] width 92 height 22
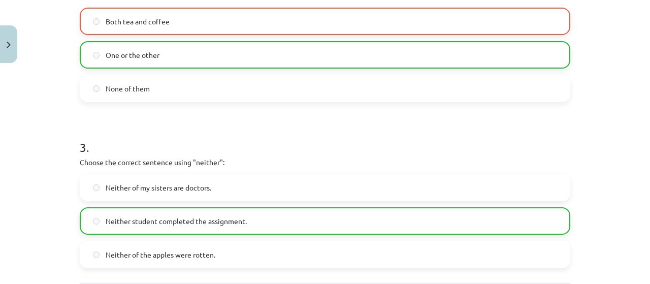
scroll to position [556, 0]
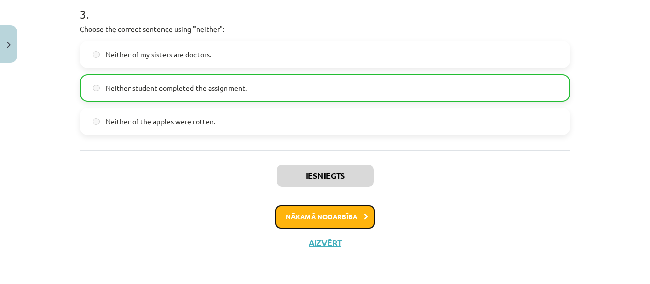
click at [284, 212] on button "Nākamā nodarbība" at bounding box center [325, 216] width 100 height 23
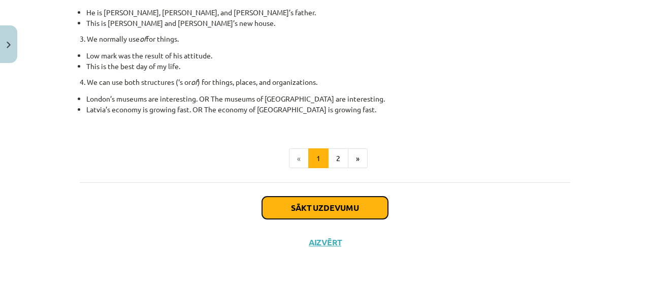
click at [285, 208] on button "Sākt uzdevumu" at bounding box center [325, 208] width 126 height 22
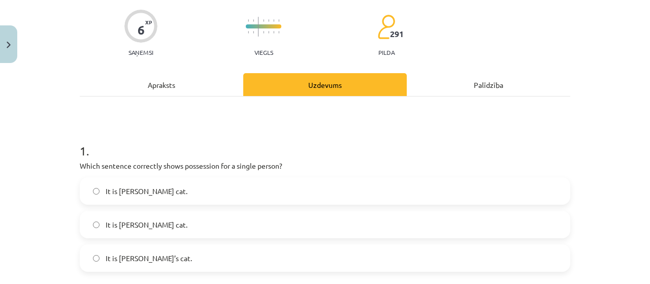
scroll to position [127, 0]
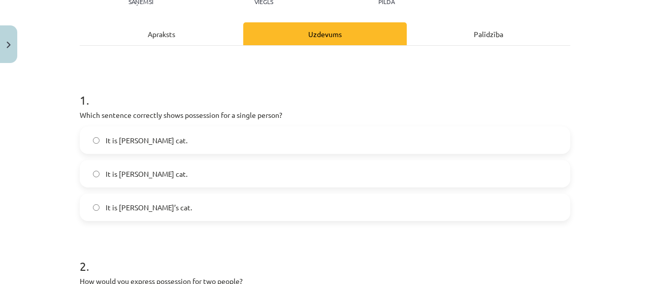
click at [130, 213] on label "It is Jane’s cat." at bounding box center [325, 207] width 489 height 25
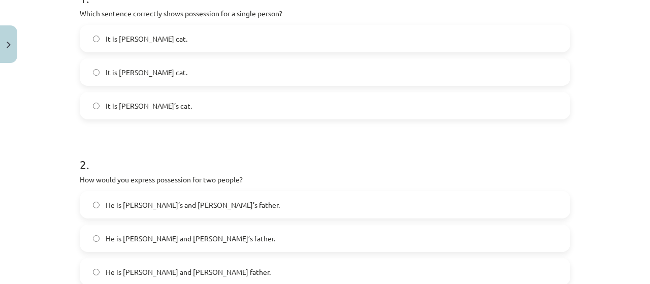
scroll to position [279, 0]
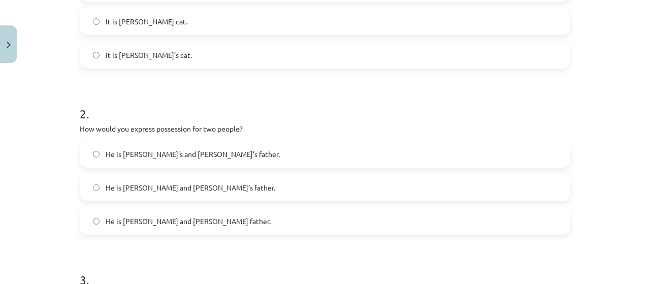
click at [196, 189] on span "He is Alice and James’s father." at bounding box center [191, 187] width 170 height 11
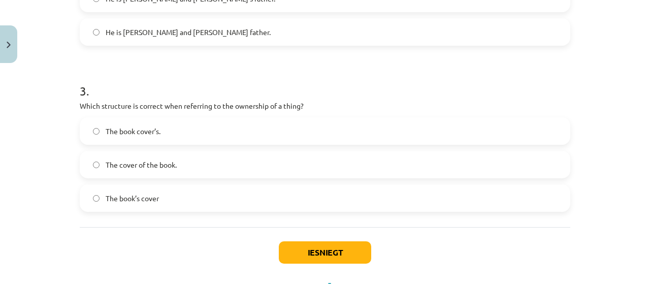
scroll to position [483, 0]
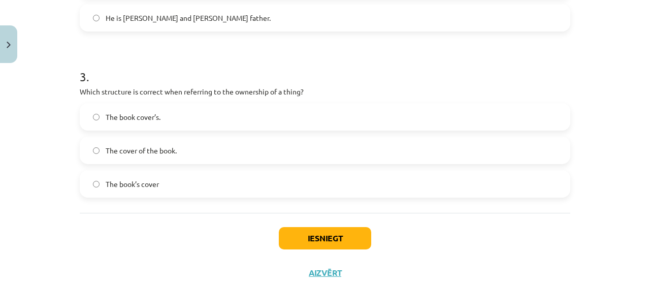
click at [181, 154] on label "The cover of the book." at bounding box center [325, 150] width 489 height 25
click at [321, 234] on button "Iesniegt" at bounding box center [325, 238] width 92 height 22
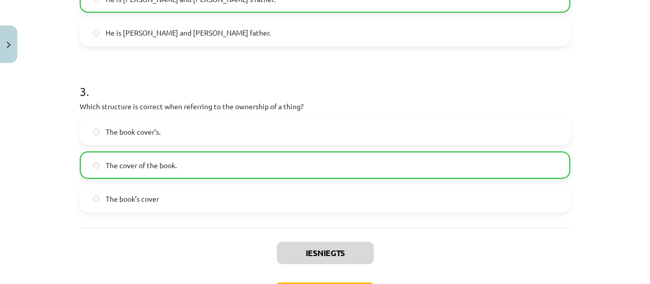
scroll to position [508, 0]
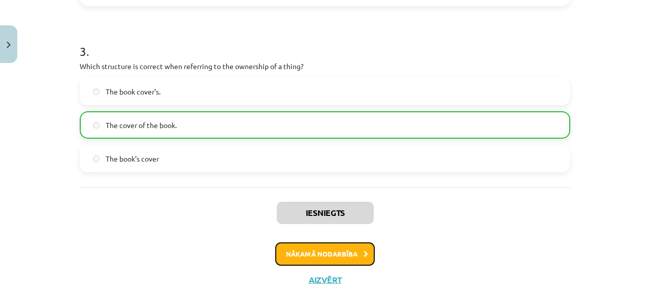
click at [302, 250] on button "Nākamā nodarbība" at bounding box center [325, 253] width 100 height 23
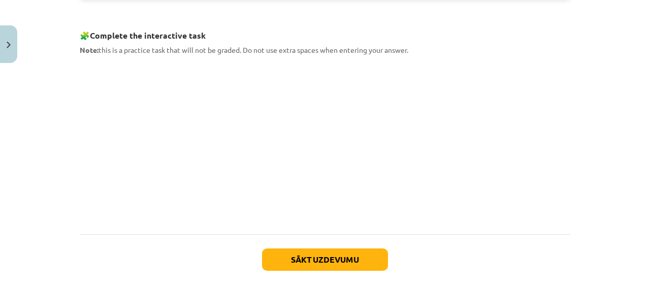
scroll to position [574, 0]
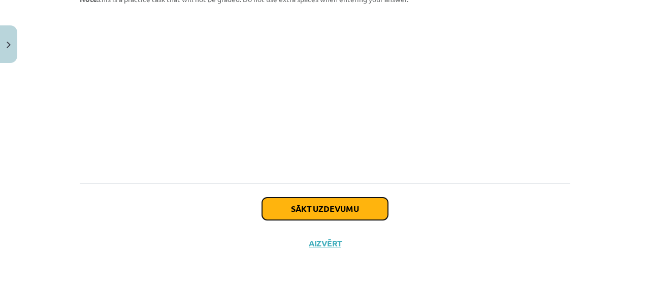
click at [334, 206] on button "Sākt uzdevumu" at bounding box center [325, 209] width 126 height 22
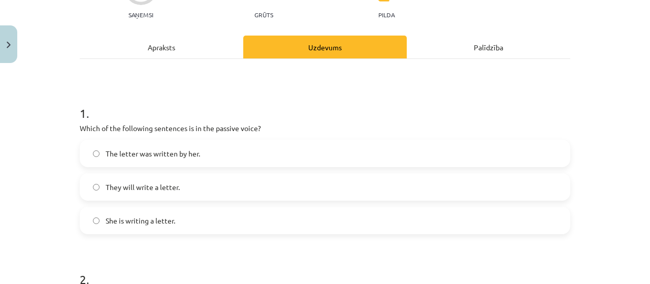
scroll to position [127, 0]
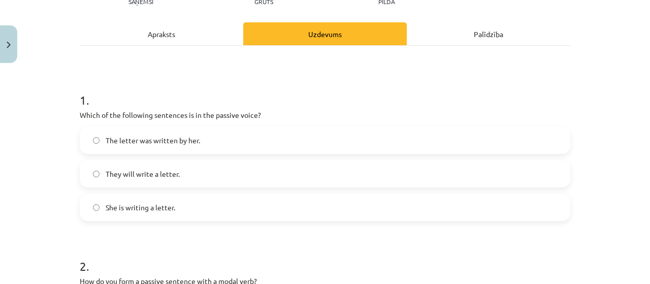
click at [178, 142] on span "The letter was written by her." at bounding box center [153, 140] width 95 height 11
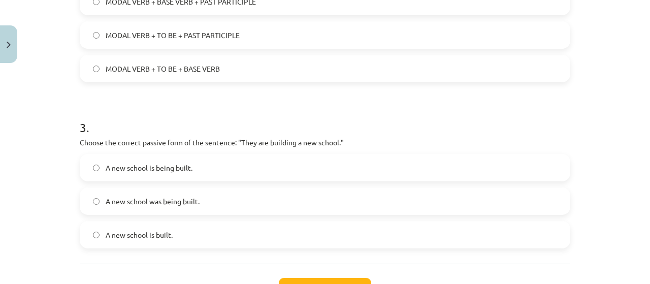
scroll to position [330, 0]
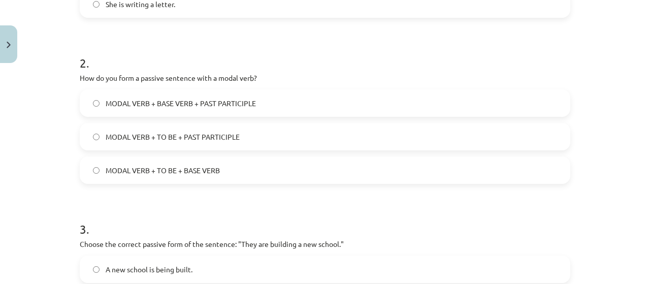
click at [197, 134] on span "MODAL VERB + TO BE + PAST PARTICIPLE" at bounding box center [173, 137] width 134 height 11
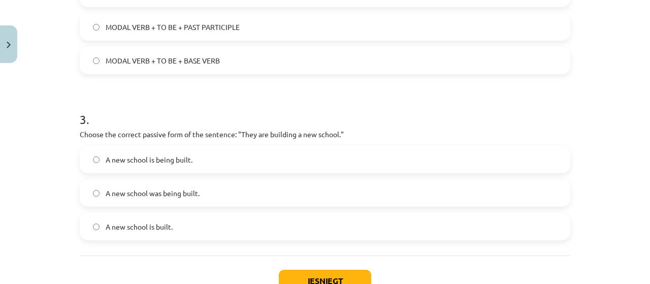
scroll to position [483, 0]
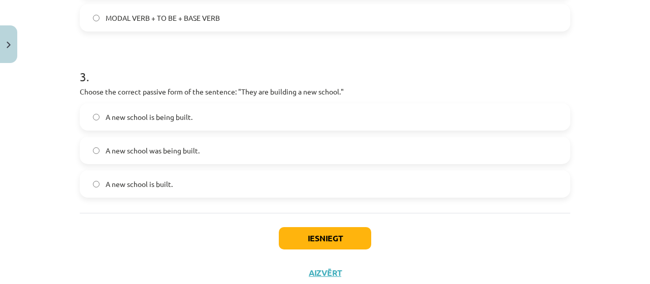
click at [175, 120] on span "A new school is being built." at bounding box center [149, 117] width 87 height 11
click at [307, 241] on button "Iesniegt" at bounding box center [325, 238] width 92 height 22
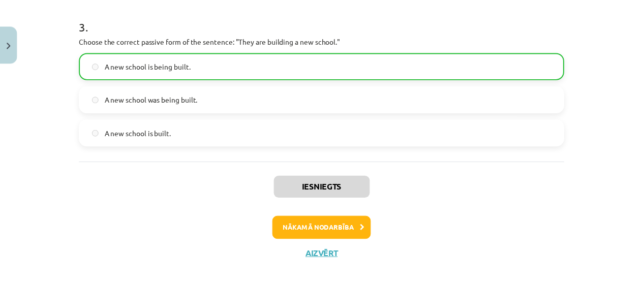
scroll to position [545, 0]
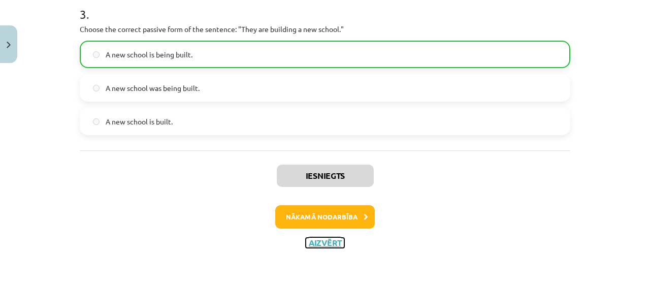
click at [317, 242] on button "Aizvērt" at bounding box center [325, 243] width 39 height 10
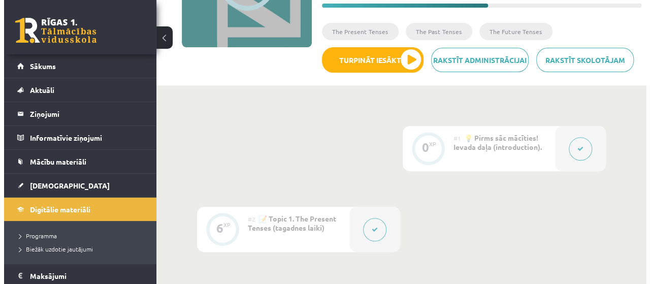
scroll to position [158, 0]
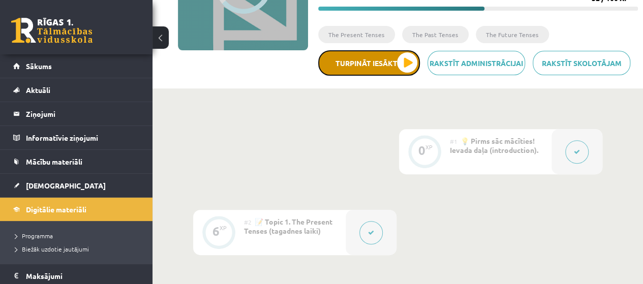
click at [400, 65] on button "Turpināt iesākto" at bounding box center [369, 62] width 102 height 25
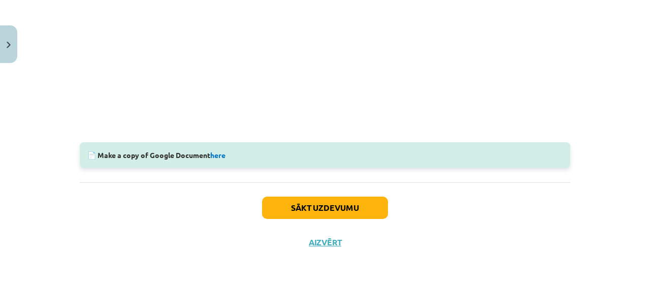
scroll to position [371, 0]
click at [221, 155] on link "here" at bounding box center [217, 154] width 15 height 9
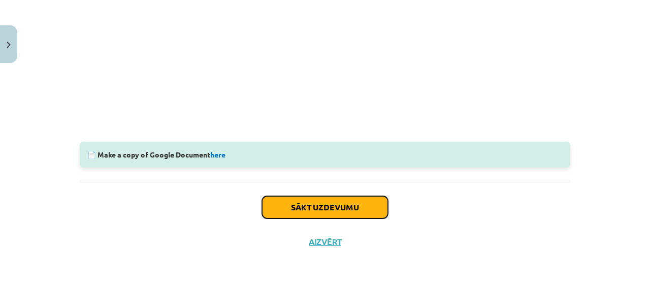
click at [336, 200] on button "Sākt uzdevumu" at bounding box center [325, 207] width 126 height 22
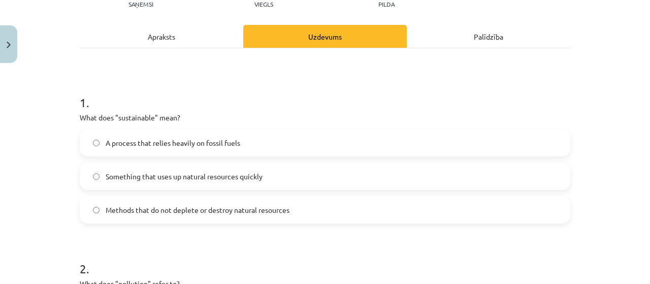
scroll to position [127, 0]
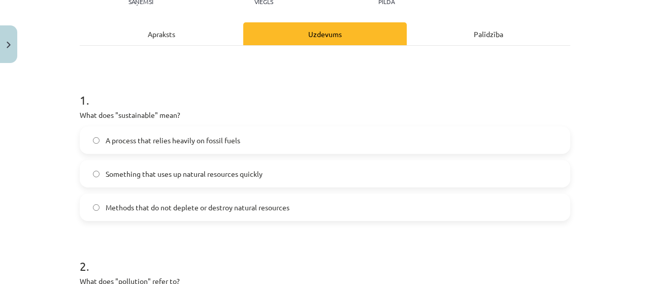
click at [327, 195] on label "Methods that do not deplete or destroy natural resources" at bounding box center [325, 207] width 489 height 25
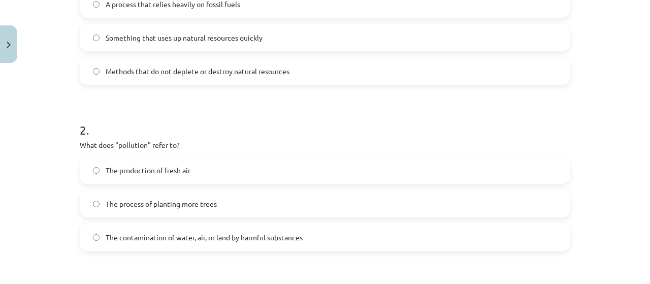
scroll to position [279, 0]
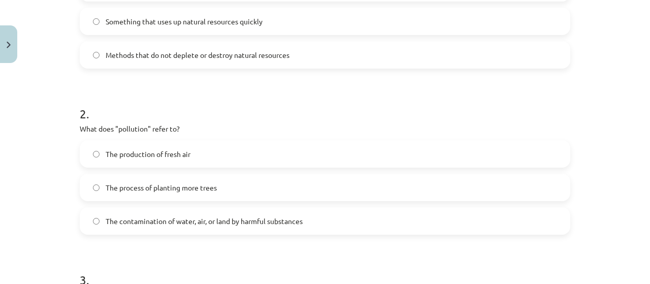
click at [228, 221] on span "The contamination of water, air, or land by harmful substances" at bounding box center [204, 221] width 197 height 11
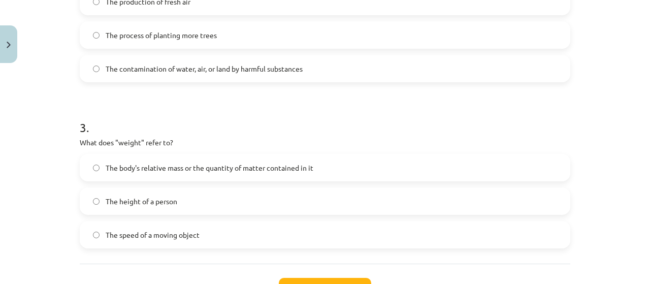
scroll to position [483, 0]
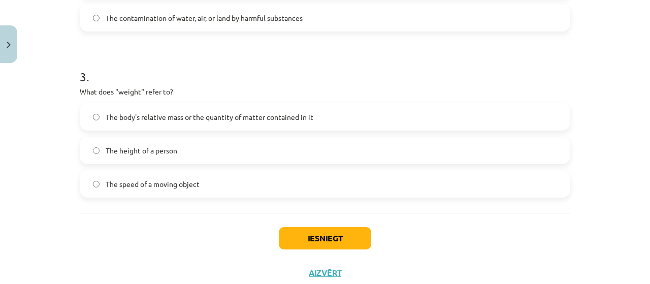
click at [224, 119] on span "The body's relative mass or the quantity of matter contained in it" at bounding box center [210, 117] width 208 height 11
click at [340, 240] on button "Iesniegt" at bounding box center [325, 238] width 92 height 22
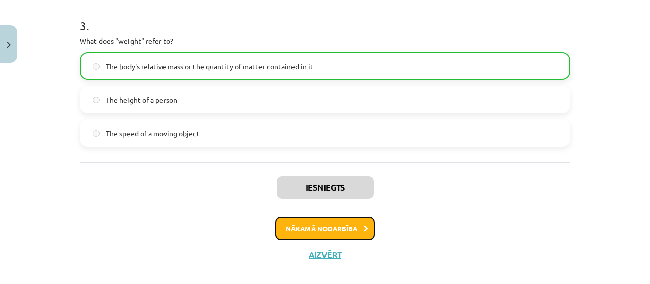
click at [348, 229] on button "Nākamā nodarbība" at bounding box center [325, 228] width 100 height 23
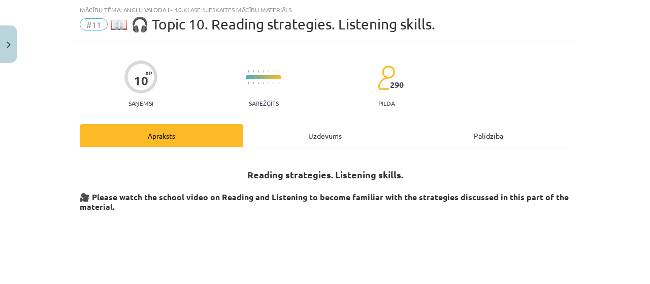
scroll to position [25, 0]
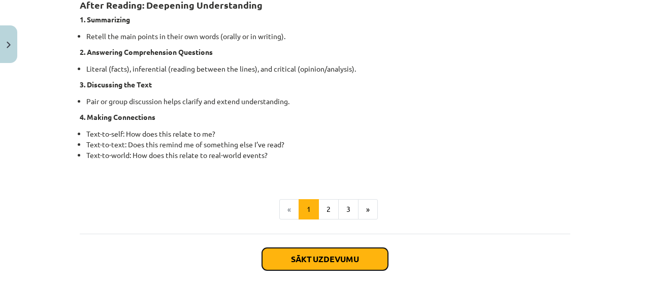
click at [322, 263] on button "Sākt uzdevumu" at bounding box center [325, 259] width 126 height 22
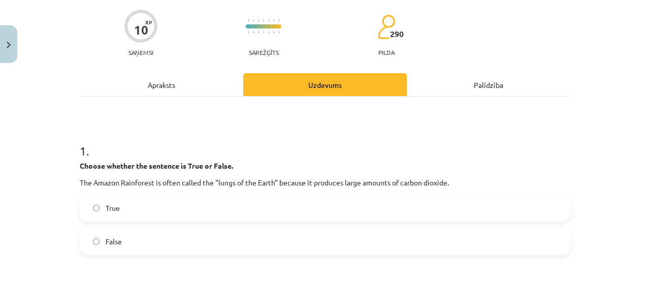
scroll to position [127, 0]
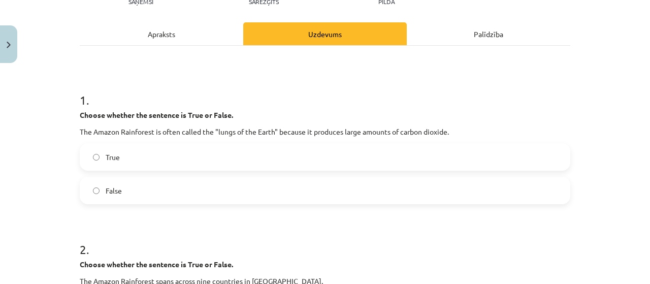
click at [433, 192] on label "False" at bounding box center [325, 190] width 489 height 25
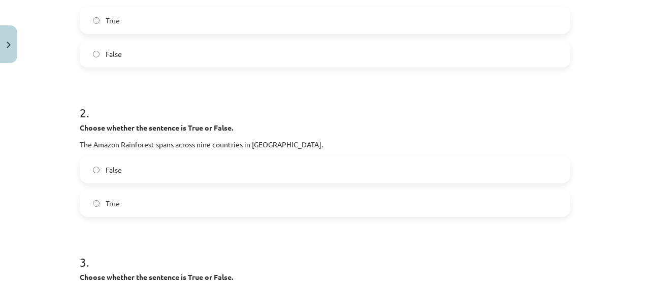
scroll to position [279, 0]
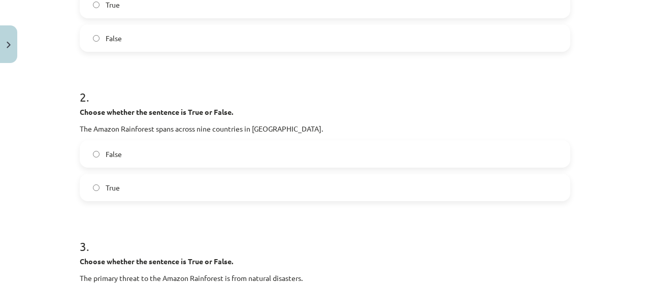
click at [155, 182] on label "True" at bounding box center [325, 187] width 489 height 25
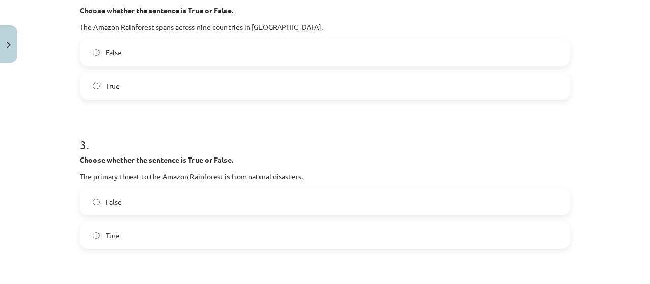
scroll to position [432, 0]
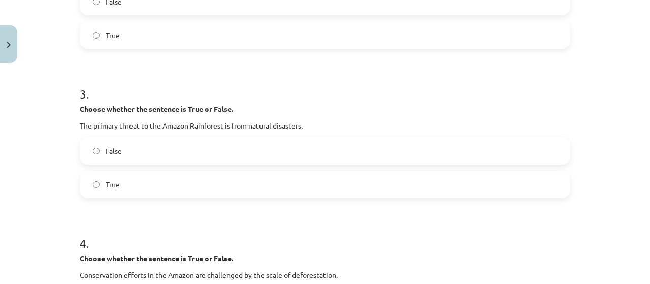
click at [144, 146] on label "False" at bounding box center [325, 150] width 489 height 25
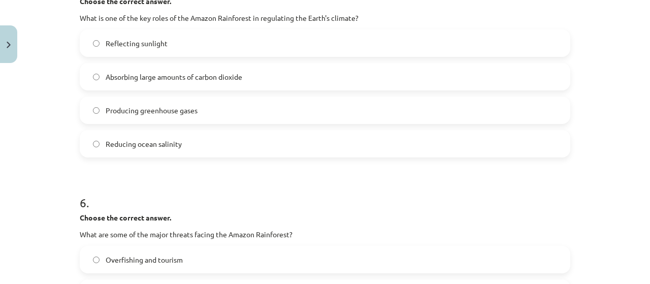
scroll to position [788, 0]
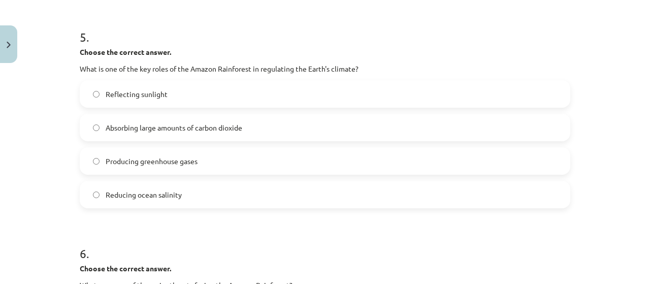
click at [190, 131] on span "Absorbing large amounts of carbon dioxide" at bounding box center [174, 127] width 137 height 11
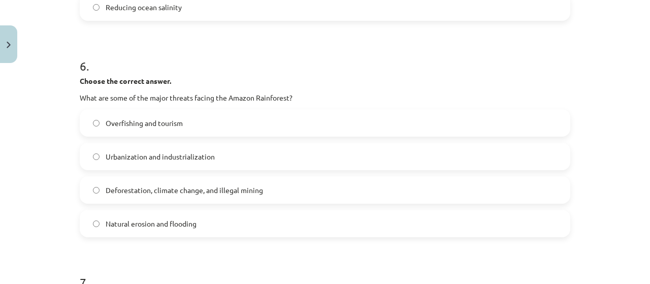
scroll to position [991, 0]
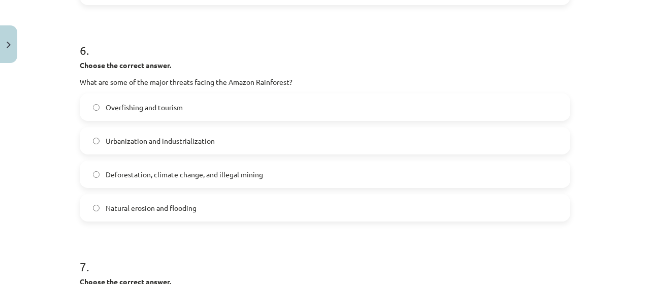
click at [184, 181] on label "Deforestation, climate change, and illegal mining" at bounding box center [325, 174] width 489 height 25
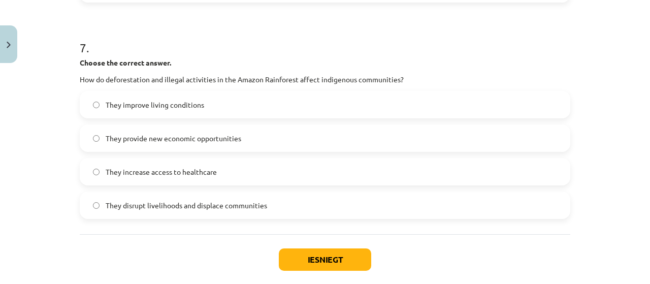
scroll to position [1194, 0]
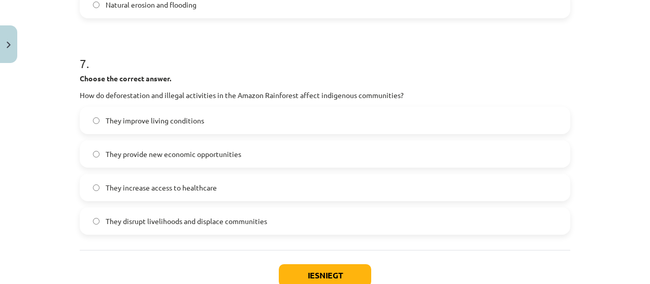
click at [189, 224] on span "They disrupt livelihoods and displace communities" at bounding box center [187, 221] width 162 height 11
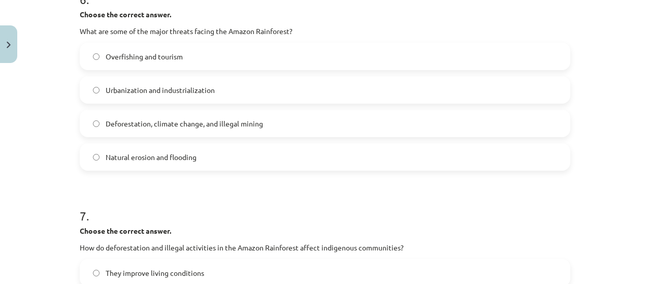
scroll to position [991, 0]
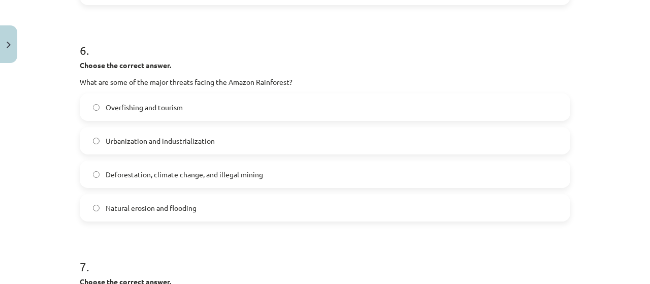
click at [156, 214] on label "Natural erosion and flooding" at bounding box center [325, 207] width 489 height 25
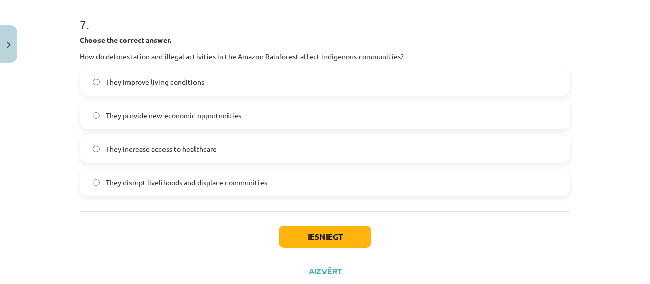
scroll to position [1262, 0]
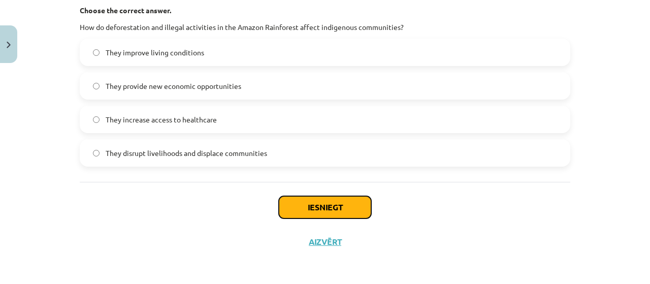
click at [315, 208] on button "Iesniegt" at bounding box center [325, 207] width 92 height 22
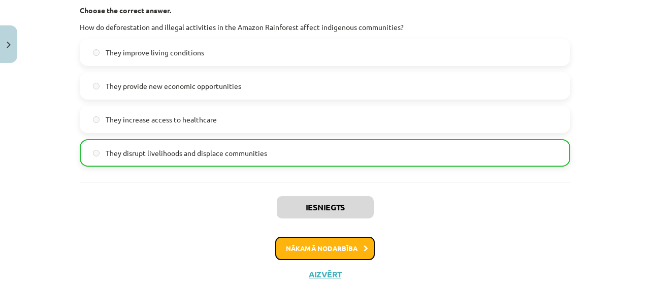
click at [342, 245] on button "Nākamā nodarbība" at bounding box center [325, 248] width 100 height 23
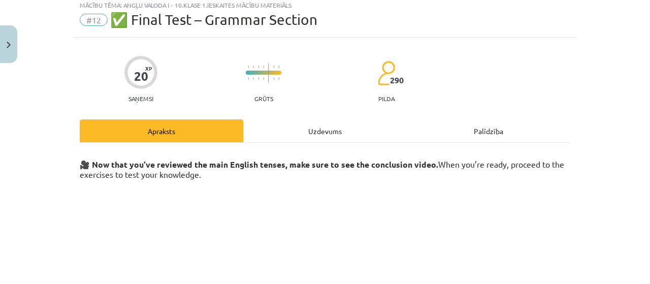
scroll to position [25, 0]
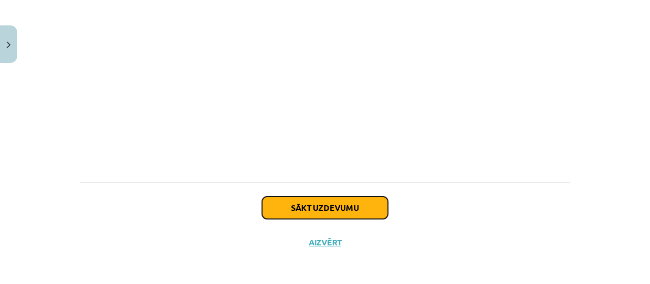
click at [298, 207] on button "Sākt uzdevumu" at bounding box center [325, 208] width 126 height 22
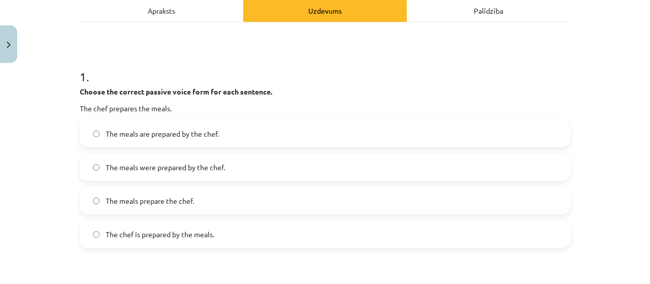
scroll to position [201, 0]
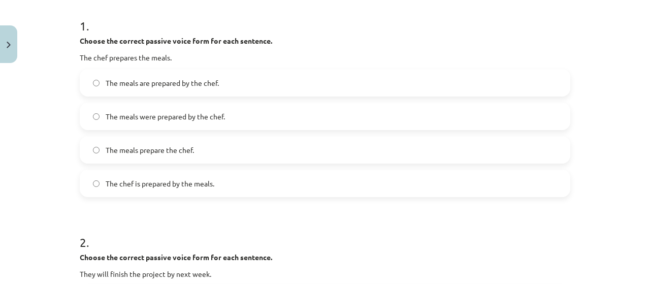
click at [169, 83] on span "The meals are prepared by the chef." at bounding box center [162, 83] width 113 height 11
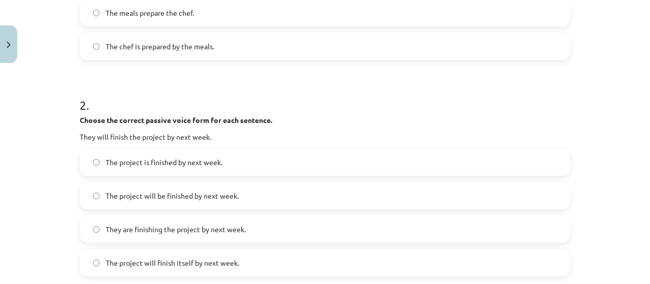
scroll to position [354, 0]
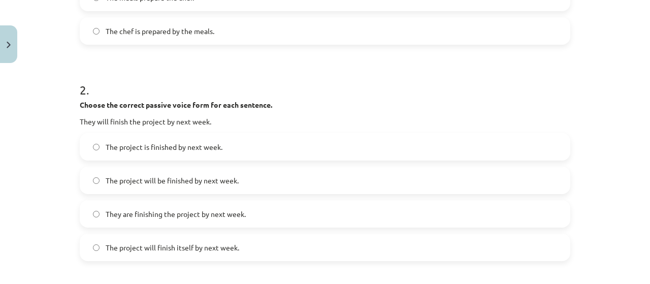
click at [216, 216] on span "They are finishing the project by next week." at bounding box center [176, 214] width 140 height 11
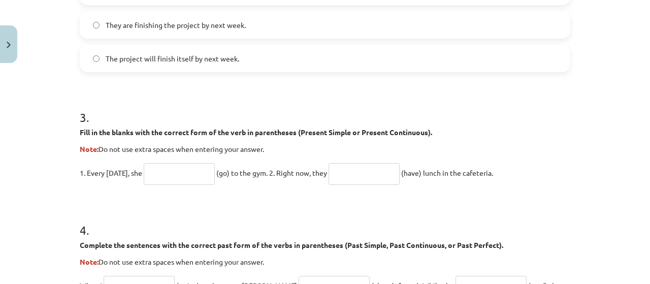
scroll to position [557, 0]
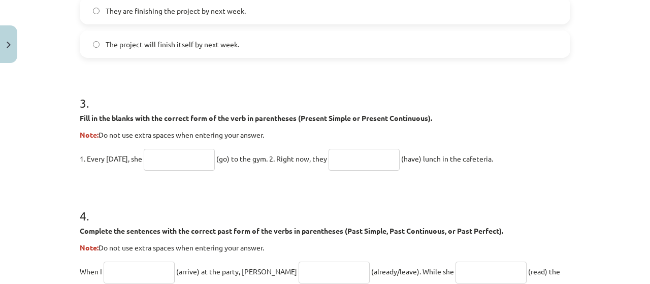
click at [191, 160] on input "text" at bounding box center [179, 160] width 71 height 22
type input "****"
click at [350, 163] on input "text" at bounding box center [364, 160] width 71 height 22
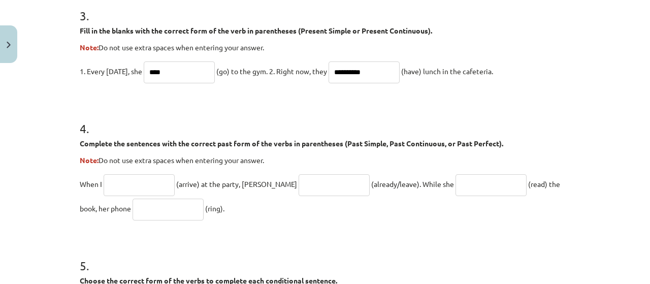
scroll to position [659, 0]
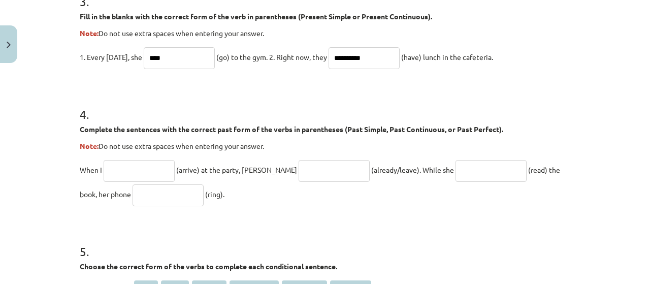
type input "**********"
click at [132, 165] on input "text" at bounding box center [139, 171] width 71 height 22
type input "*******"
click at [299, 166] on input "text" at bounding box center [334, 171] width 71 height 22
type input "**********"
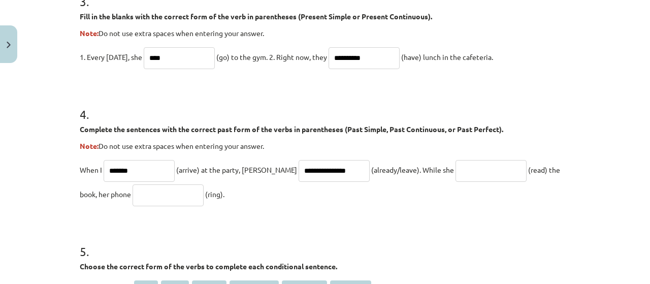
click at [456, 169] on input "text" at bounding box center [491, 171] width 71 height 22
type input "**********"
click at [140, 191] on input "text" at bounding box center [168, 195] width 71 height 22
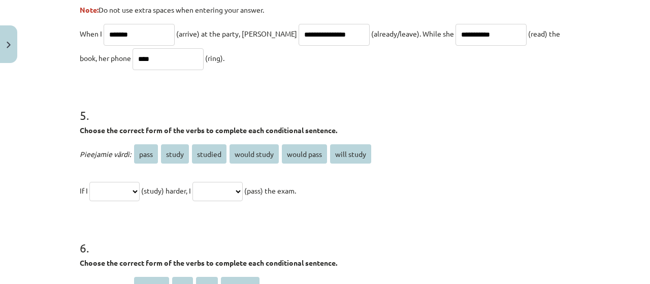
scroll to position [811, 0]
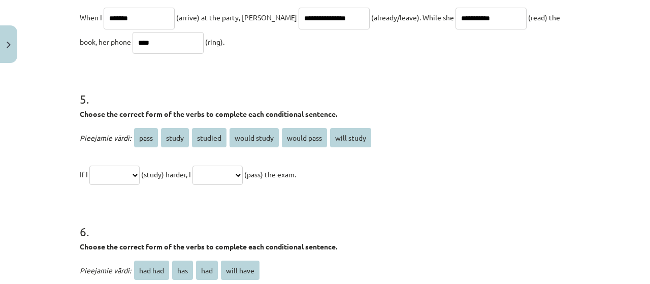
type input "****"
click at [122, 170] on select "**********" at bounding box center [114, 175] width 50 height 19
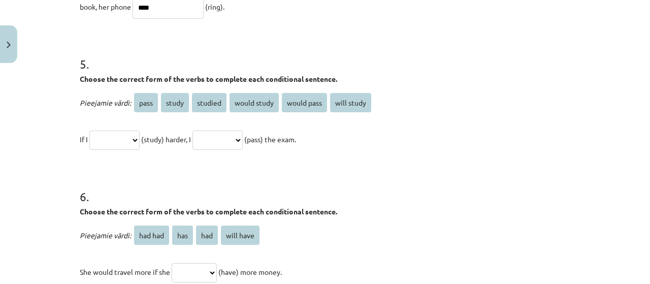
scroll to position [862, 0]
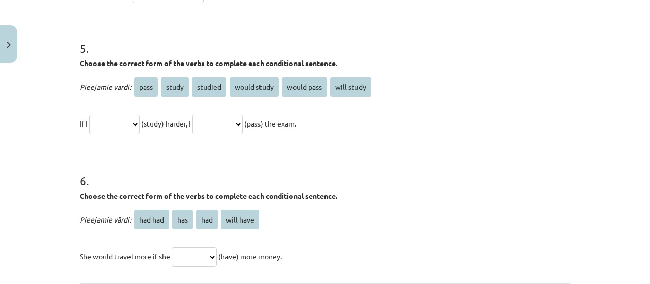
click at [115, 126] on select "**********" at bounding box center [114, 124] width 50 height 19
select select "*******"
click at [89, 115] on select "**********" at bounding box center [114, 124] width 50 height 19
click at [243, 122] on select "**********" at bounding box center [218, 124] width 50 height 19
click at [339, 162] on h1 "6 ." at bounding box center [325, 172] width 491 height 32
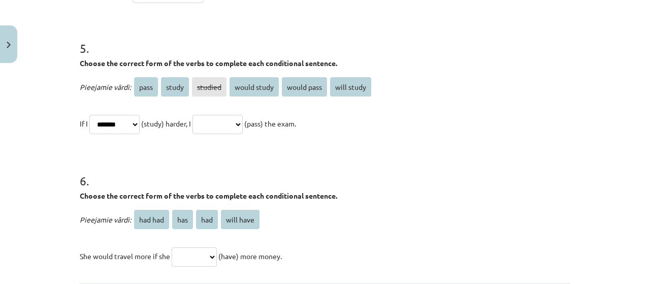
click at [113, 125] on select "**********" at bounding box center [114, 124] width 50 height 19
click at [89, 115] on select "**********" at bounding box center [114, 124] width 50 height 19
click at [127, 120] on select "**********" at bounding box center [114, 124] width 50 height 19
select select "*******"
click at [89, 115] on select "**********" at bounding box center [114, 124] width 50 height 19
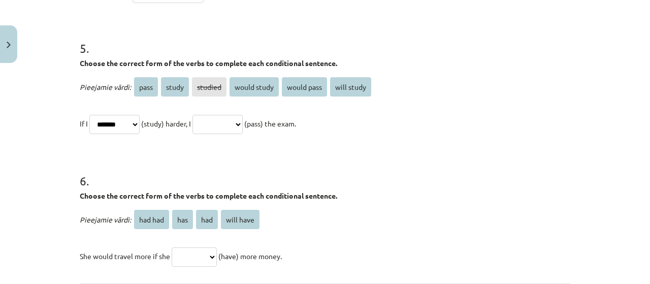
click at [234, 126] on select "**********" at bounding box center [218, 124] width 50 height 19
select select "**********"
click at [204, 115] on select "**********" at bounding box center [218, 124] width 50 height 19
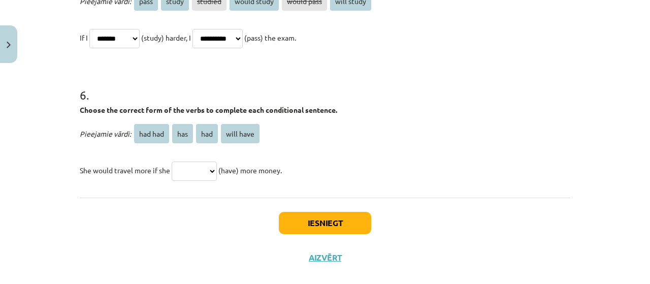
scroll to position [963, 0]
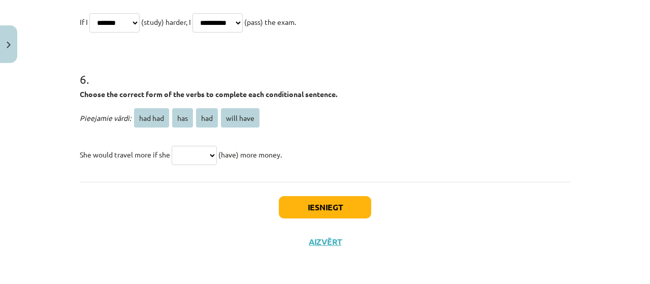
click at [195, 151] on select "******* *** *** *********" at bounding box center [194, 155] width 45 height 19
select select "***"
click at [172, 146] on select "******* *** *** *********" at bounding box center [194, 155] width 45 height 19
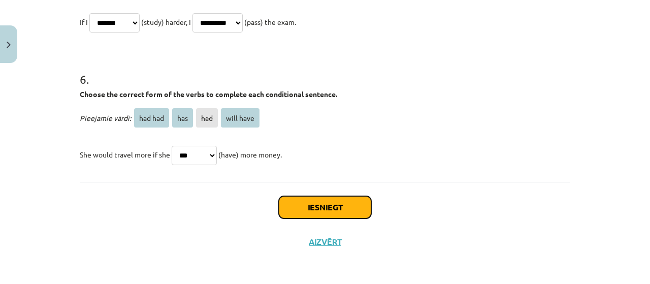
click at [317, 204] on button "Iesniegt" at bounding box center [325, 207] width 92 height 22
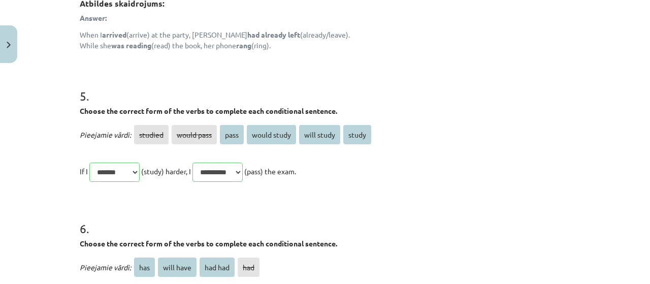
scroll to position [1112, 0]
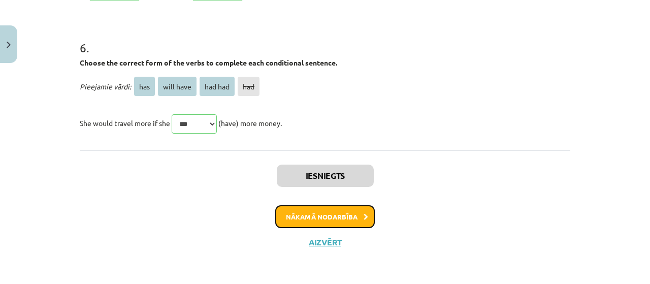
click at [343, 213] on button "Nākamā nodarbība" at bounding box center [325, 216] width 100 height 23
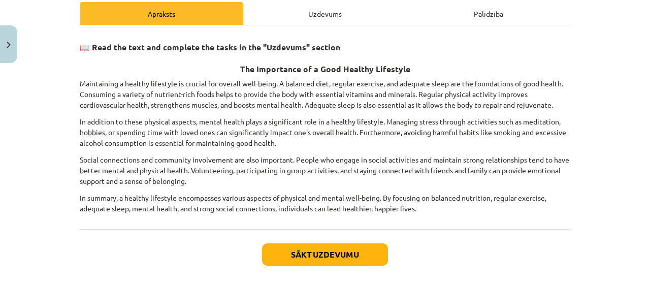
scroll to position [193, 0]
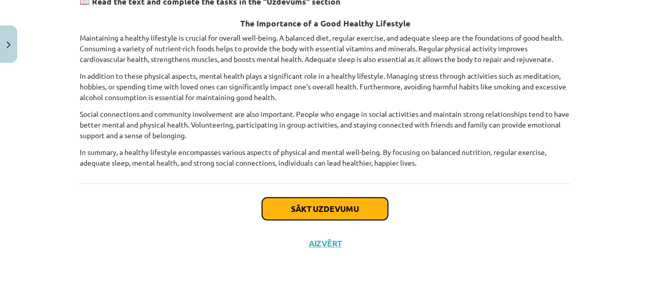
click at [337, 206] on button "Sākt uzdevumu" at bounding box center [325, 209] width 126 height 22
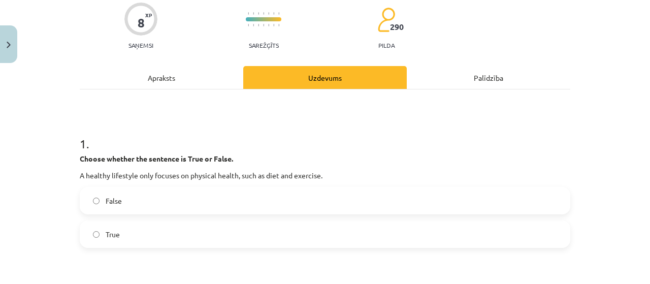
scroll to position [127, 0]
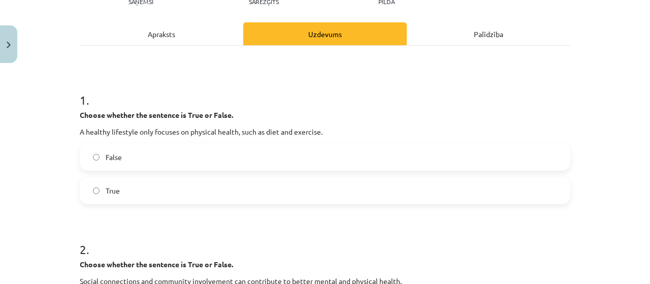
click at [206, 155] on label "False" at bounding box center [325, 156] width 489 height 25
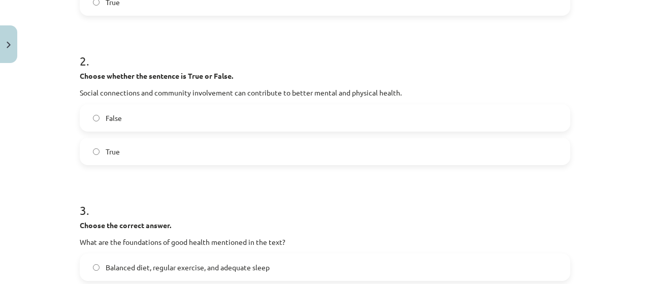
scroll to position [330, 0]
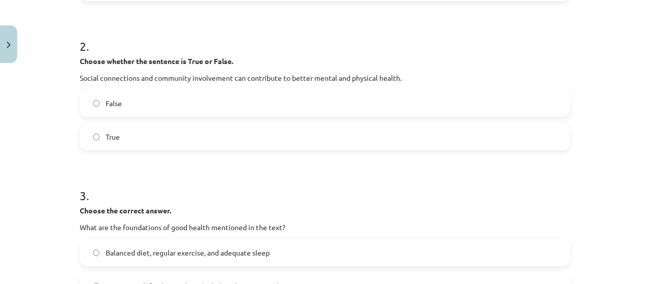
click at [141, 139] on label "True" at bounding box center [325, 136] width 489 height 25
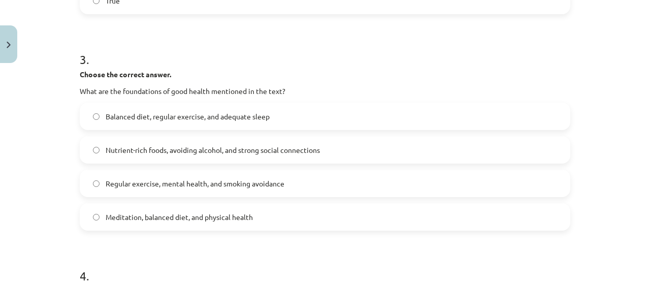
scroll to position [483, 0]
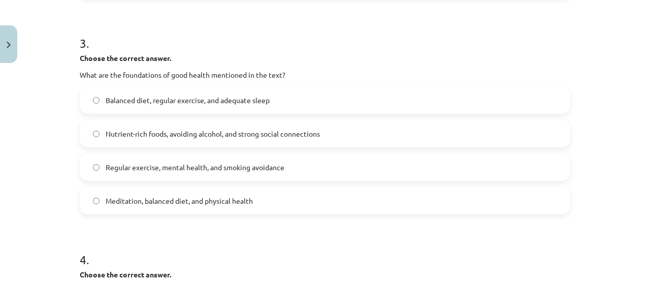
click at [228, 95] on span "Balanced diet, regular exercise, and adequate sleep" at bounding box center [188, 100] width 164 height 11
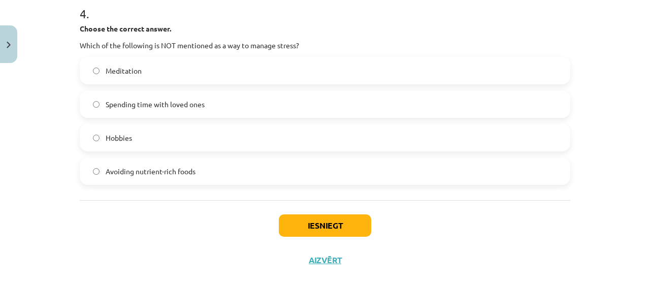
scroll to position [737, 0]
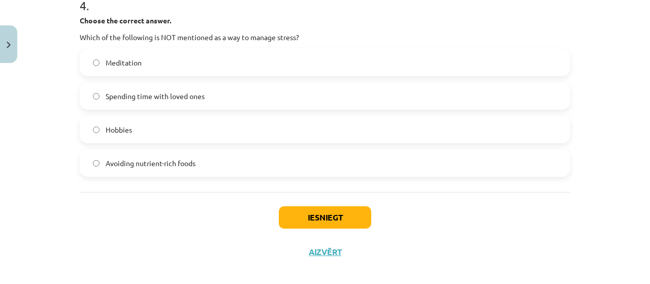
click at [197, 158] on label "Avoiding nutrient-rich foods" at bounding box center [325, 162] width 489 height 25
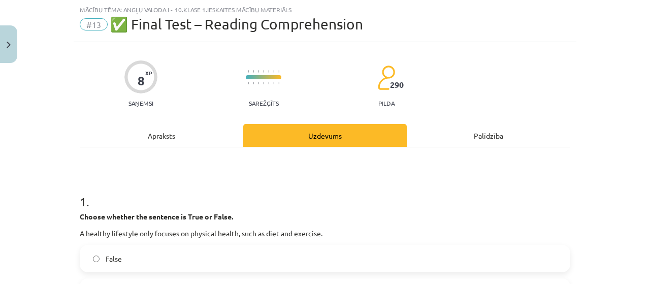
scroll to position [0, 0]
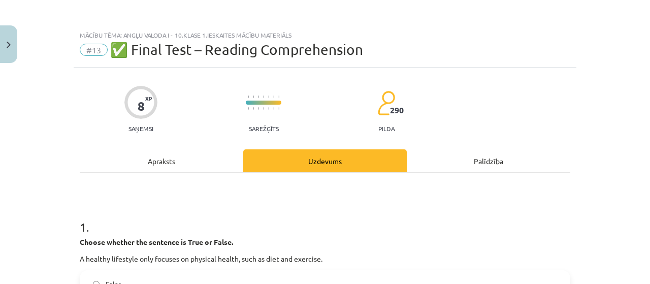
click at [192, 166] on div "Apraksts" at bounding box center [162, 160] width 164 height 23
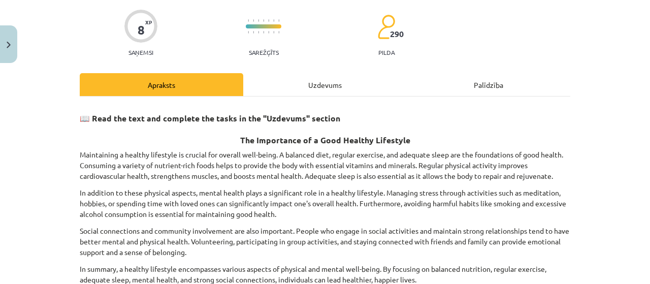
scroll to position [127, 0]
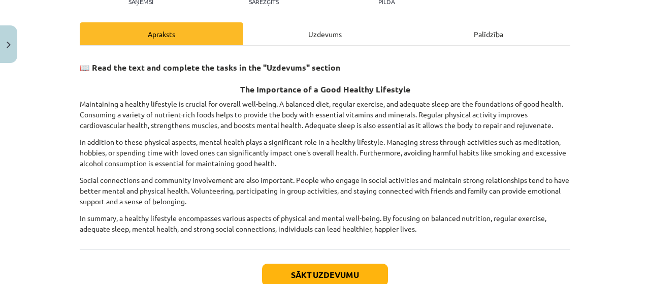
click at [315, 34] on div "Uzdevums" at bounding box center [325, 33] width 164 height 23
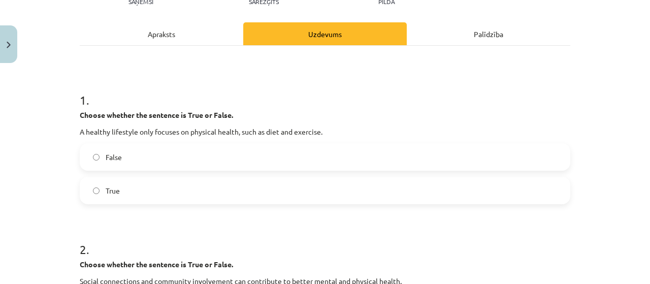
click at [154, 36] on div "Apraksts" at bounding box center [162, 33] width 164 height 23
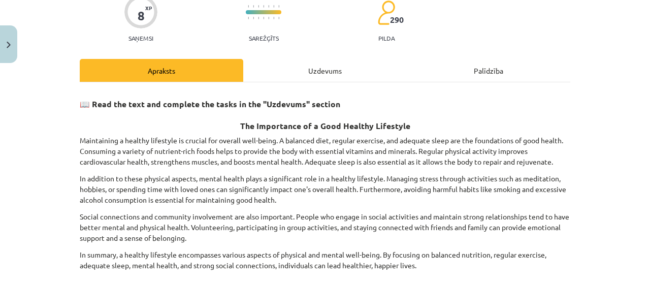
scroll to position [76, 0]
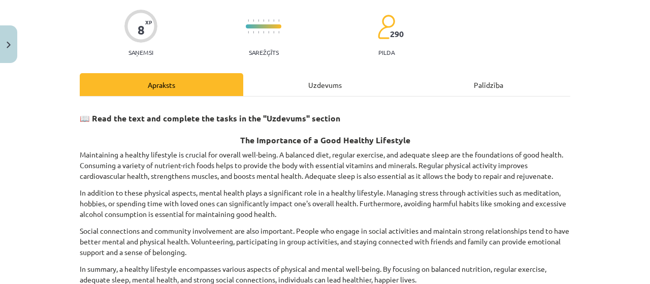
click at [287, 90] on div "Uzdevums" at bounding box center [325, 84] width 164 height 23
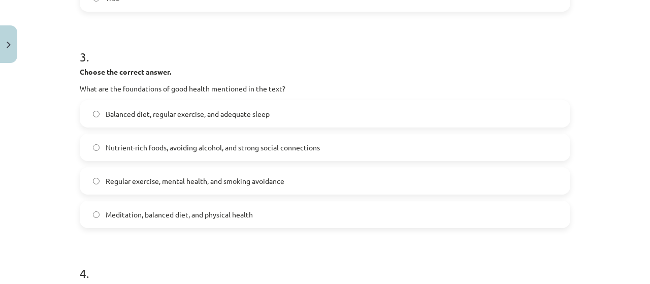
scroll to position [483, 0]
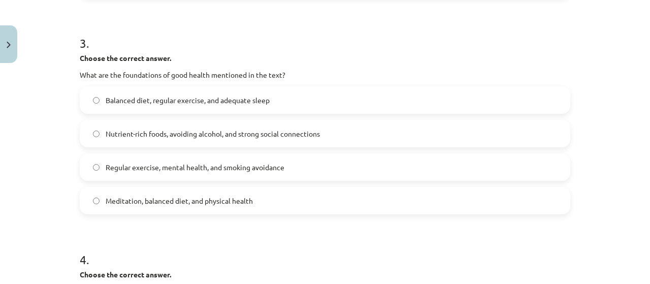
click at [240, 204] on span "Meditation, balanced diet, and physical health" at bounding box center [179, 201] width 147 height 11
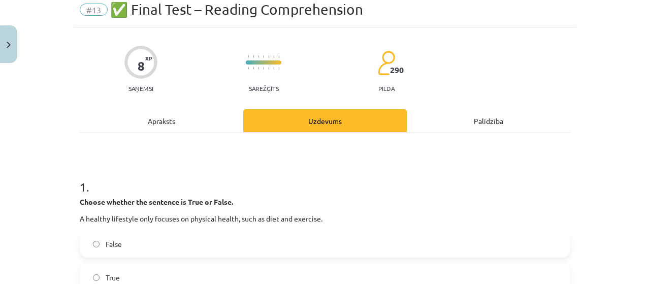
scroll to position [25, 0]
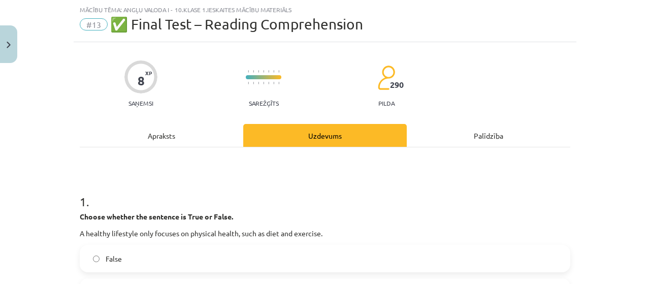
click at [151, 131] on div "Apraksts" at bounding box center [162, 135] width 164 height 23
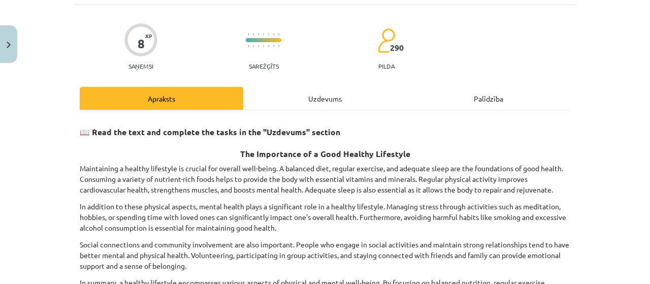
scroll to position [127, 0]
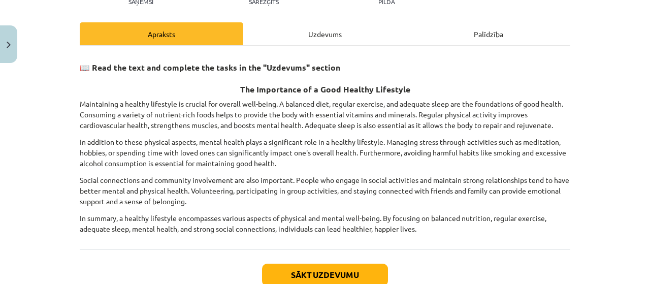
click at [304, 30] on div "Uzdevums" at bounding box center [325, 33] width 164 height 23
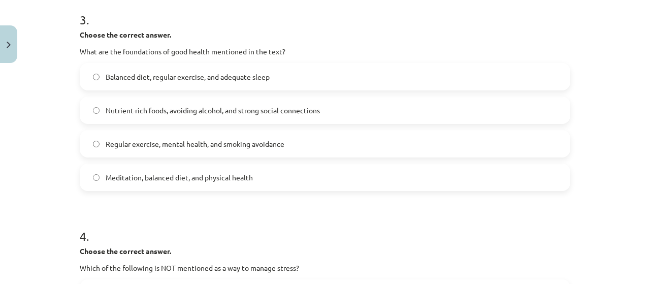
scroll to position [493, 0]
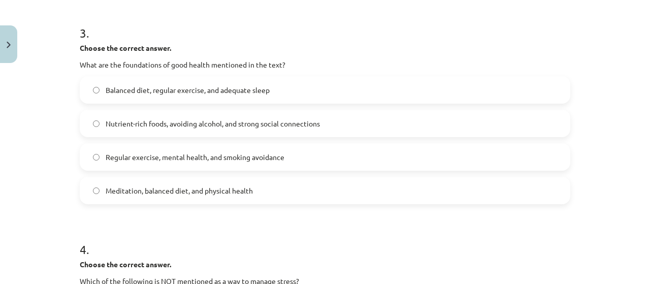
click at [269, 160] on span "Regular exercise, mental health, and smoking avoidance" at bounding box center [195, 157] width 179 height 11
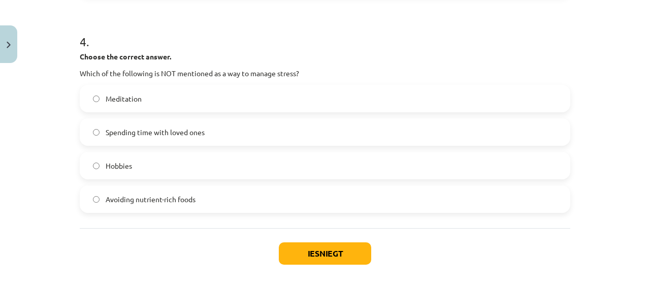
scroll to position [747, 0]
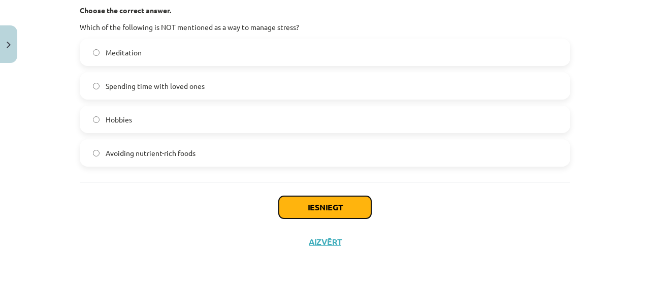
click at [315, 208] on button "Iesniegt" at bounding box center [325, 207] width 92 height 22
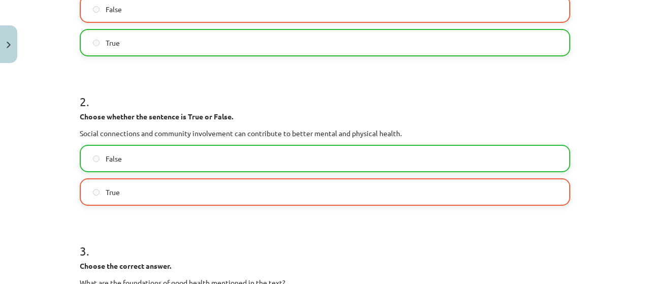
scroll to position [220, 0]
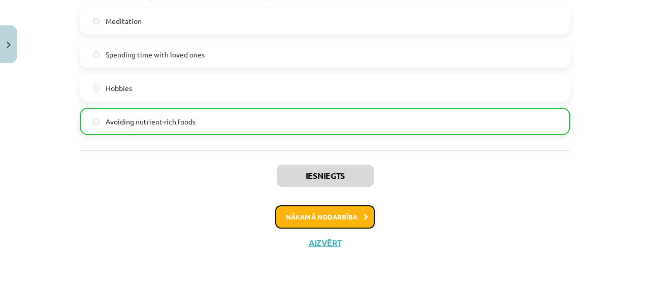
click at [287, 209] on button "Nākamā nodarbība" at bounding box center [325, 216] width 100 height 23
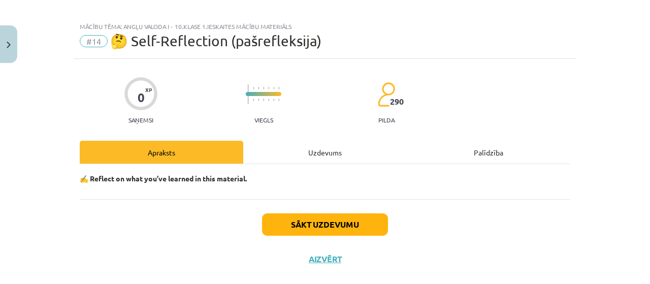
scroll to position [0, 0]
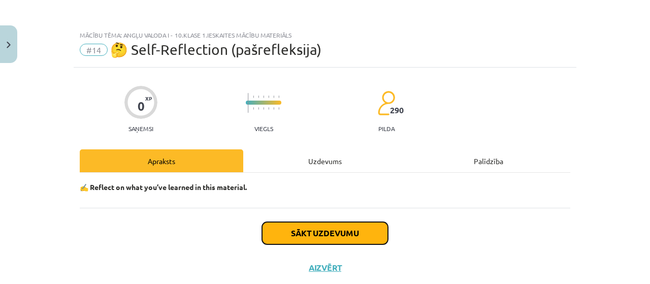
click at [294, 228] on button "Sākt uzdevumu" at bounding box center [325, 233] width 126 height 22
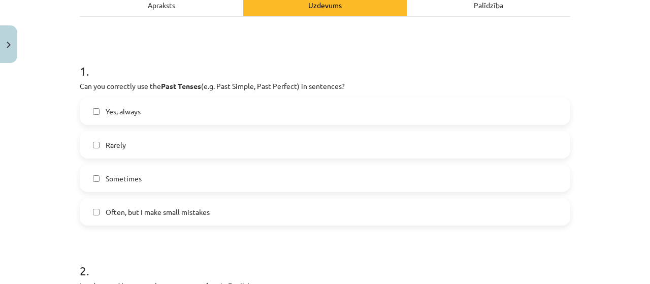
scroll to position [178, 0]
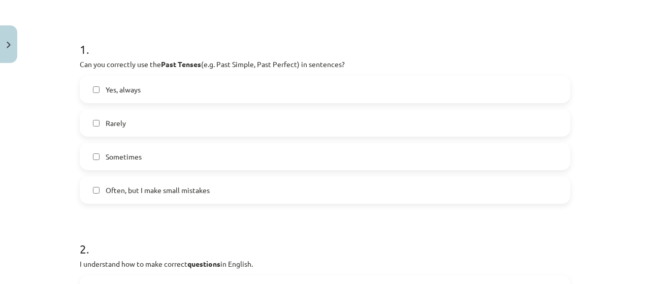
click at [186, 192] on span "Often, but I make small mistakes" at bounding box center [158, 190] width 104 height 11
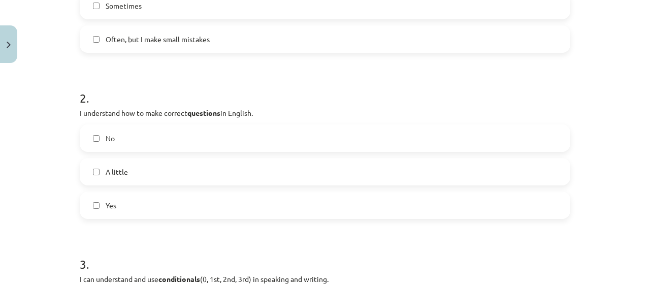
scroll to position [330, 0]
click at [125, 201] on label "Yes" at bounding box center [325, 203] width 489 height 25
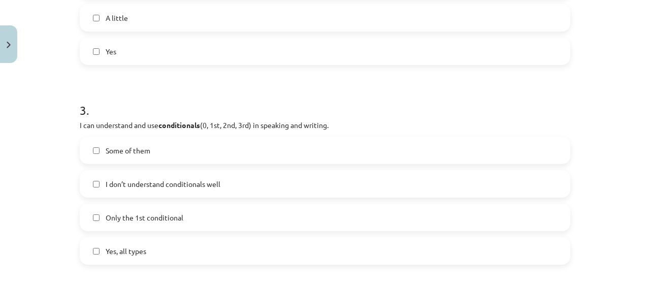
scroll to position [534, 0]
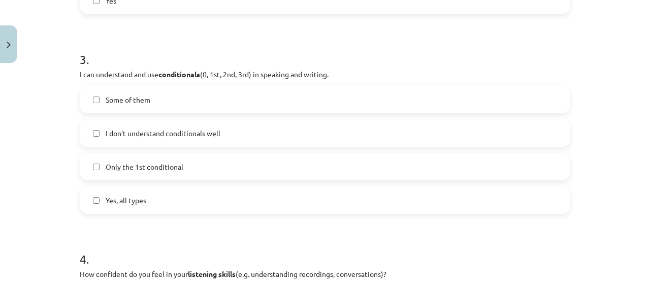
click at [140, 193] on label "Yes, all types" at bounding box center [325, 200] width 489 height 25
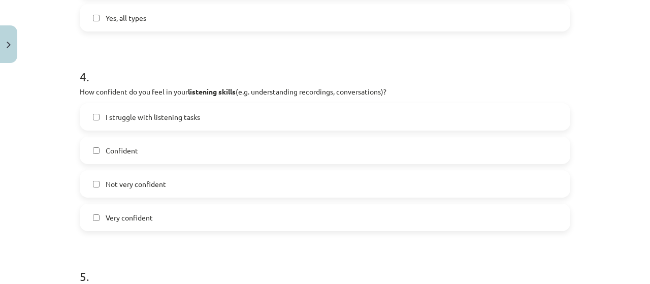
scroll to position [737, 0]
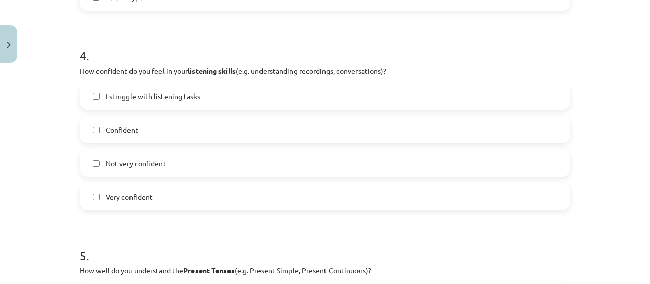
click at [142, 133] on label "Confident" at bounding box center [325, 129] width 489 height 25
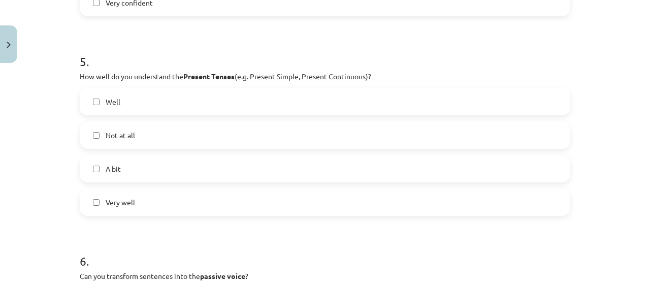
scroll to position [940, 0]
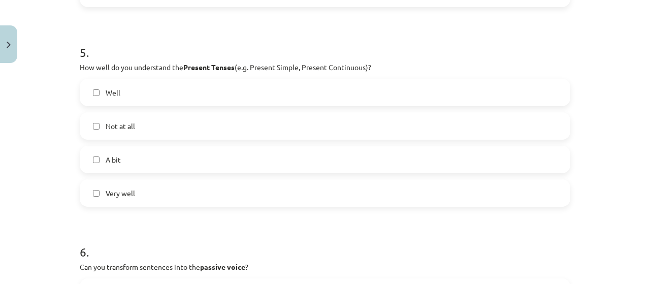
click at [134, 91] on label "Well" at bounding box center [325, 92] width 489 height 25
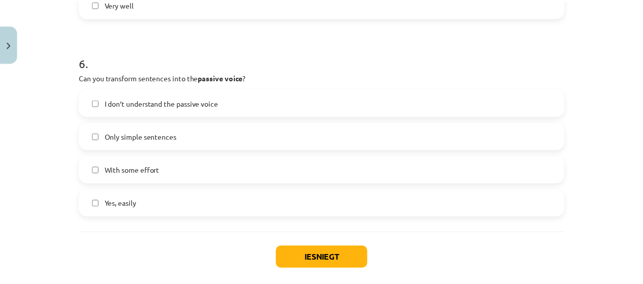
scroll to position [1143, 0]
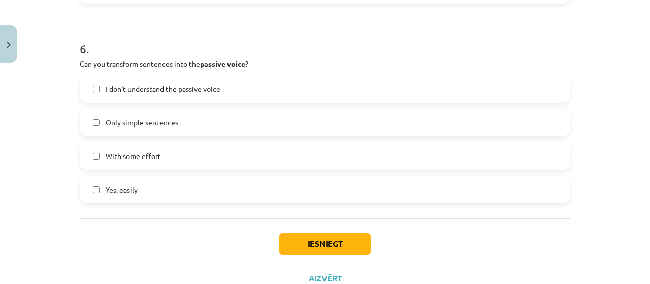
click at [148, 152] on span "With some effort" at bounding box center [133, 156] width 55 height 11
click at [310, 238] on button "Iesniegt" at bounding box center [325, 244] width 92 height 22
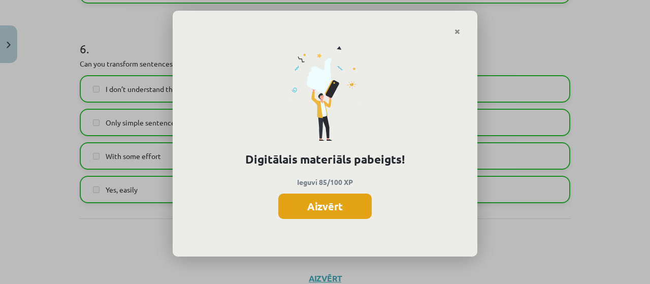
click at [346, 210] on button "Aizvērt" at bounding box center [325, 206] width 94 height 25
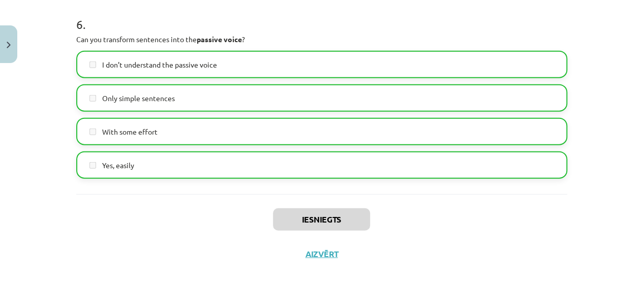
scroll to position [1180, 0]
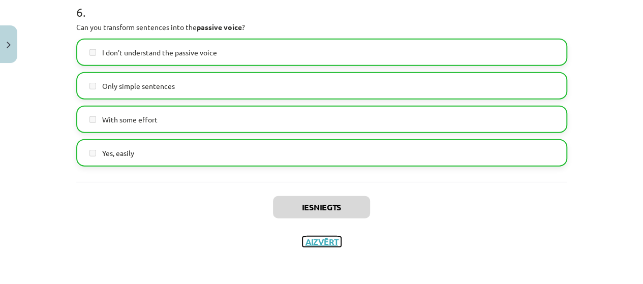
click at [322, 241] on button "Aizvērt" at bounding box center [321, 242] width 39 height 10
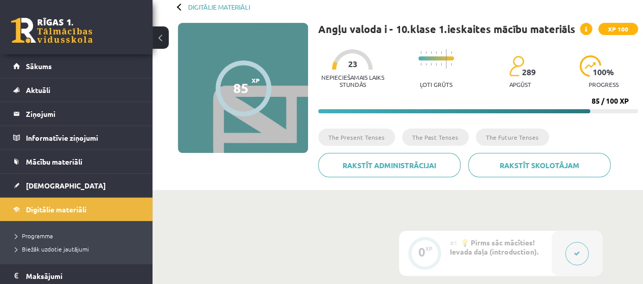
scroll to position [0, 0]
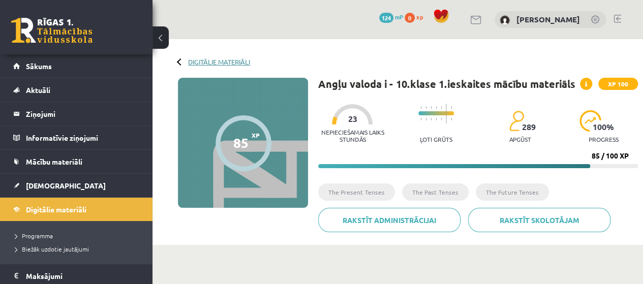
click at [208, 60] on link "Digitālie materiāli" at bounding box center [219, 62] width 62 height 8
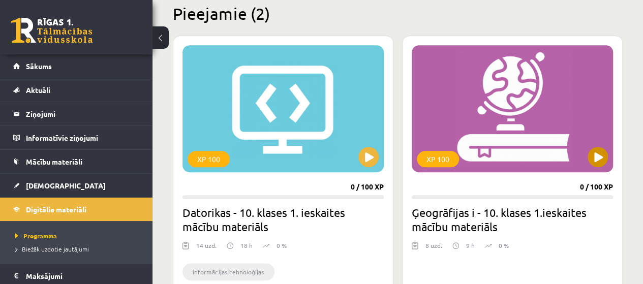
scroll to position [254, 0]
